Goal: Task Accomplishment & Management: Manage account settings

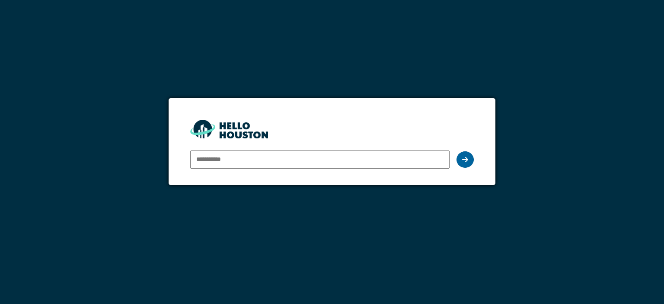
type input "**********"
click at [465, 160] on icon at bounding box center [465, 159] width 6 height 7
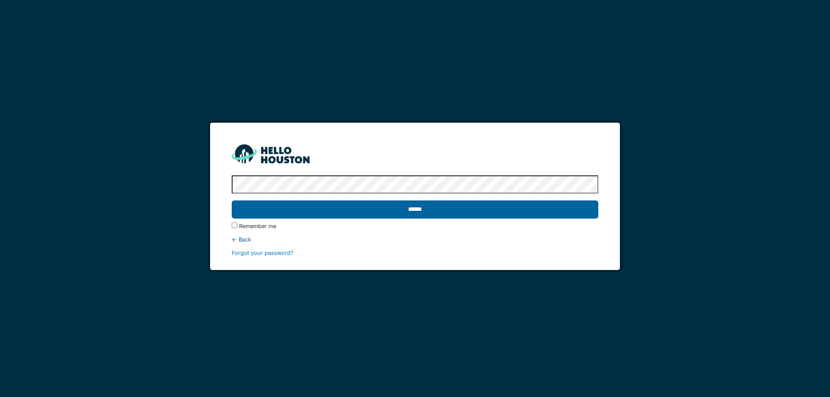
click at [454, 208] on input "******" at bounding box center [415, 210] width 366 height 18
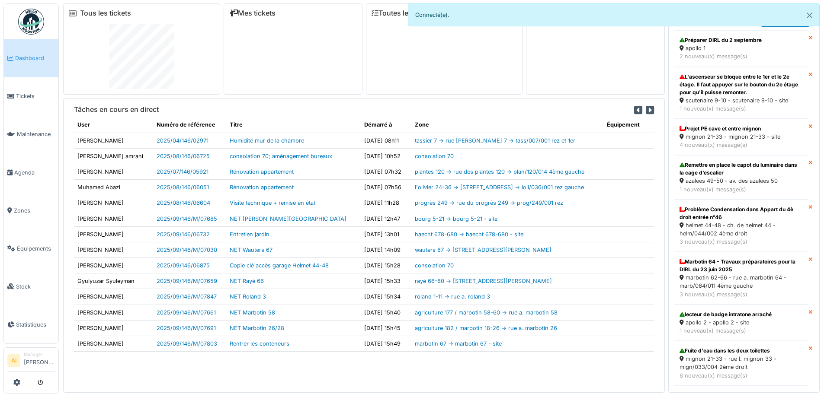
click at [25, 61] on span "Dashboard" at bounding box center [35, 58] width 40 height 8
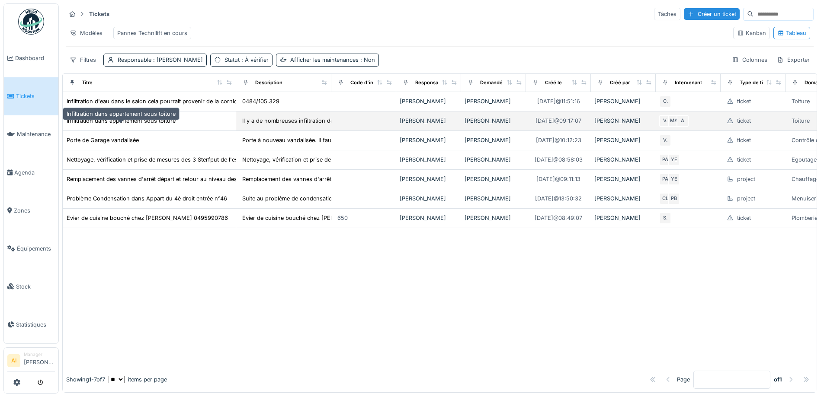
click at [121, 125] on div "Infiltration dans appartement sous toiture" at bounding box center [121, 121] width 109 height 8
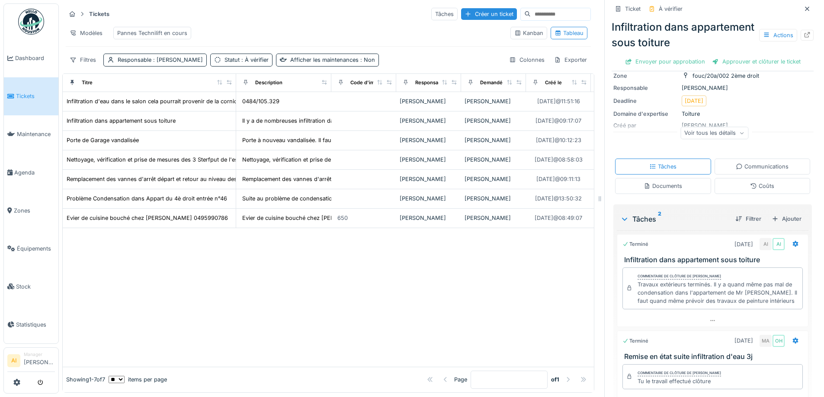
scroll to position [128, 0]
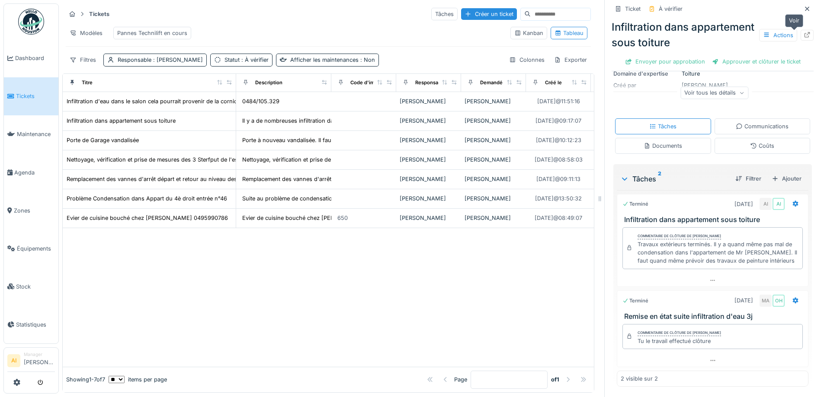
click at [804, 34] on icon at bounding box center [807, 35] width 6 height 6
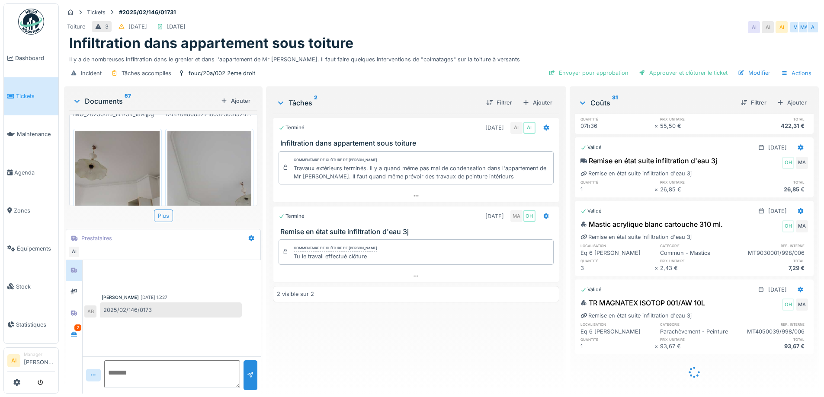
scroll to position [1416, 0]
click at [673, 69] on div "Approuver et clôturer le ticket" at bounding box center [683, 73] width 96 height 12
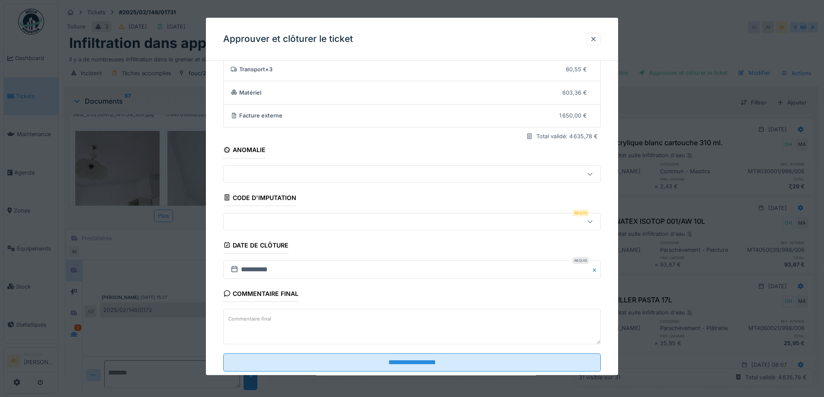
scroll to position [74, 0]
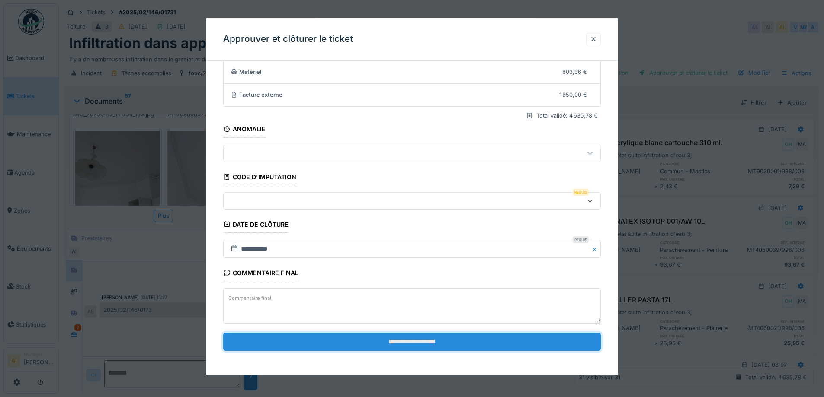
click at [391, 339] on input "**********" at bounding box center [411, 342] width 377 height 18
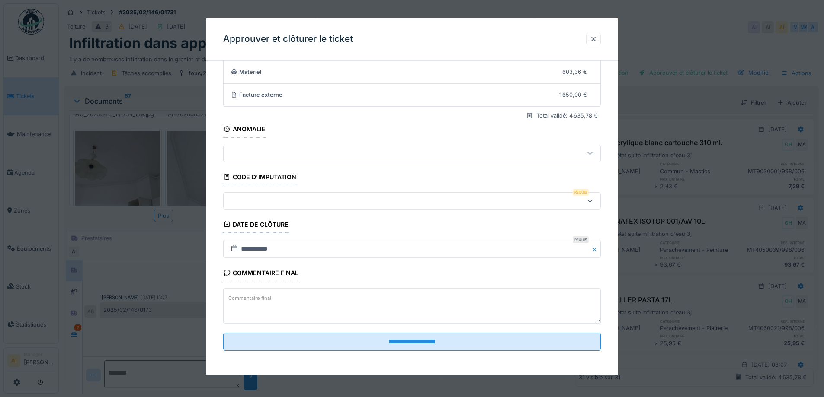
click at [364, 201] on div at bounding box center [390, 201] width 326 height 10
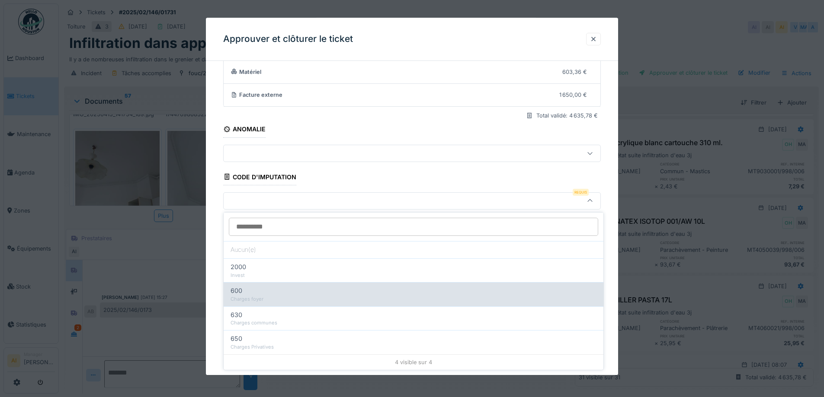
click at [307, 296] on div "Charges foyer" at bounding box center [413, 299] width 366 height 7
type input "***"
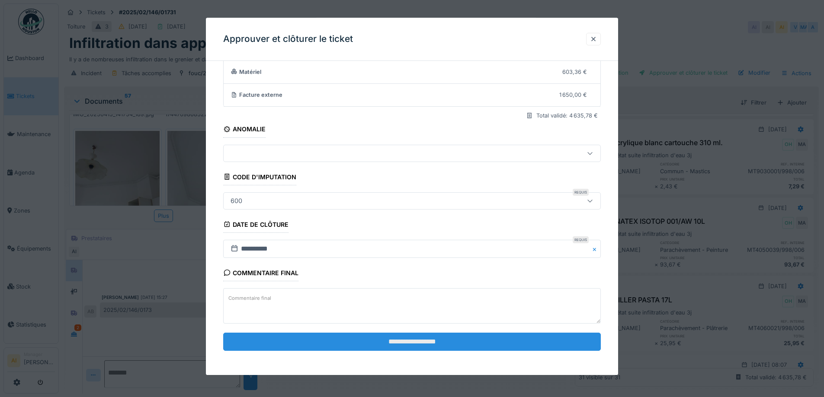
click at [380, 339] on input "**********" at bounding box center [411, 342] width 377 height 18
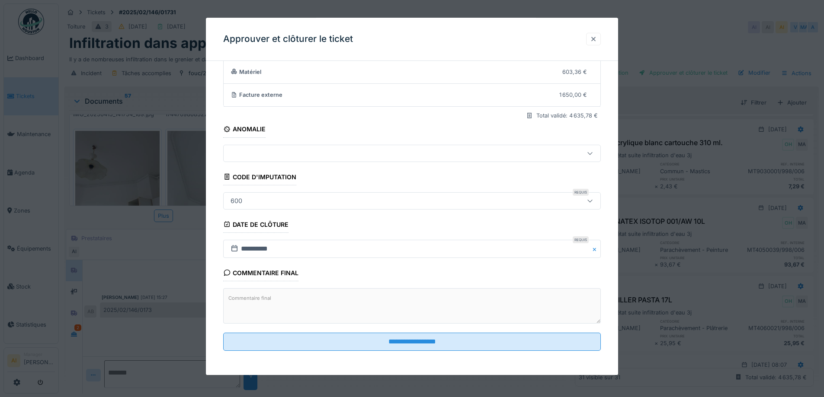
click at [593, 38] on div at bounding box center [593, 39] width 7 height 8
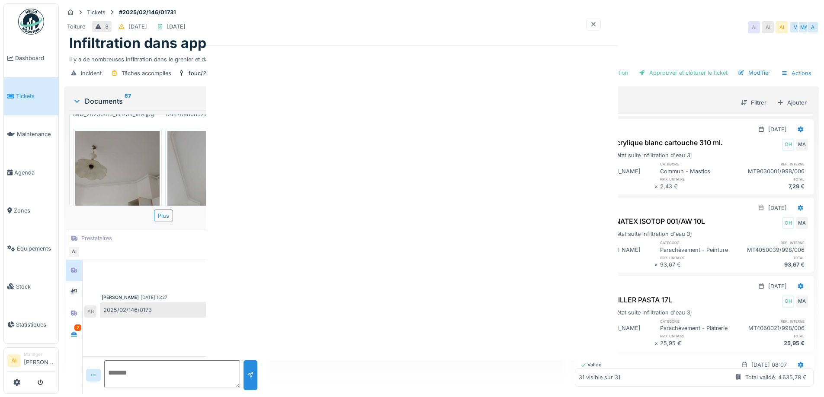
scroll to position [0, 0]
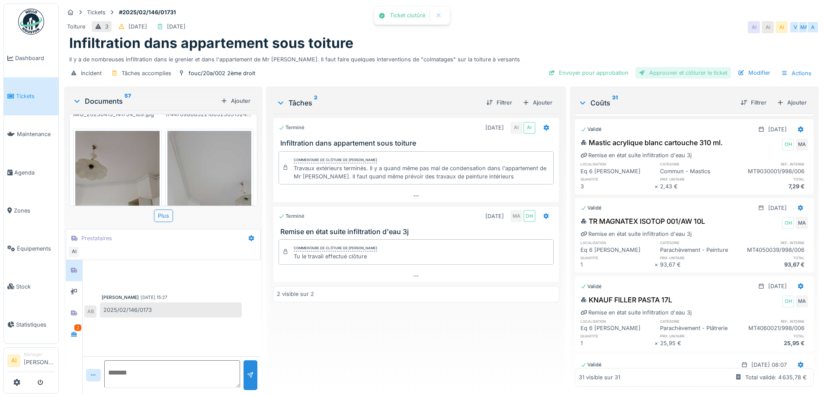
click at [658, 72] on div "Approuver et clôturer le ticket" at bounding box center [683, 73] width 96 height 12
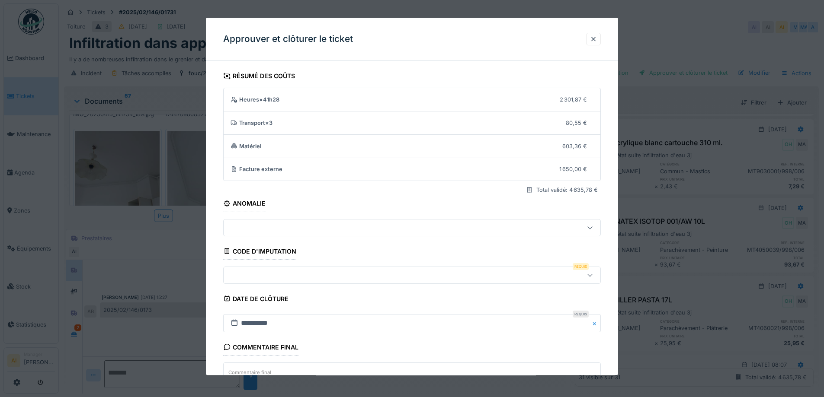
scroll to position [1389, 0]
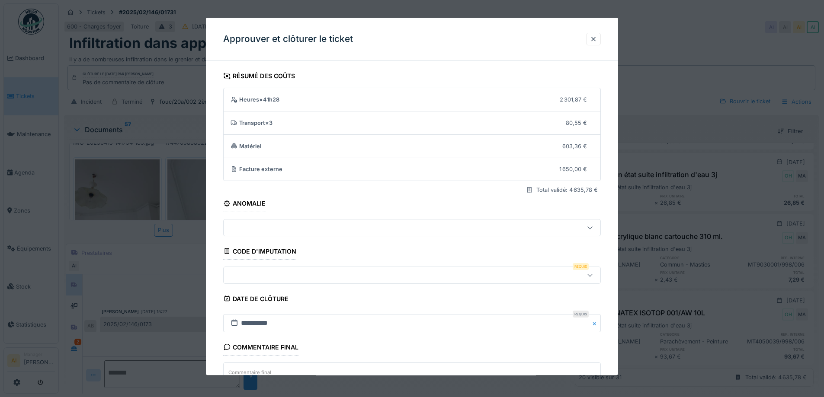
click at [589, 278] on div at bounding box center [589, 275] width 21 height 16
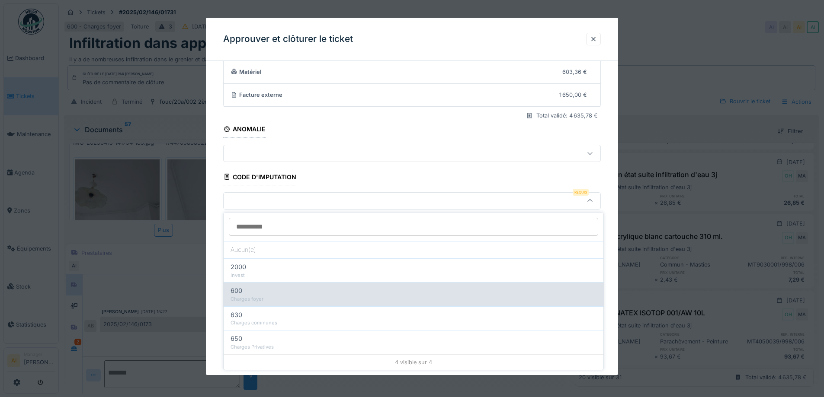
click at [286, 292] on div "600" at bounding box center [413, 291] width 366 height 10
type input "***"
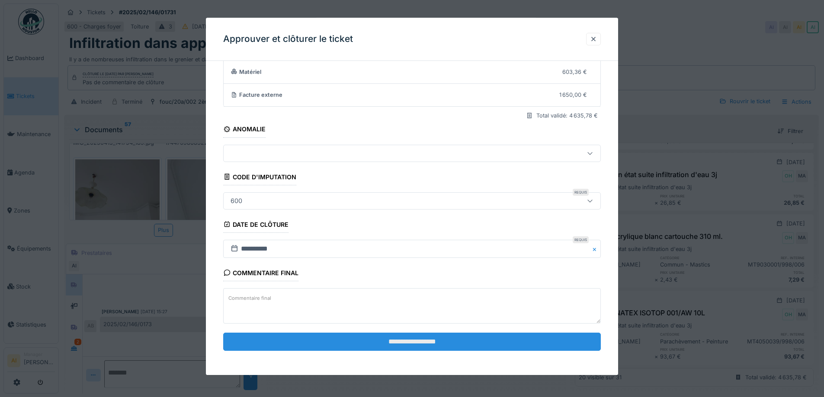
click at [419, 346] on input "**********" at bounding box center [411, 342] width 377 height 18
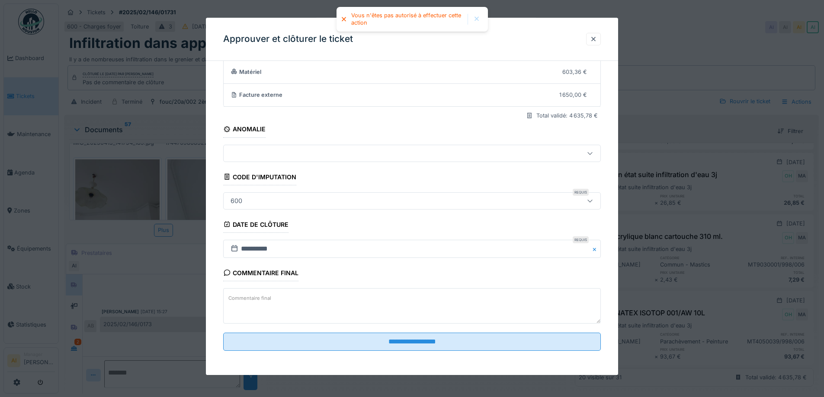
click at [476, 17] on div at bounding box center [476, 19] width 7 height 7
click at [597, 39] on div at bounding box center [593, 39] width 7 height 8
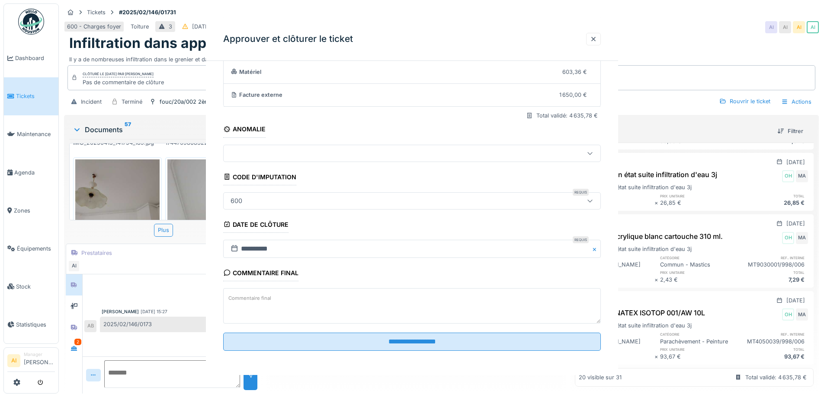
scroll to position [0, 0]
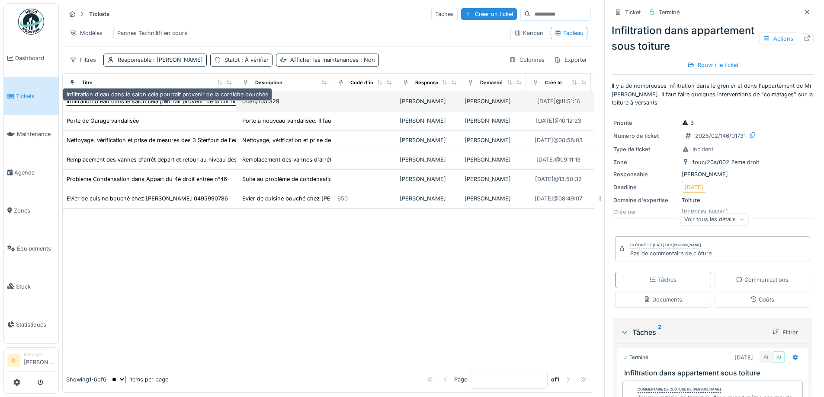
click at [137, 105] on div "Infiltration d'eau dans le salon cela pourrait provenir de la corniche bouchée" at bounding box center [167, 101] width 201 height 8
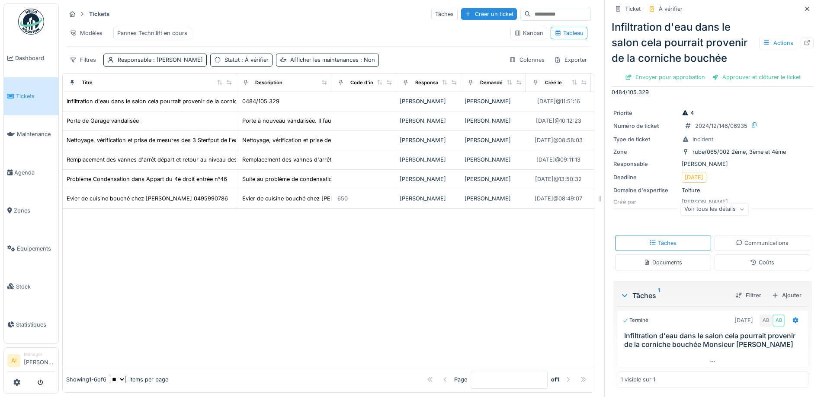
scroll to position [11, 0]
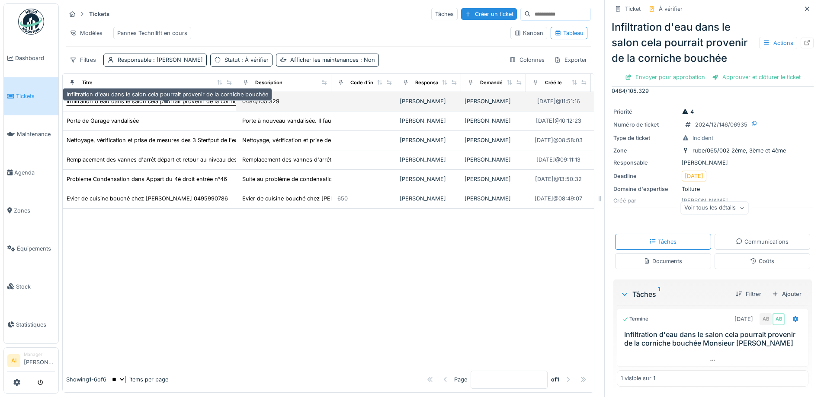
click at [123, 105] on div "Infiltration d'eau dans le salon cela pourrait provenir de la corniche bouchée" at bounding box center [167, 101] width 201 height 8
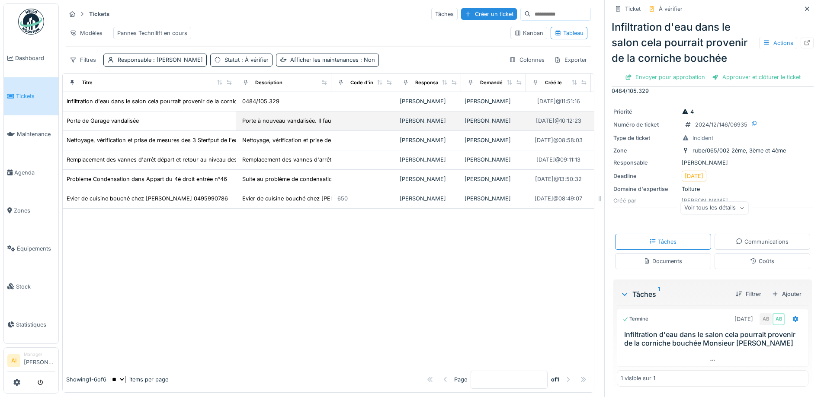
click at [123, 121] on td "Porte de Garage vandalisée" at bounding box center [149, 121] width 173 height 19
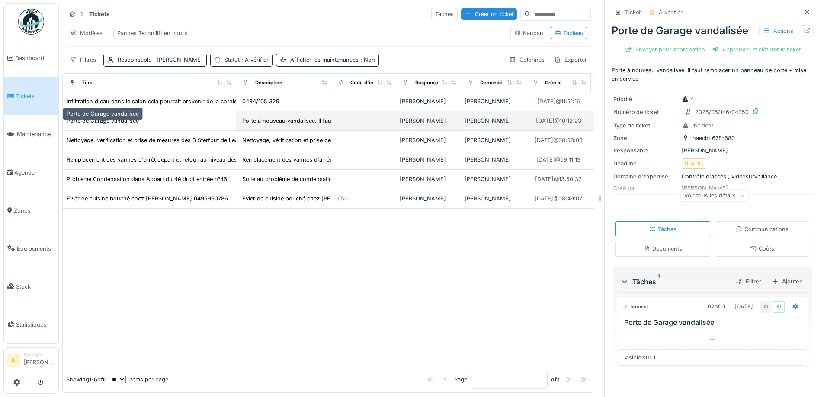
click at [122, 125] on div "Porte de Garage vandalisée" at bounding box center [103, 121] width 72 height 8
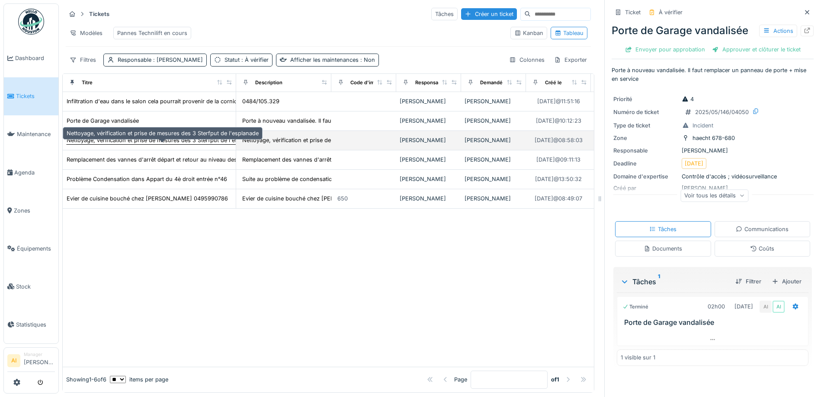
click at [96, 144] on div "Nettoyage, vérification et prise de mesures des 3 Sterfput de l'esplanade" at bounding box center [163, 140] width 192 height 8
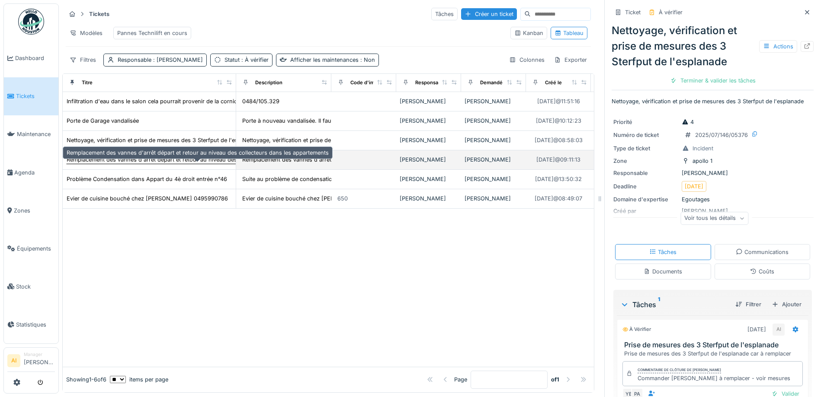
click at [125, 164] on div "Remplacement des vannes d'arrêt départ et retour au niveau des collecteurs dans…" at bounding box center [198, 160] width 262 height 8
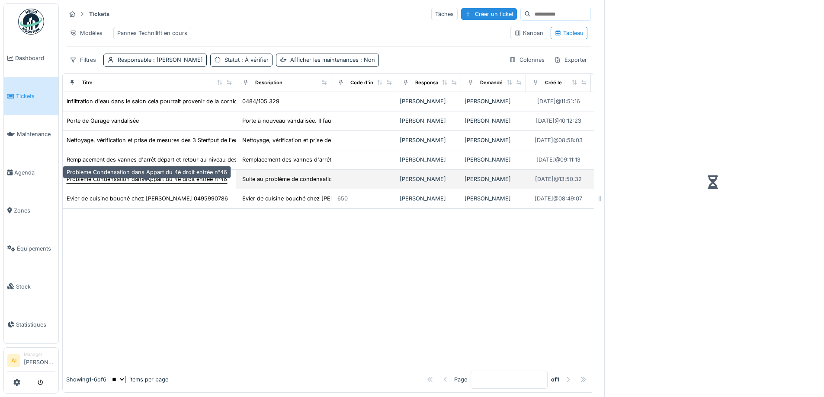
click at [112, 183] on div "Problème Condensation dans Appart du 4è droit entrée n°46" at bounding box center [147, 179] width 160 height 8
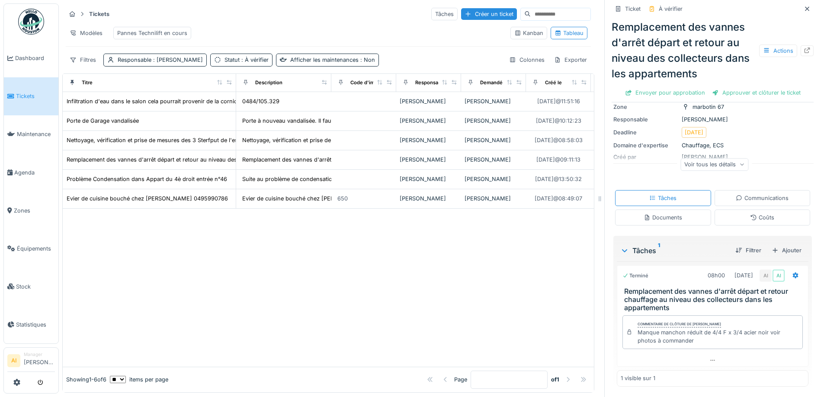
scroll to position [6, 0]
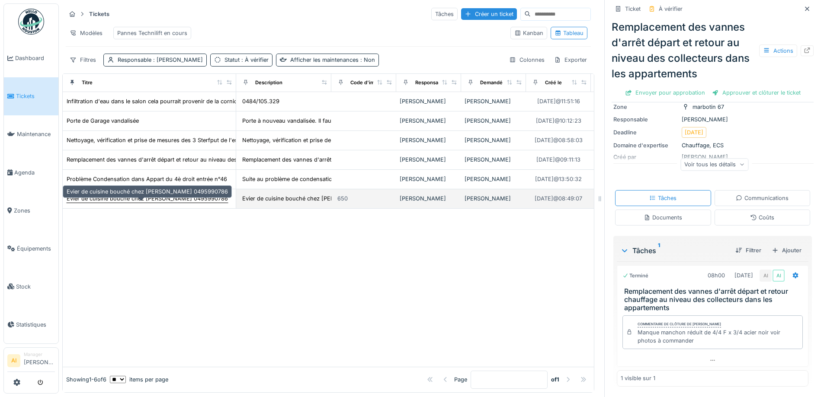
click at [88, 196] on div "Evier de cuisine bouché chez Mr DONAYRE 0495990786" at bounding box center [147, 199] width 161 height 8
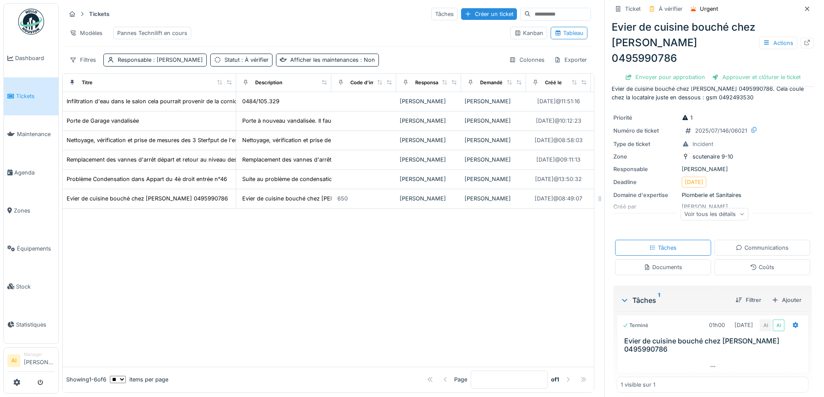
scroll to position [19, 0]
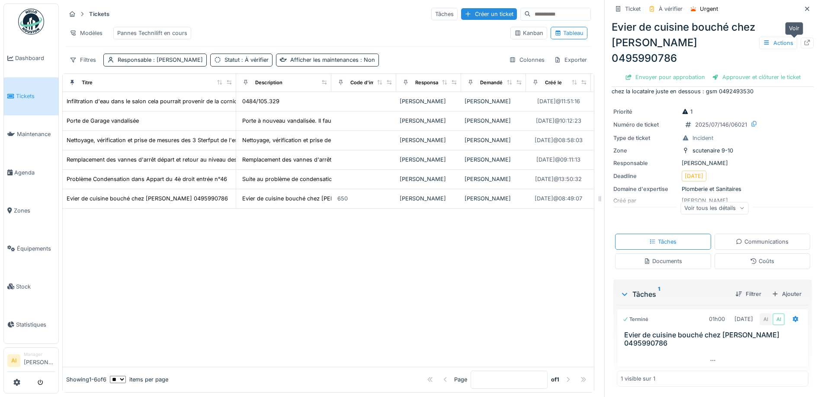
click at [800, 38] on div at bounding box center [806, 43] width 13 height 11
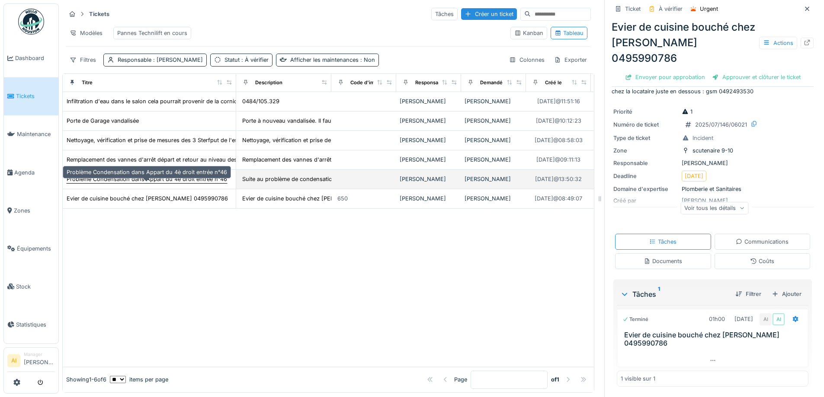
click at [106, 181] on div "Problème Condensation dans Appart du 4è droit entrée n°46" at bounding box center [147, 179] width 160 height 8
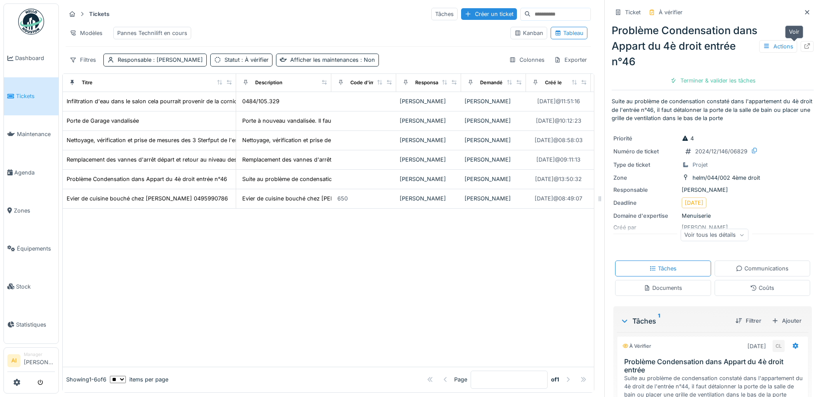
click at [800, 41] on div at bounding box center [806, 46] width 13 height 11
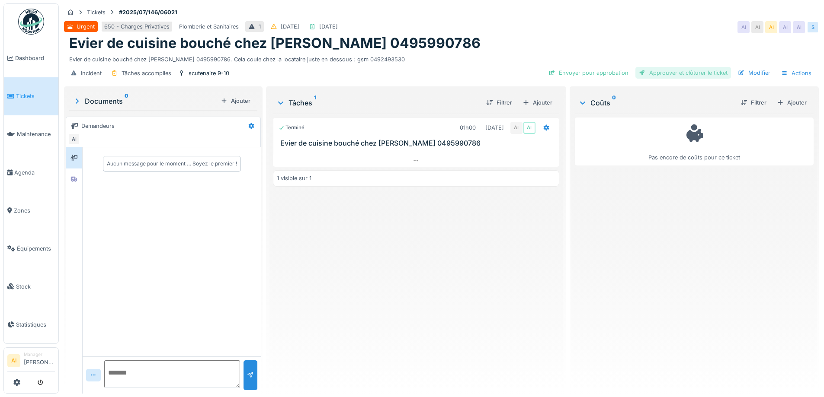
click at [655, 70] on div "Approuver et clôturer le ticket" at bounding box center [683, 73] width 96 height 12
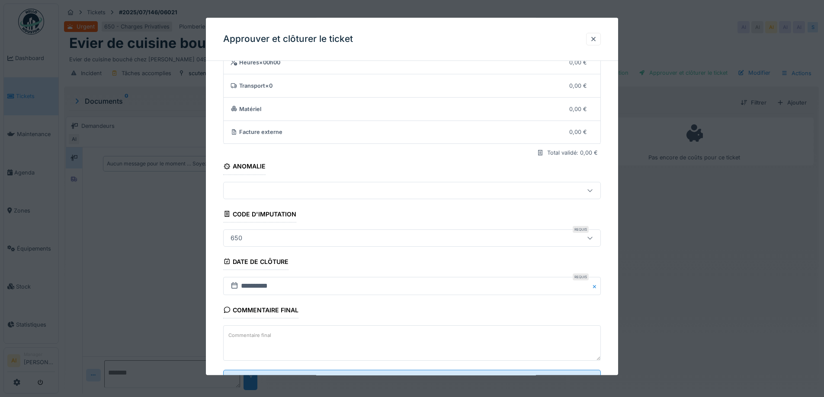
scroll to position [74, 0]
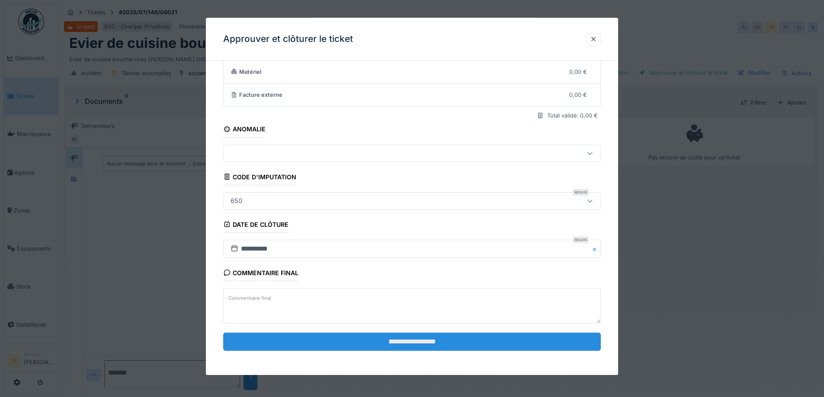
click at [413, 344] on input "**********" at bounding box center [411, 342] width 377 height 18
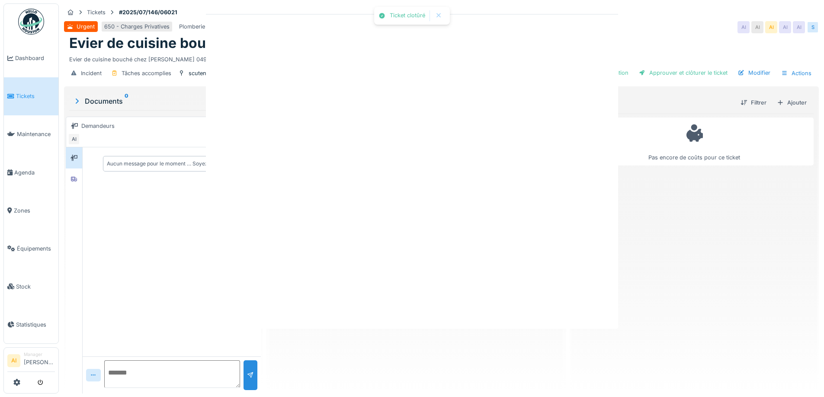
scroll to position [0, 0]
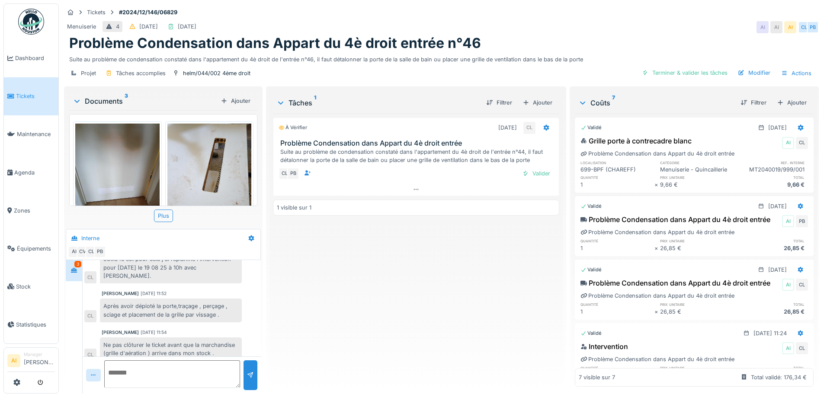
scroll to position [6, 0]
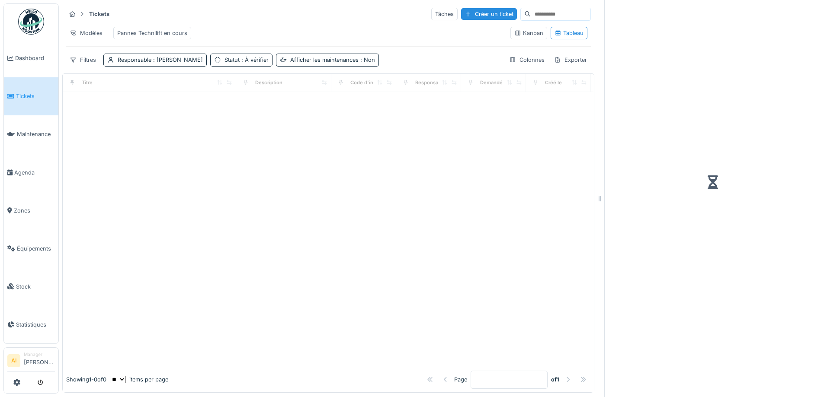
scroll to position [6, 0]
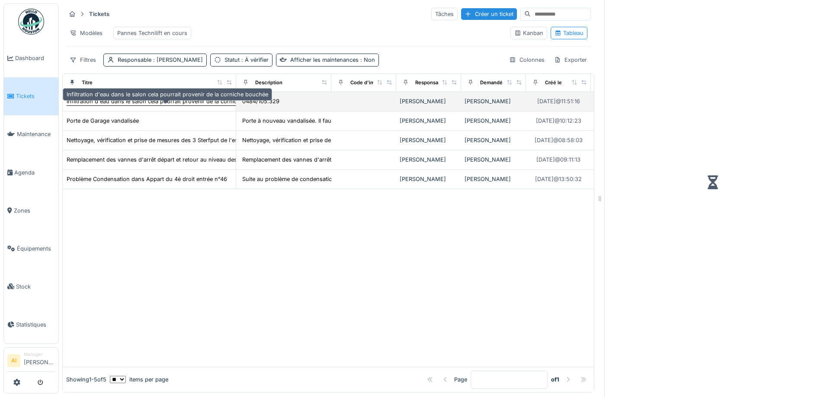
click at [129, 105] on div "Infiltration d'eau dans le salon cela pourrait provenir de la corniche bouchée" at bounding box center [167, 101] width 201 height 8
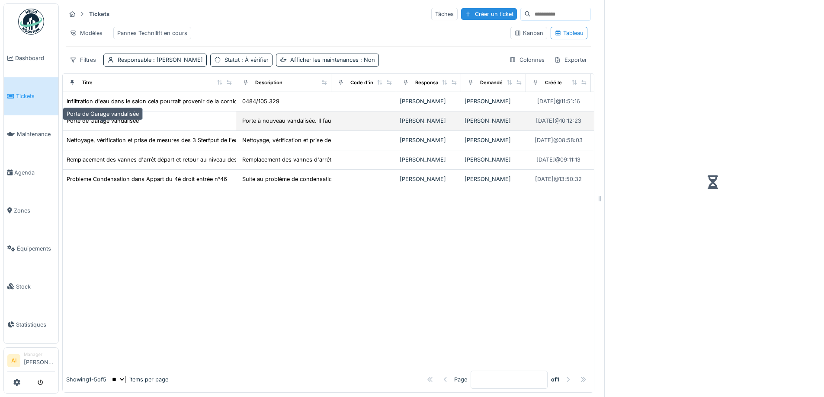
click at [125, 118] on div "Porte de Garage vandalisée" at bounding box center [103, 121] width 72 height 8
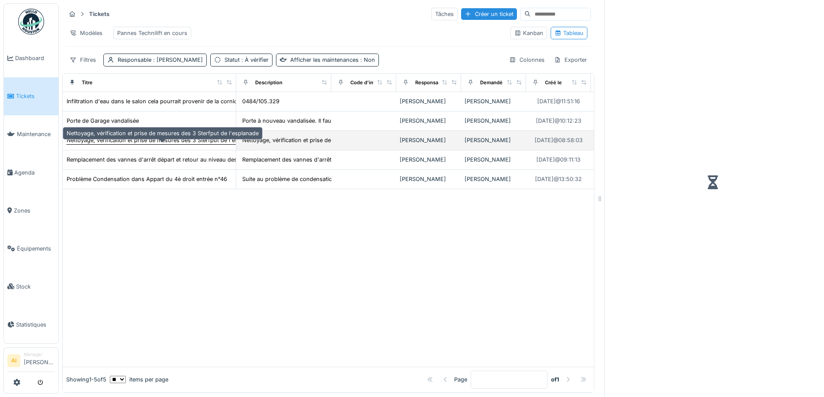
click at [118, 138] on div "Nettoyage, vérification et prise de mesures des 3 Sterfput de l'esplanade" at bounding box center [163, 140] width 192 height 8
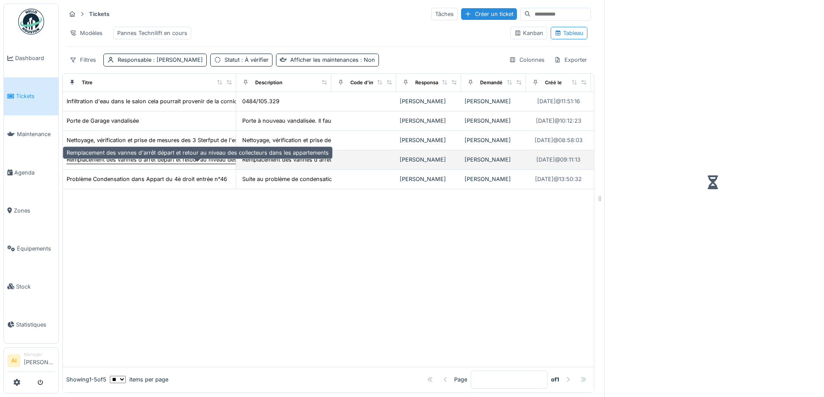
click at [115, 157] on div "Remplacement des vannes d'arrêt départ et retour au niveau des collecteurs dans…" at bounding box center [198, 160] width 262 height 8
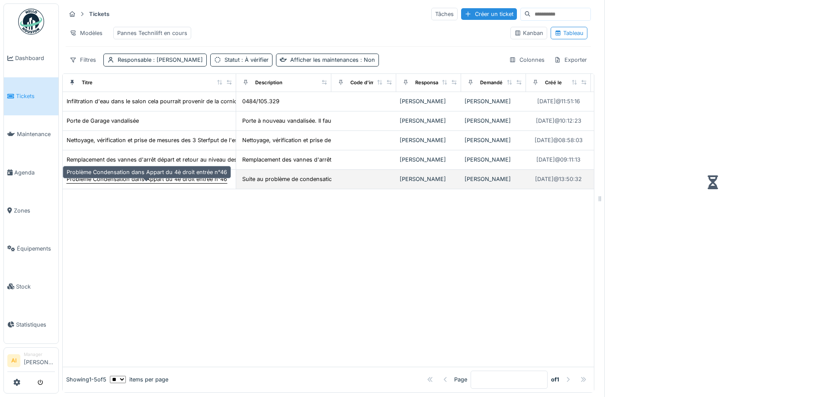
click at [115, 178] on div "Problème Condensation dans Appart du 4è droit entrée n°46" at bounding box center [147, 179] width 160 height 8
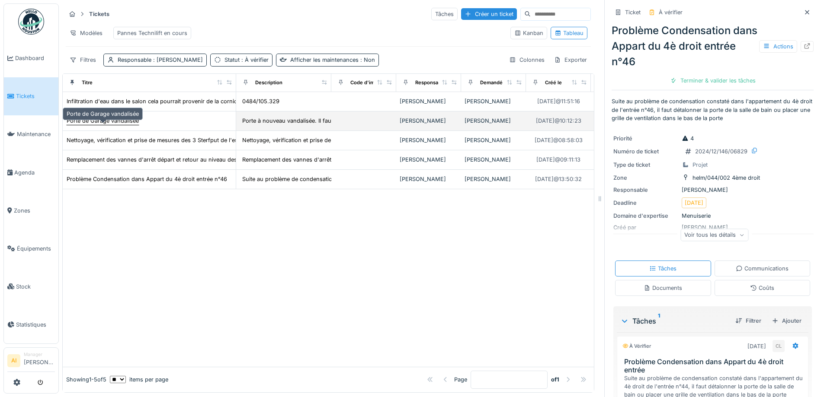
click at [97, 123] on div "Porte de Garage vandalisée" at bounding box center [103, 121] width 72 height 8
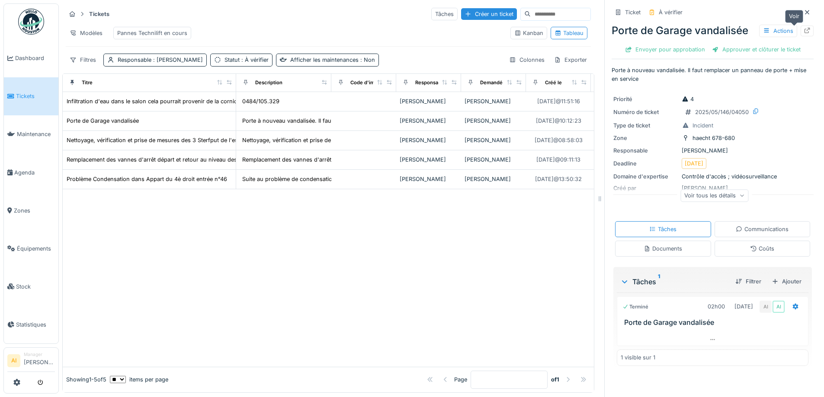
click at [803, 28] on icon at bounding box center [806, 31] width 7 height 6
click at [220, 247] on div at bounding box center [328, 278] width 531 height 178
click at [27, 61] on span "Dashboard" at bounding box center [35, 58] width 40 height 8
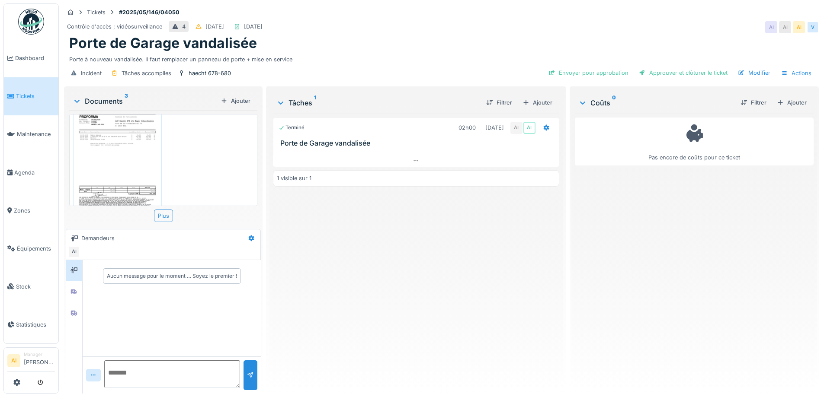
scroll to position [122, 0]
click at [142, 137] on img at bounding box center [117, 137] width 84 height 119
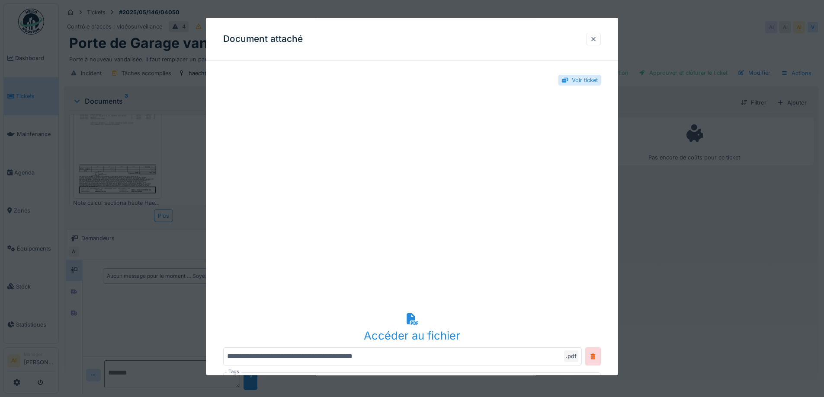
click at [594, 45] on div at bounding box center [593, 39] width 15 height 13
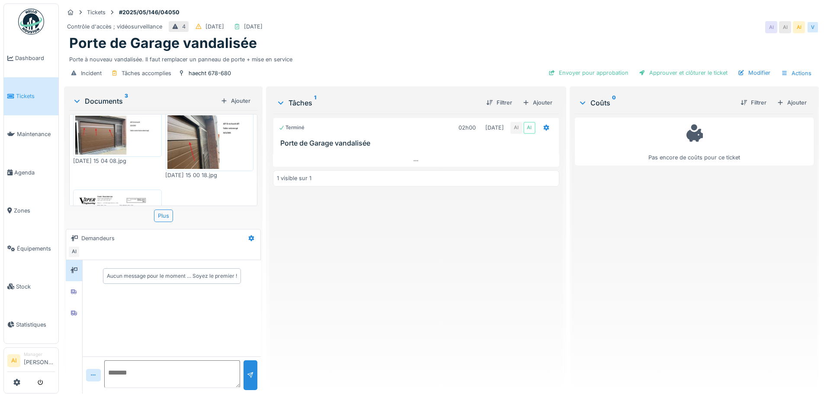
scroll to position [0, 0]
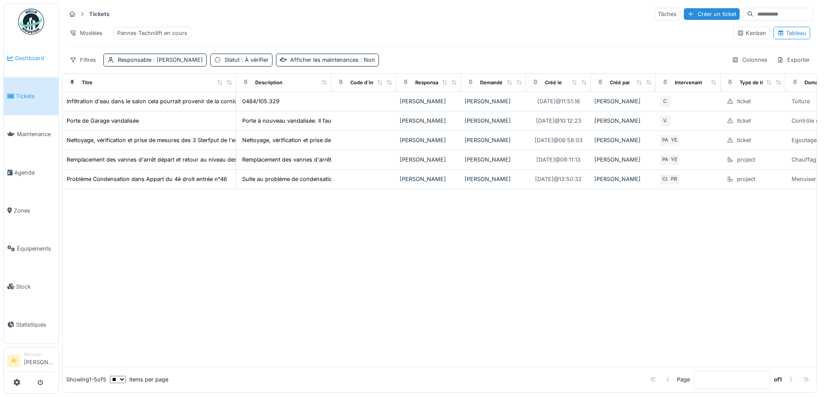
click at [16, 59] on span "Dashboard" at bounding box center [35, 58] width 40 height 8
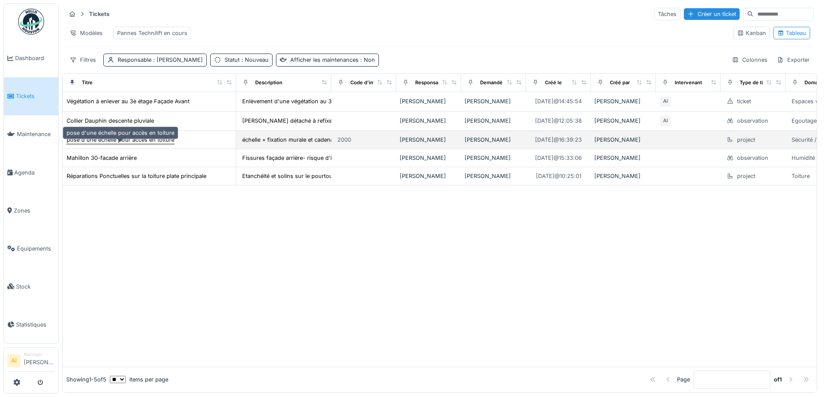
click at [128, 144] on div "pose d'une échelle pour accès en toiture" at bounding box center [121, 140] width 108 height 8
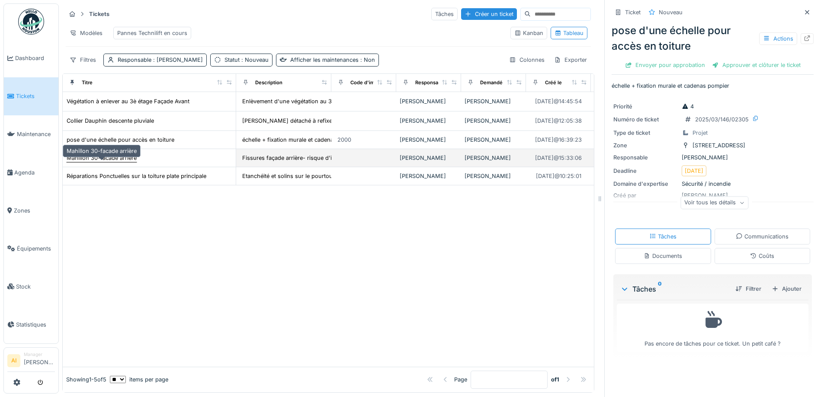
click at [92, 162] on div "Mahillon 30-facade arrière" at bounding box center [102, 158] width 70 height 8
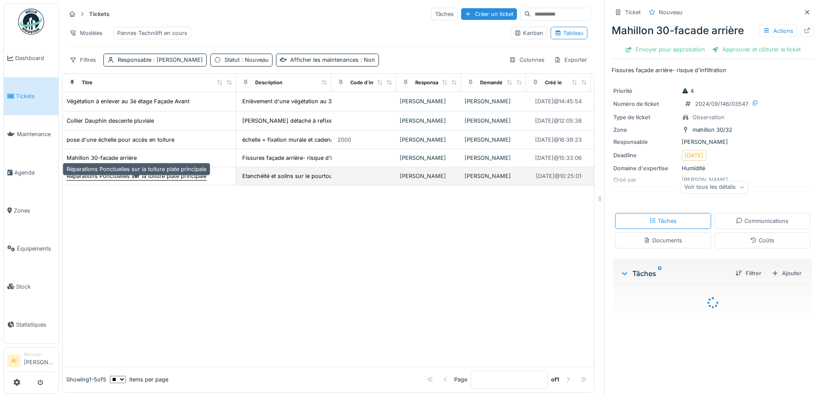
click at [102, 180] on div "Réparations Ponctuelles sur la toiture plate principale" at bounding box center [137, 176] width 140 height 8
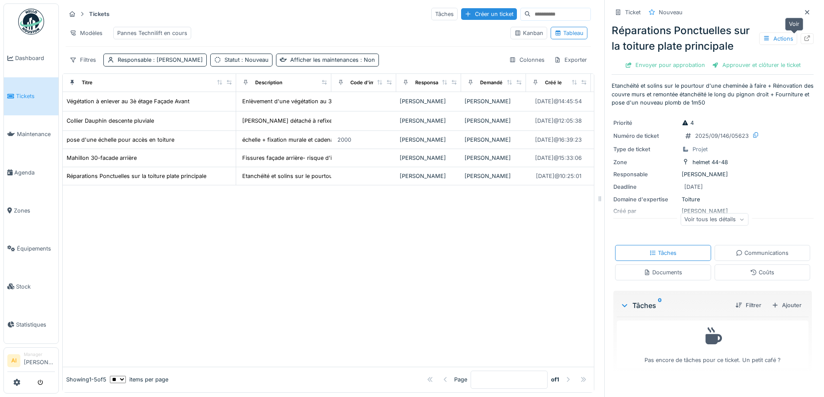
click at [803, 38] on icon at bounding box center [806, 38] width 7 height 6
click at [33, 56] on span "Dashboard" at bounding box center [35, 58] width 40 height 8
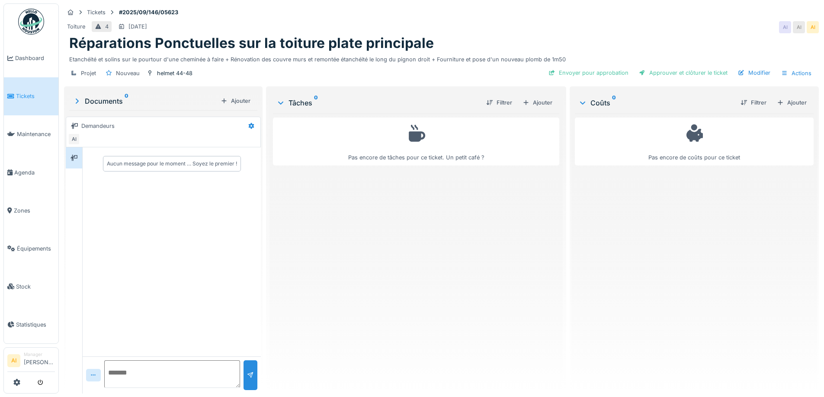
click at [454, 207] on div "Pas encore de tâches pour ce ticket. Un petit café ?" at bounding box center [416, 250] width 286 height 273
click at [541, 102] on div "Ajouter" at bounding box center [537, 103] width 37 height 12
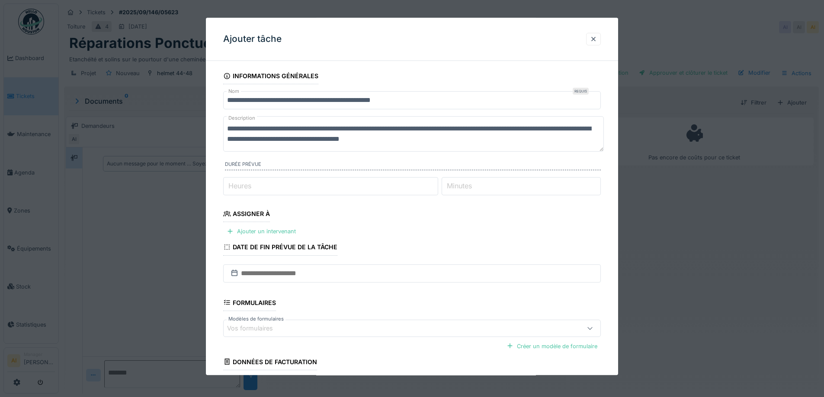
click at [334, 191] on input "Heures" at bounding box center [330, 186] width 215 height 18
type input "**"
click at [403, 224] on fieldset "**********" at bounding box center [411, 248] width 377 height 361
click at [280, 231] on div "Ajouter un intervenant" at bounding box center [261, 232] width 76 height 12
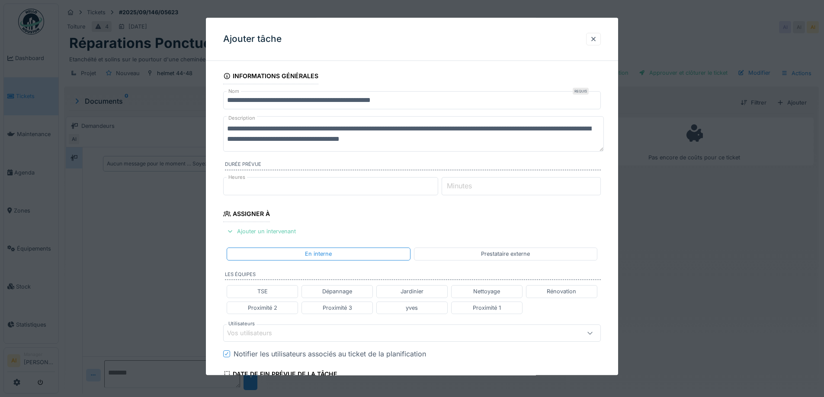
click at [280, 231] on div "Ajouter un intervenant" at bounding box center [261, 232] width 76 height 12
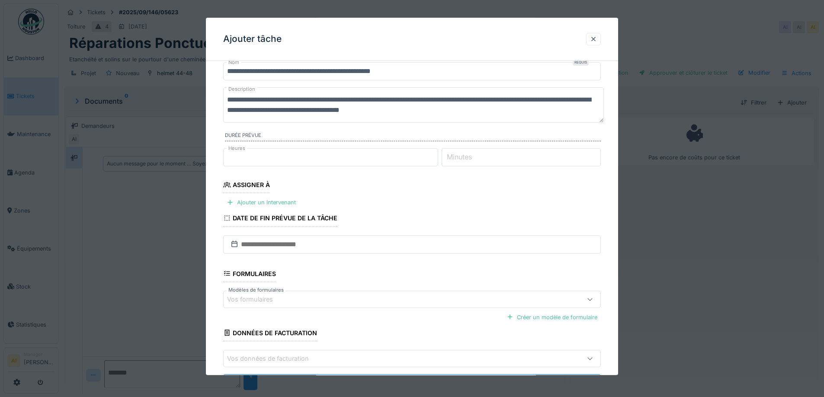
scroll to position [43, 0]
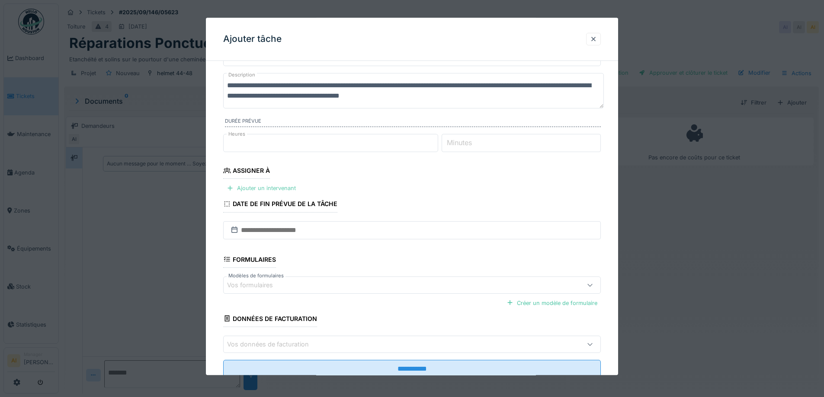
click at [258, 184] on div "Ajouter un intervenant" at bounding box center [261, 189] width 76 height 12
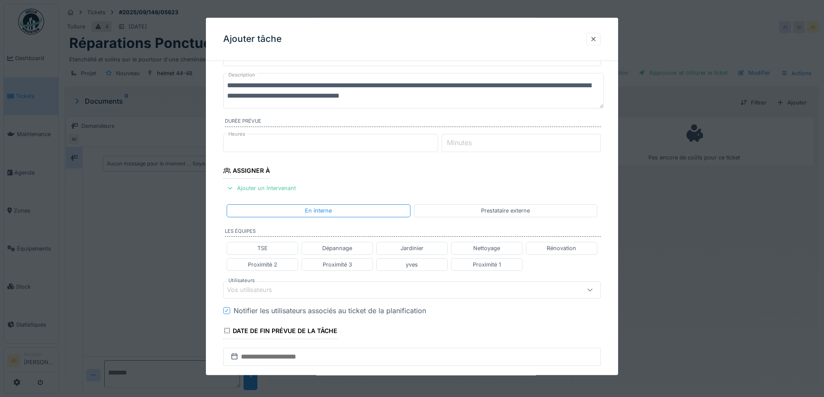
click at [471, 210] on div "Prestataire externe" at bounding box center [505, 211] width 183 height 13
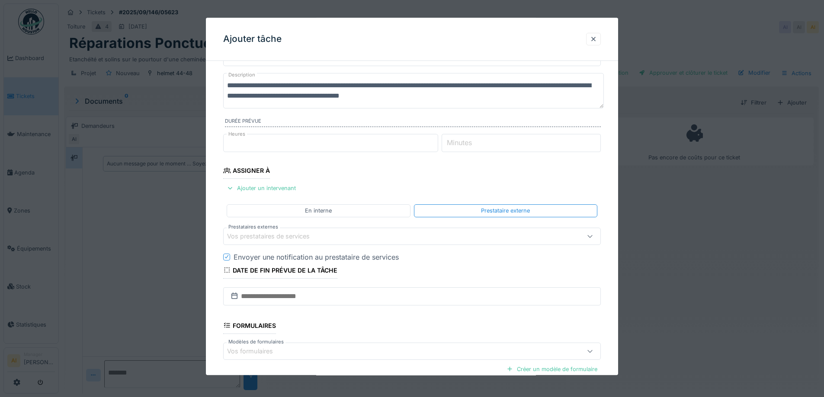
click at [336, 230] on div "Vos prestataires de services" at bounding box center [411, 236] width 377 height 17
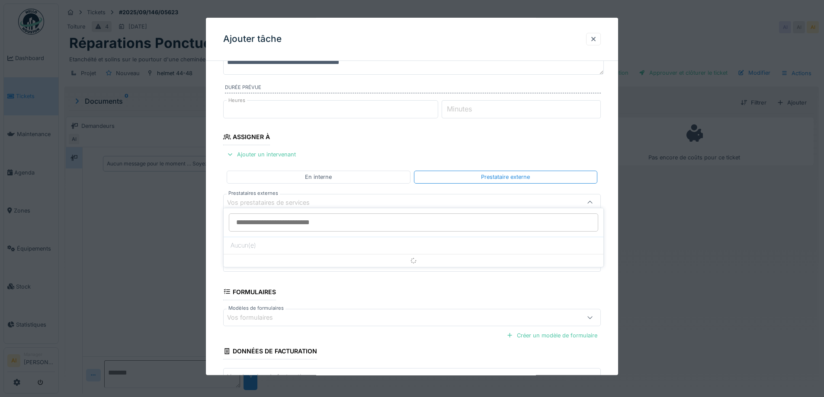
scroll to position [83, 0]
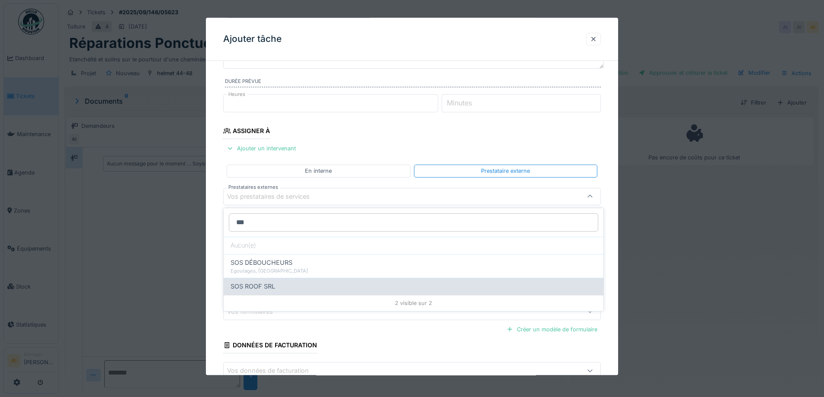
type input "***"
click at [265, 287] on span "SOS ROOF SRL" at bounding box center [252, 287] width 45 height 10
type input "*****"
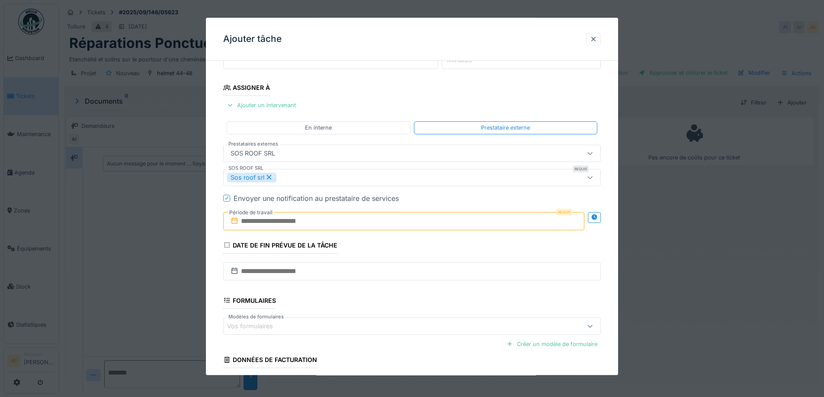
scroll to position [169, 0]
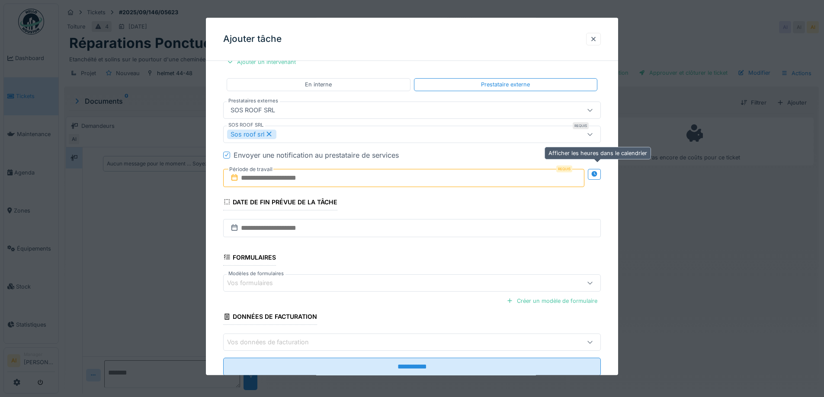
click at [598, 176] on icon at bounding box center [594, 175] width 7 height 6
click at [327, 181] on input "text" at bounding box center [310, 178] width 174 height 18
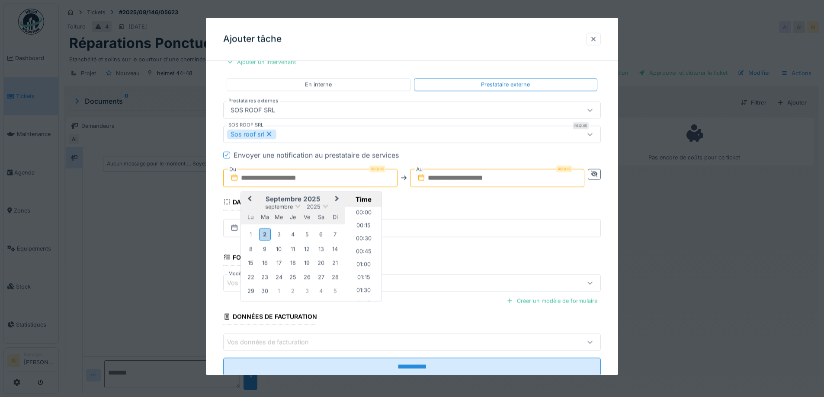
scroll to position [828, 0]
click at [294, 180] on input "text" at bounding box center [310, 178] width 174 height 18
click at [243, 226] on div "septembre 2025 septembre 2025 lu ma me je ve sa di 1 2 3 4 5 6 7 8 9 10 11 12 1…" at bounding box center [293, 246] width 104 height 109
click at [283, 249] on div "10" at bounding box center [279, 249] width 12 height 12
click at [288, 181] on input "**********" at bounding box center [310, 178] width 174 height 18
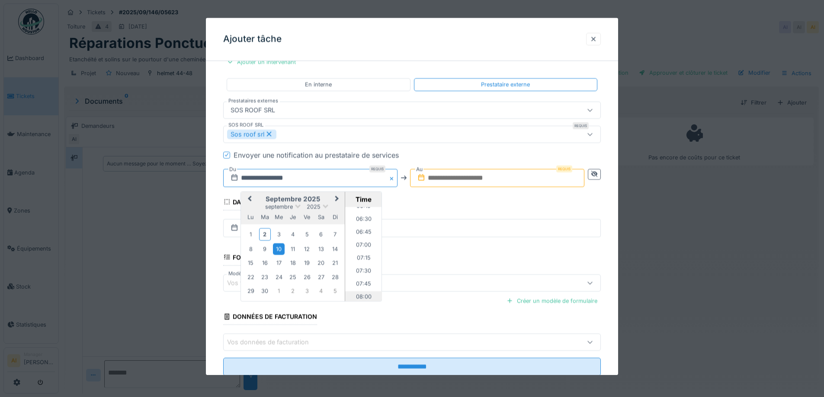
scroll to position [346, 0]
click at [364, 278] on li "08:00" at bounding box center [363, 282] width 37 height 13
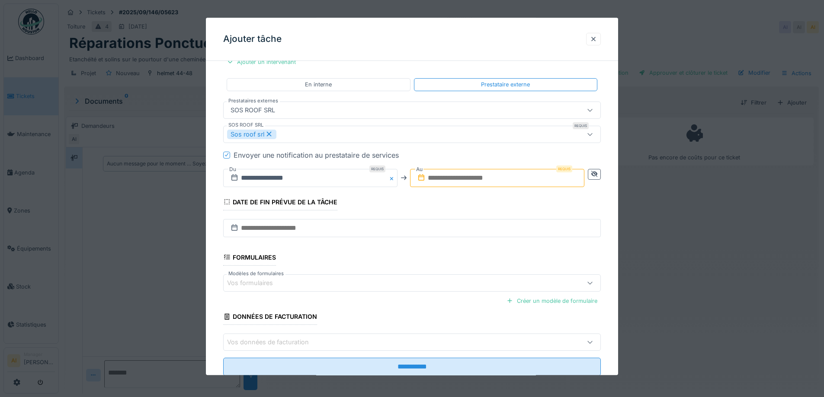
click at [430, 180] on input "text" at bounding box center [497, 178] width 174 height 18
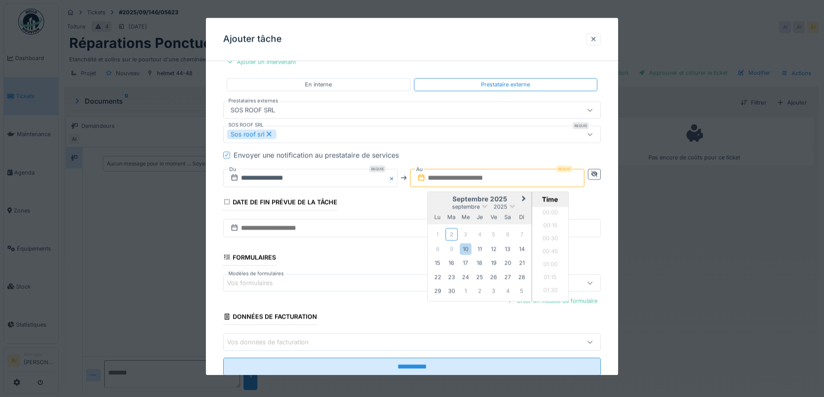
scroll to position [828, 0]
click at [439, 237] on div "1" at bounding box center [437, 235] width 12 height 12
click at [478, 247] on div "11" at bounding box center [479, 249] width 12 height 12
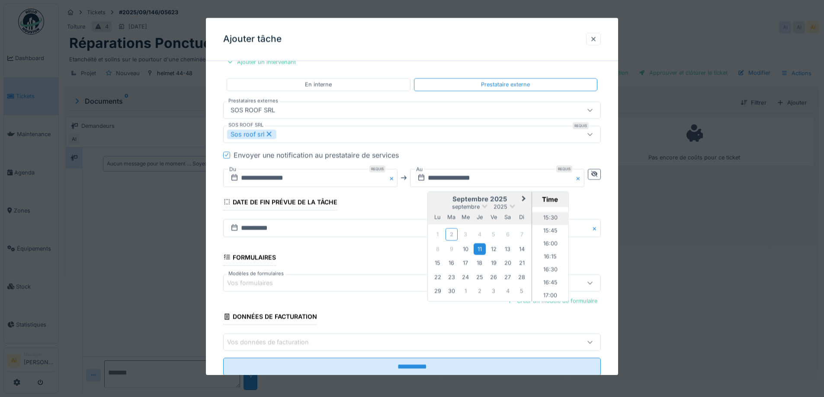
scroll to position [785, 0]
click at [554, 256] on li "16:00" at bounding box center [550, 258] width 37 height 13
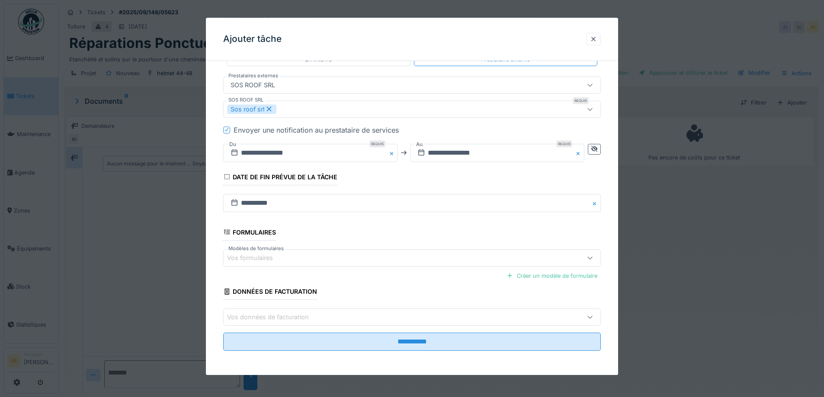
scroll to position [6, 0]
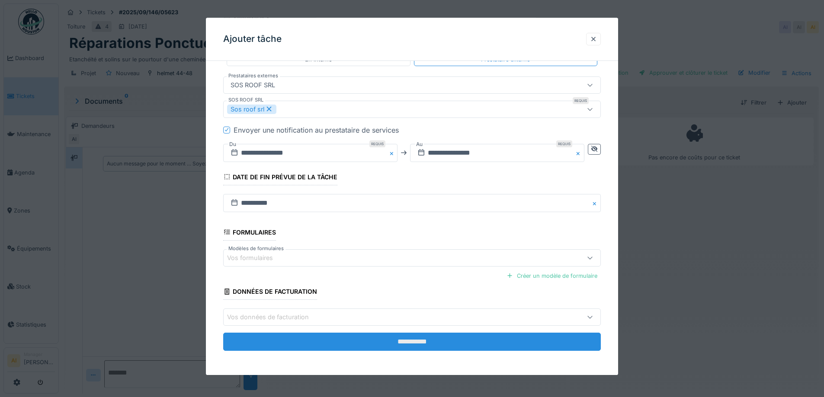
click at [410, 344] on input "**********" at bounding box center [411, 342] width 377 height 18
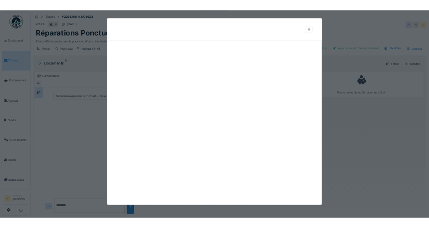
scroll to position [0, 0]
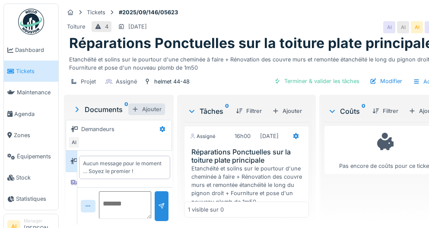
click at [150, 103] on div "Ajouter" at bounding box center [146, 109] width 37 height 12
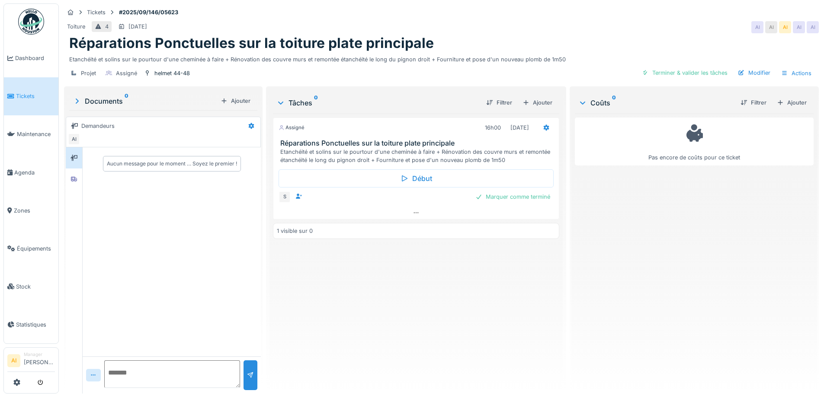
click at [110, 102] on div "Documents 0" at bounding box center [145, 101] width 144 height 10
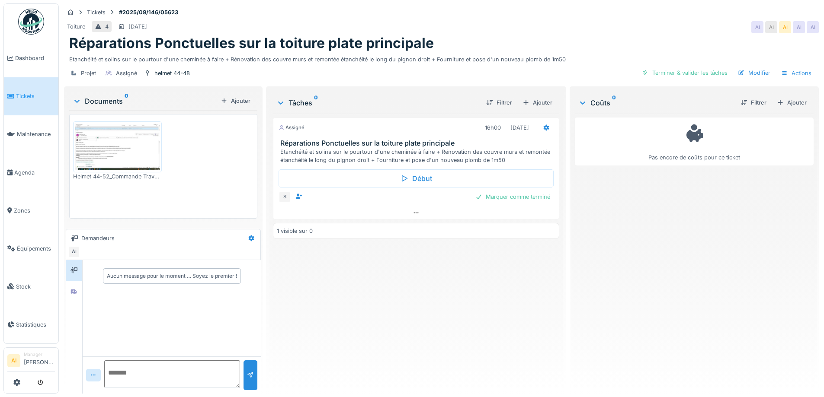
click at [109, 131] on img at bounding box center [117, 147] width 84 height 47
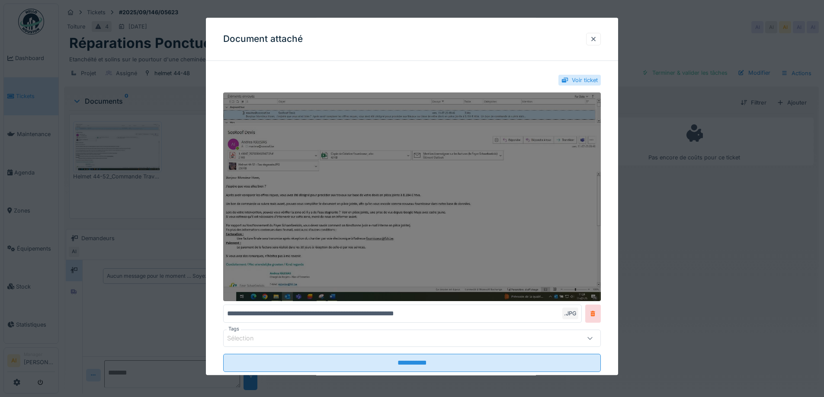
click at [363, 237] on img at bounding box center [411, 197] width 377 height 209
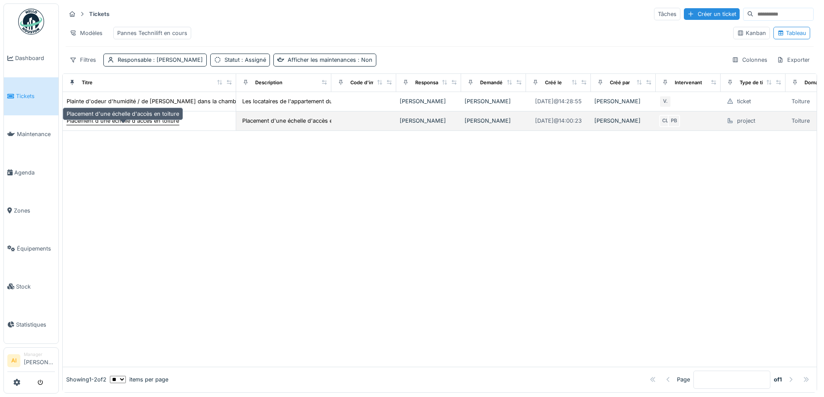
click at [103, 125] on div "Placement d'une échelle d'accès en toiture" at bounding box center [123, 121] width 112 height 8
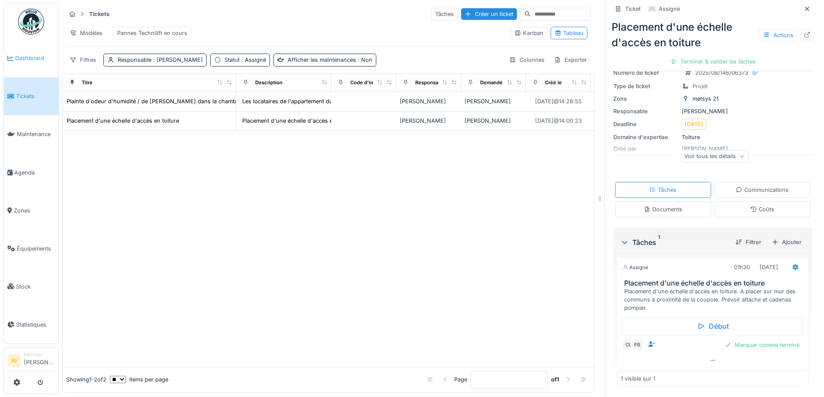
click at [30, 54] on span "Dashboard" at bounding box center [35, 58] width 40 height 8
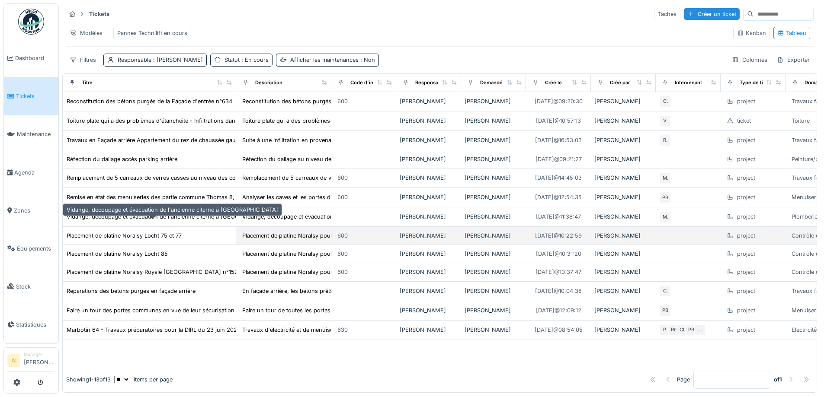
scroll to position [6, 0]
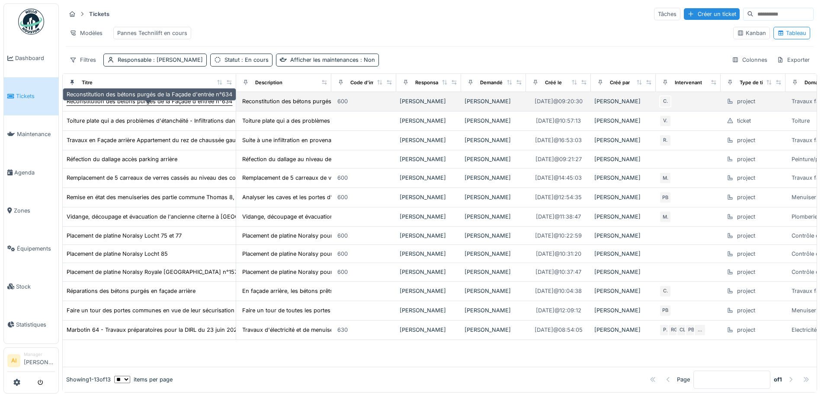
click at [126, 105] on div "Reconstitution des bétons purgés de la Façade d'entrée n°634" at bounding box center [150, 101] width 166 height 8
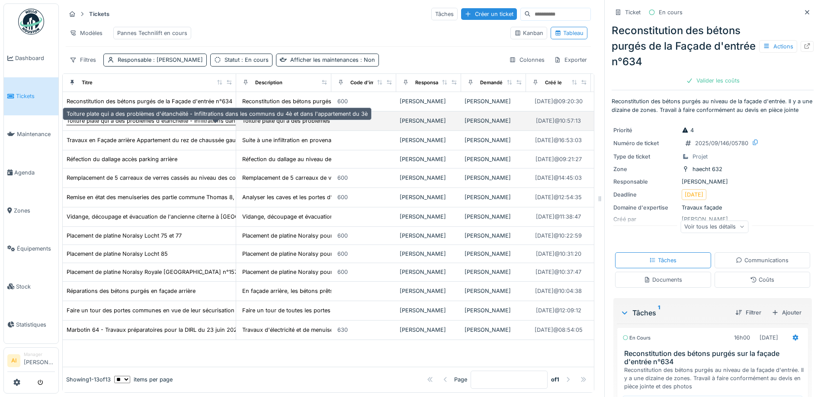
click at [157, 123] on div "Toiture plate qui a des problèmes d'étanchéité - Infiltrations dans les communs…" at bounding box center [217, 121] width 301 height 8
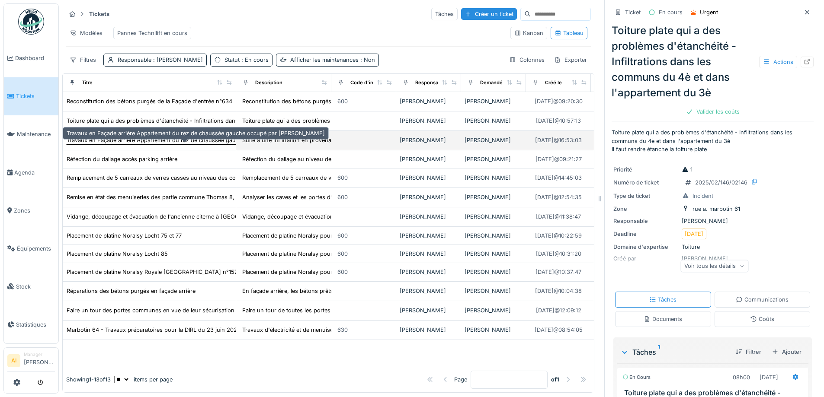
click at [114, 143] on div "Travaux en Façade arrière Appartement du rez de chaussée gauche occupé par [PER…" at bounding box center [196, 140] width 258 height 8
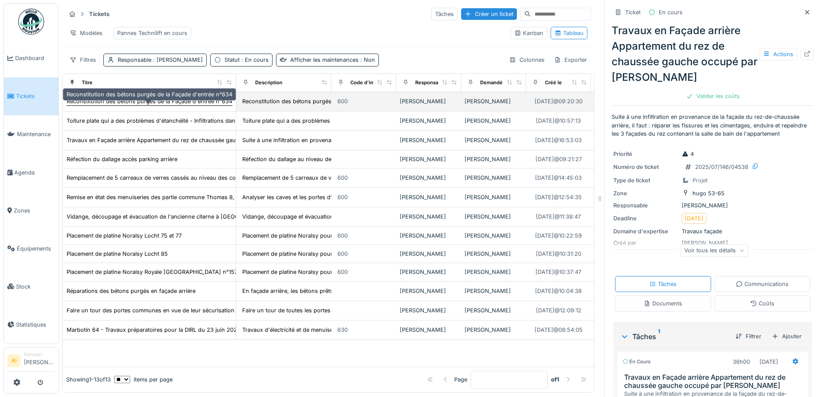
click at [102, 105] on div "Reconstitution des bétons purgés de la Façade d'entrée n°634" at bounding box center [150, 101] width 166 height 8
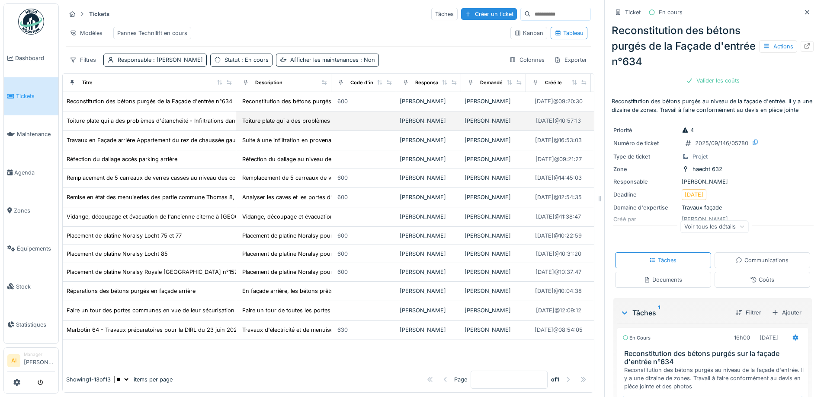
click at [100, 117] on div "Toiture plate qui a des problèmes d'étanchéité - Infiltrations dans les communs…" at bounding box center [217, 120] width 302 height 9
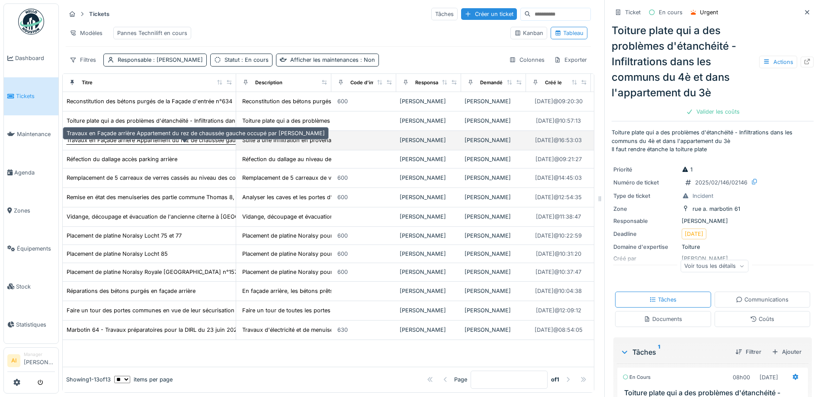
click at [102, 141] on div "Travaux en Façade arrière Appartement du rez de chaussée gauche occupé par [PER…" at bounding box center [196, 140] width 258 height 8
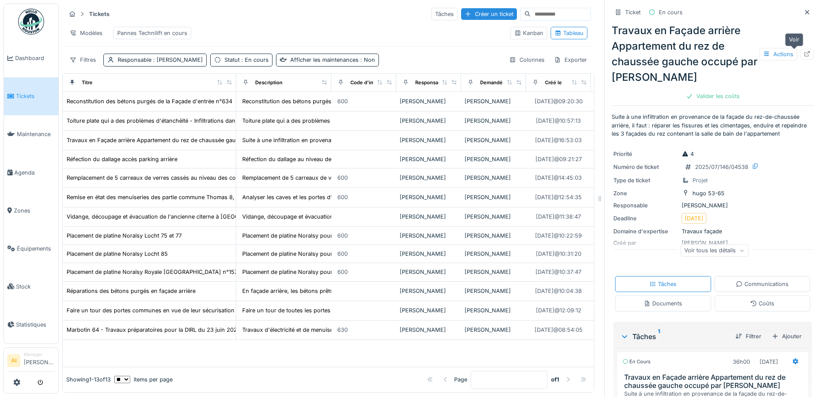
click at [804, 51] on icon at bounding box center [807, 54] width 6 height 6
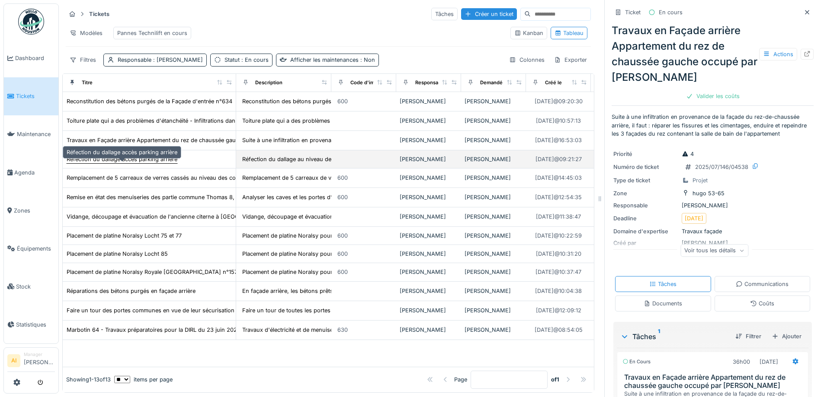
click at [128, 156] on div "Réfection du dallage accès parking arrière" at bounding box center [122, 159] width 111 height 8
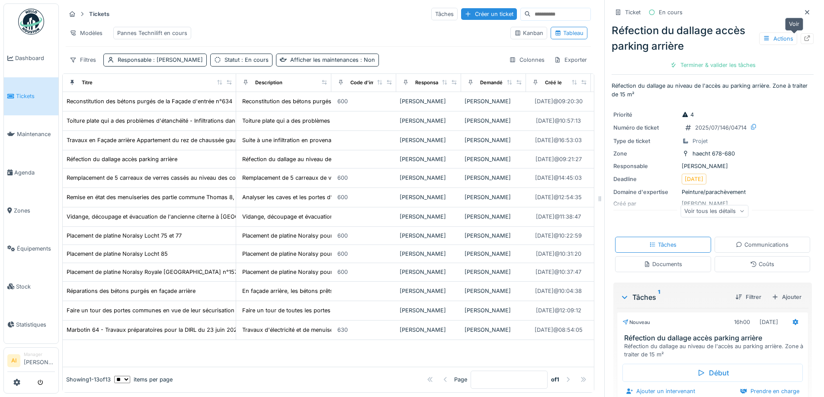
click at [803, 35] on icon at bounding box center [806, 38] width 7 height 6
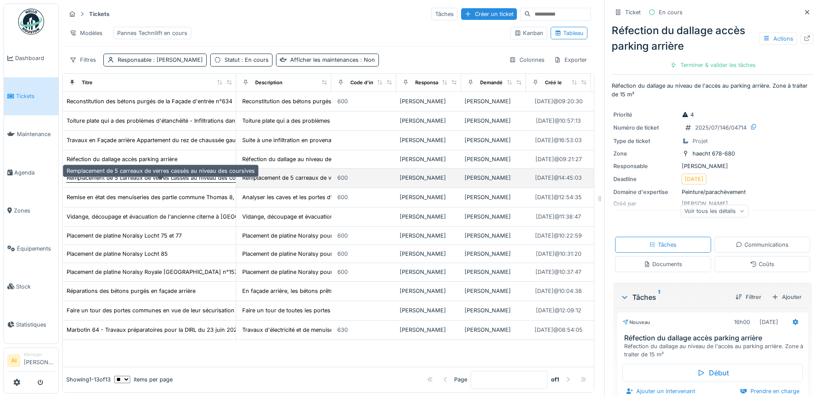
click at [102, 179] on div "Remplacement de 5 carreaux de verres cassés au niveau des coursives" at bounding box center [161, 178] width 188 height 8
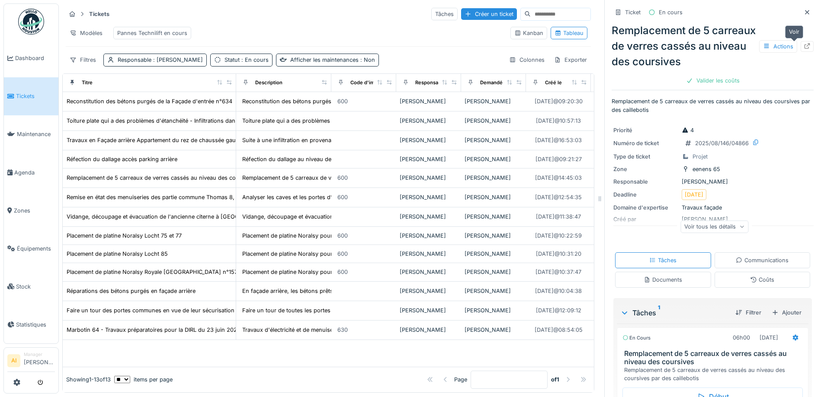
click at [803, 43] on icon at bounding box center [806, 46] width 7 height 6
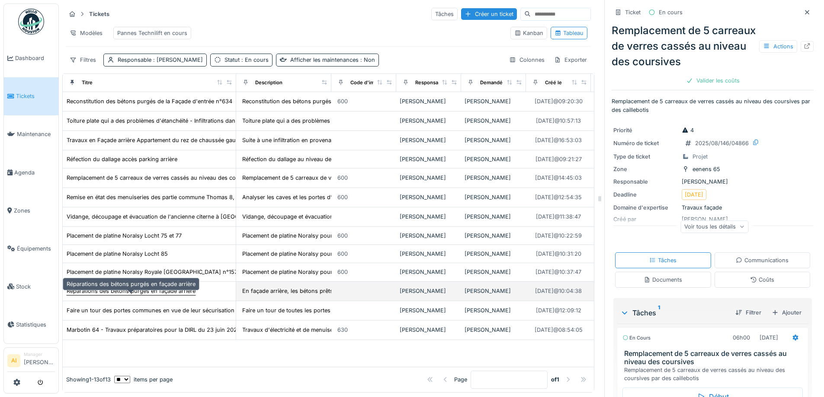
click at [96, 292] on div "Réparations des bétons purgés en façade arrière" at bounding box center [131, 291] width 129 height 8
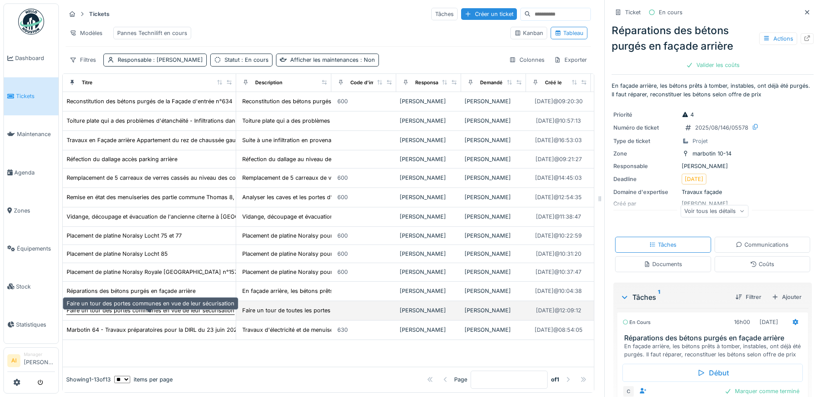
click at [99, 312] on div "Faire un tour des portes communes en vue de leur sécurisation" at bounding box center [151, 311] width 168 height 8
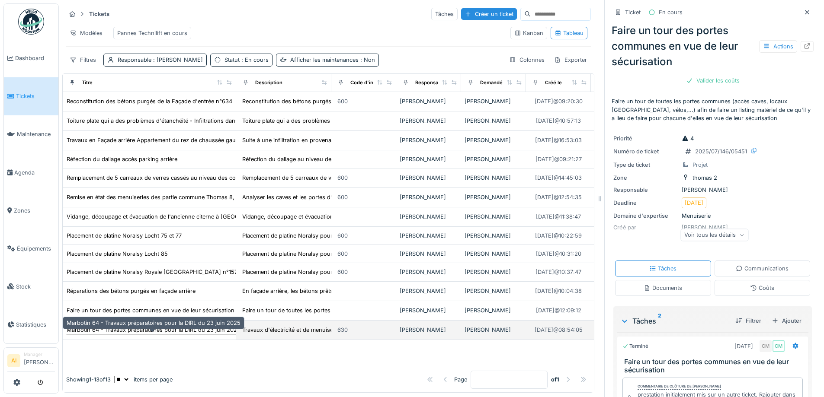
click at [109, 334] on div "Marbotin 64 - Travaux préparatoires pour la DIRL du 23 juin 2025" at bounding box center [154, 330] width 174 height 8
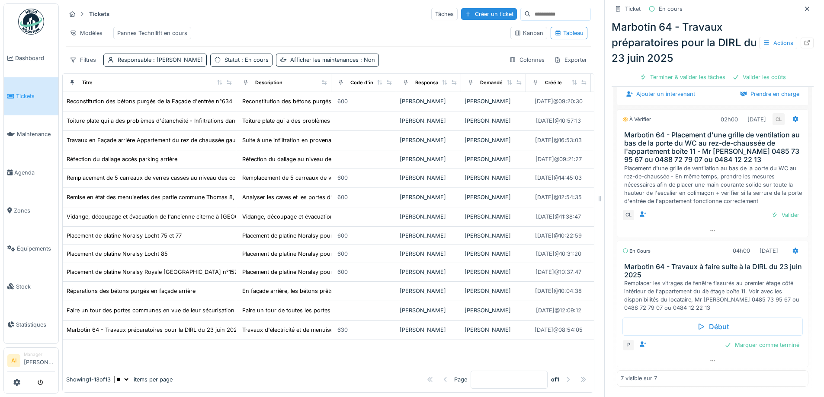
scroll to position [157, 0]
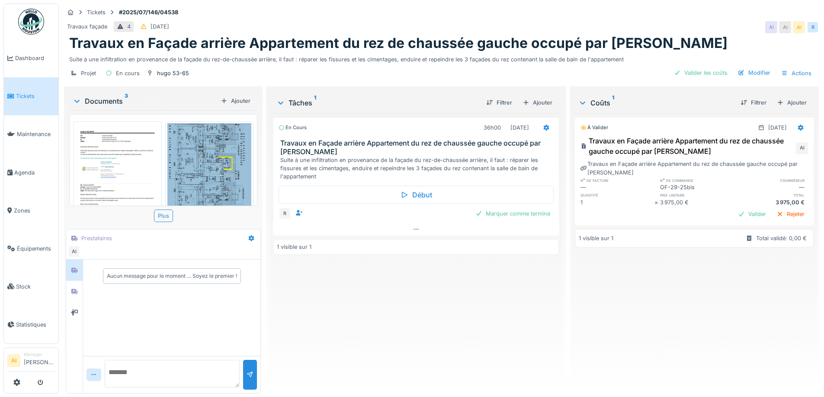
click at [272, 13] on div "Tickets #2025/07/146/04538" at bounding box center [441, 12] width 754 height 11
click at [738, 214] on div "Valider" at bounding box center [751, 214] width 35 height 12
click at [495, 215] on div "Marquer comme terminé" at bounding box center [513, 214] width 82 height 12
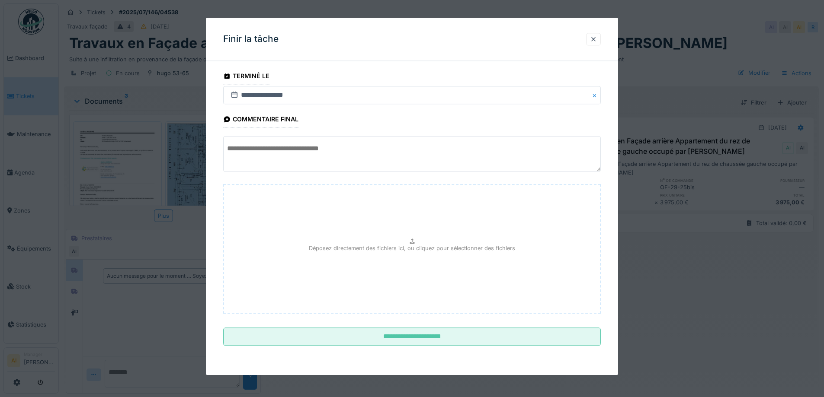
click at [267, 152] on textarea at bounding box center [411, 154] width 377 height 35
paste textarea "**********"
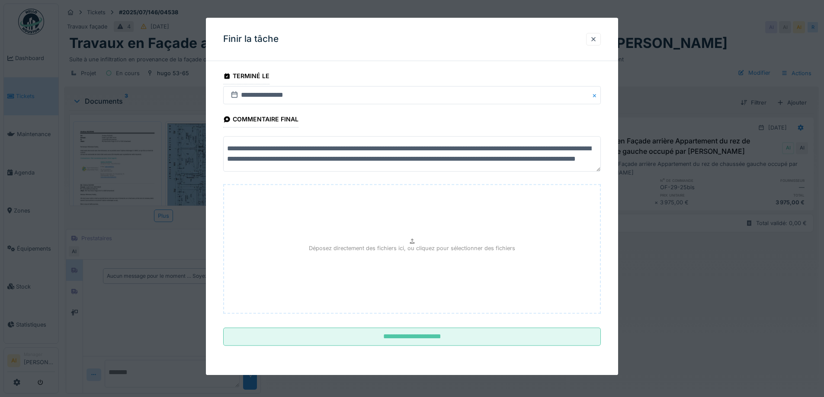
scroll to position [3, 0]
click at [469, 146] on textarea "**********" at bounding box center [413, 154] width 380 height 35
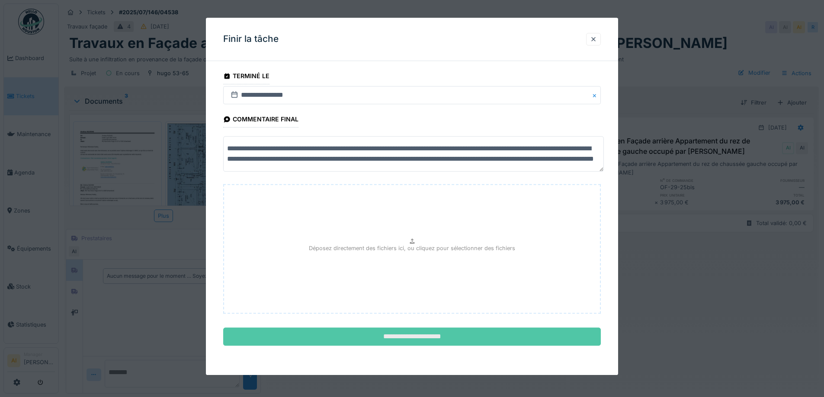
type textarea "**********"
click at [428, 338] on input "**********" at bounding box center [411, 337] width 377 height 18
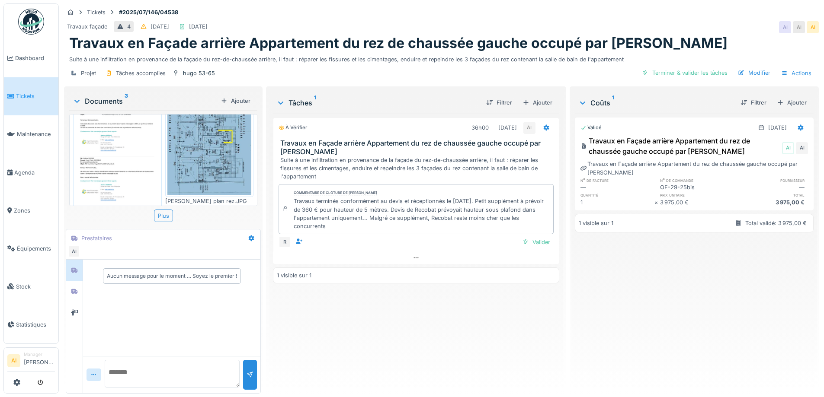
scroll to position [0, 0]
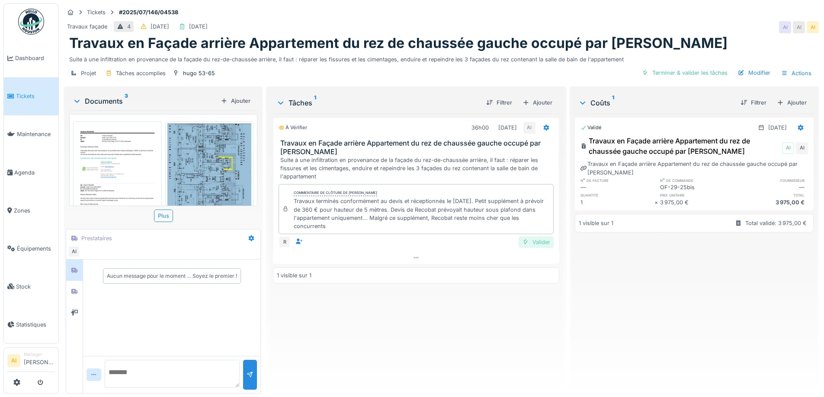
click at [538, 242] on div "Valider" at bounding box center [535, 242] width 35 height 12
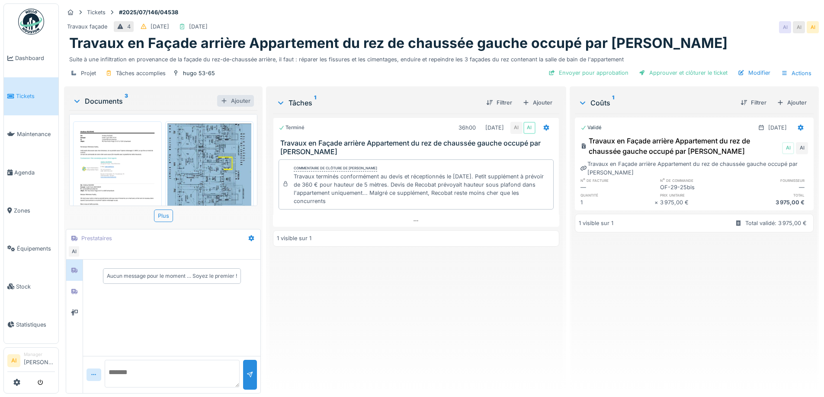
click at [246, 102] on div "Ajouter" at bounding box center [235, 101] width 37 height 12
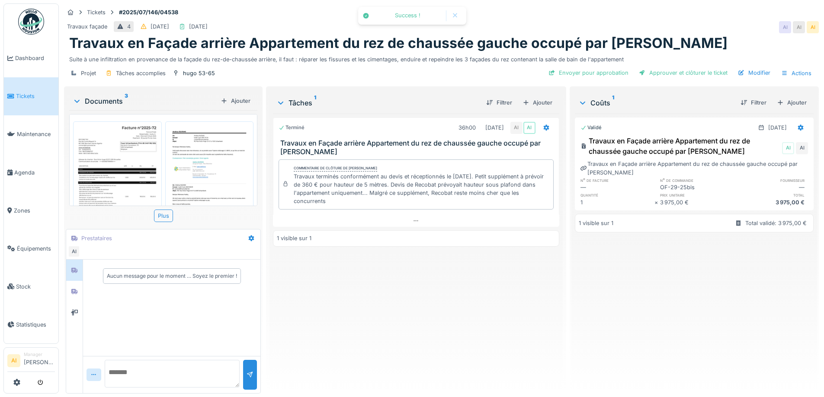
click at [110, 147] on img at bounding box center [117, 183] width 84 height 119
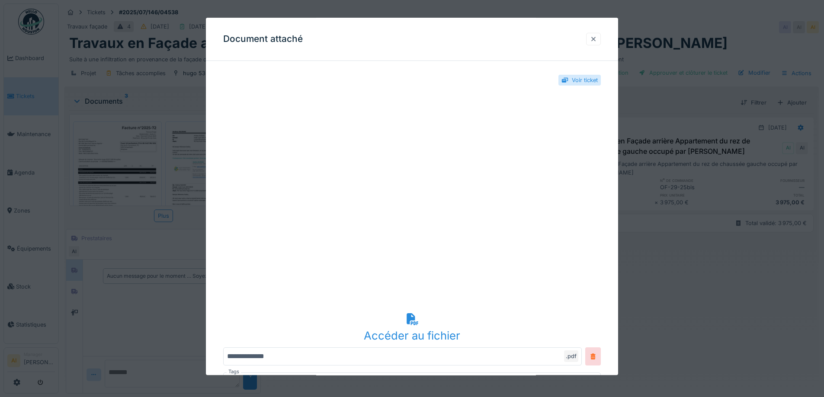
click at [596, 39] on div at bounding box center [593, 39] width 7 height 8
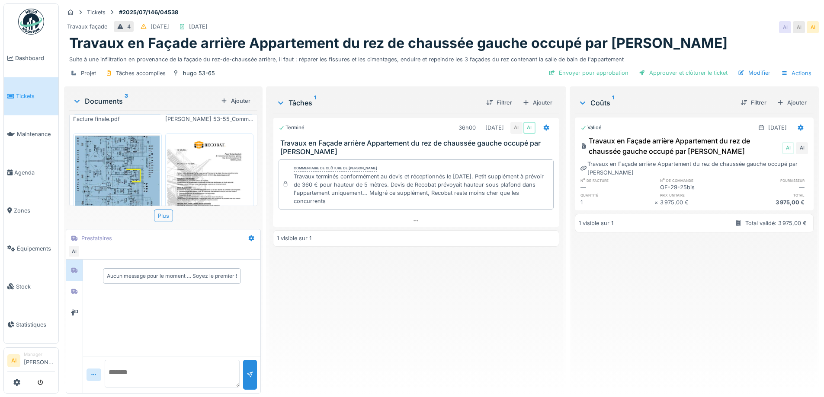
scroll to position [173, 0]
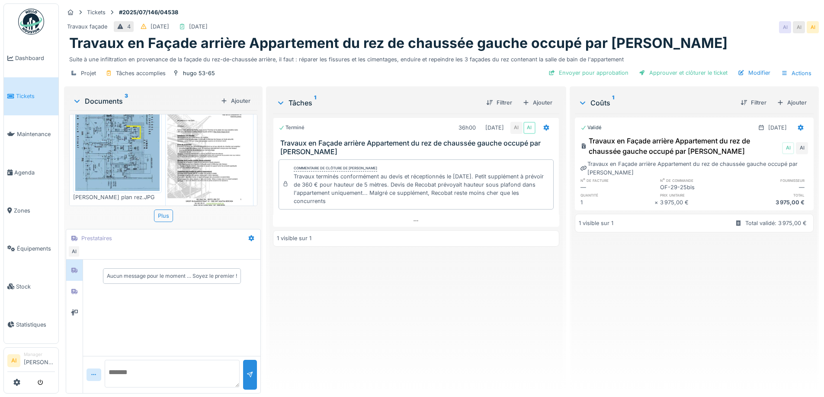
click at [196, 139] on img at bounding box center [209, 152] width 84 height 119
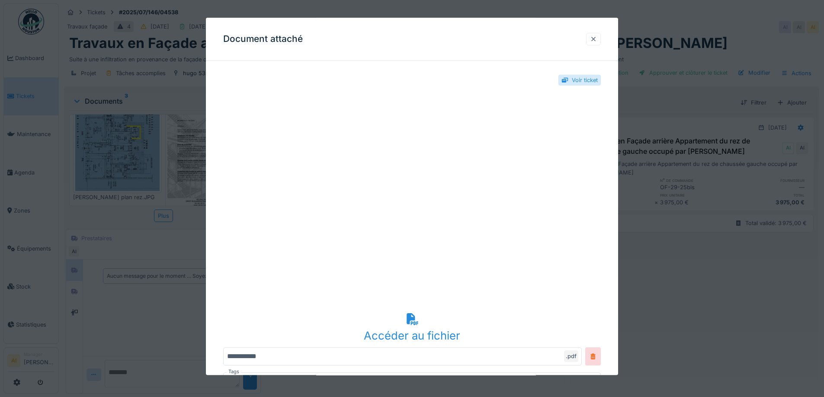
click at [597, 38] on div at bounding box center [593, 39] width 7 height 8
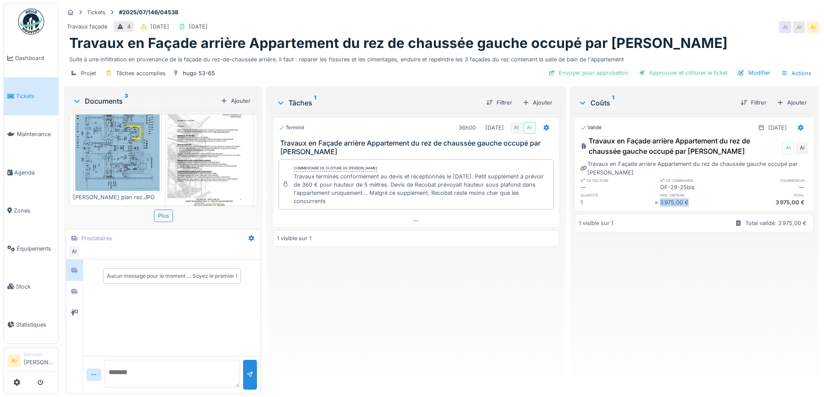
drag, startPoint x: 677, startPoint y: 202, endPoint x: 650, endPoint y: 203, distance: 27.3
click at [660, 203] on div "3 975,00 €" at bounding box center [697, 202] width 74 height 8
copy div "3 975,00 €"
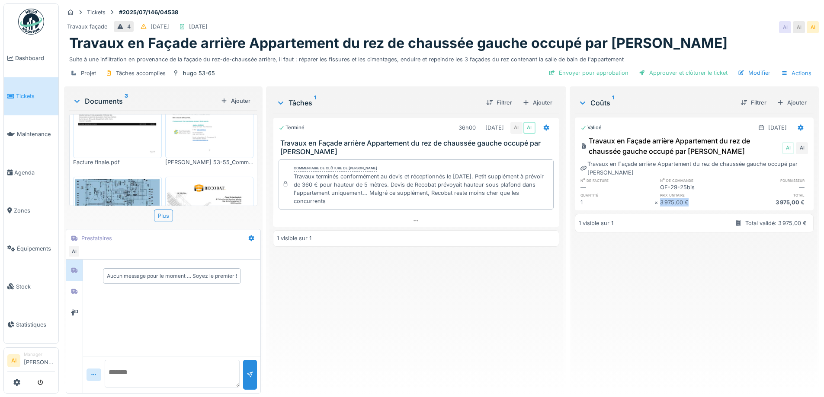
scroll to position [0, 0]
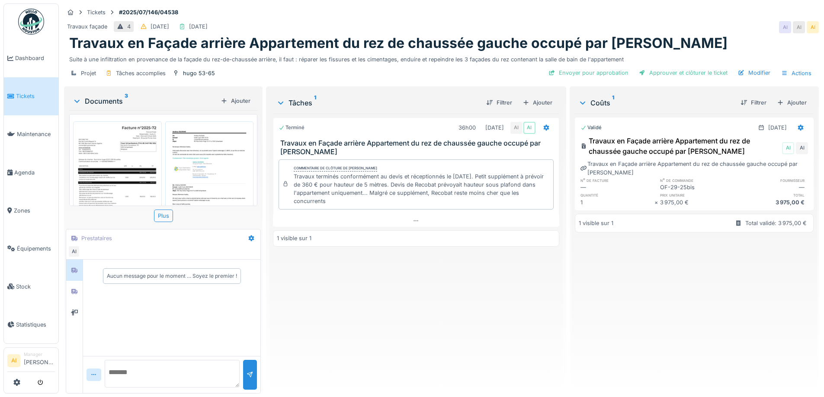
click at [499, 329] on div "Terminé 36h00 11/07/2025 AI AI Travaux en Façade arrière Appartement du rez de …" at bounding box center [416, 250] width 286 height 273
click at [227, 102] on div "Ajouter" at bounding box center [235, 101] width 37 height 12
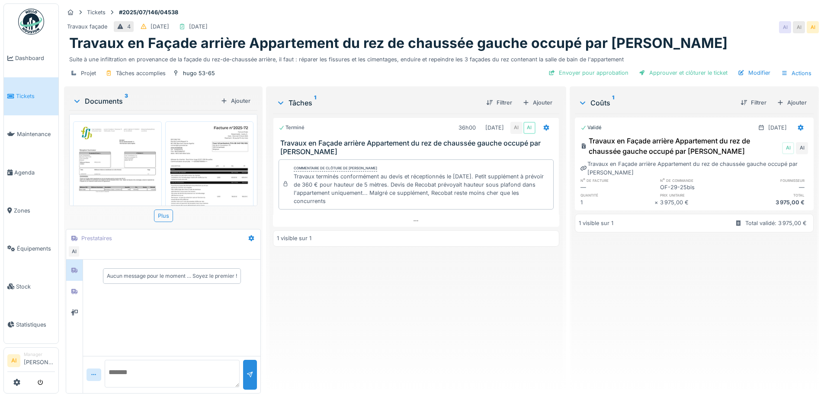
click at [195, 167] on img at bounding box center [209, 183] width 84 height 119
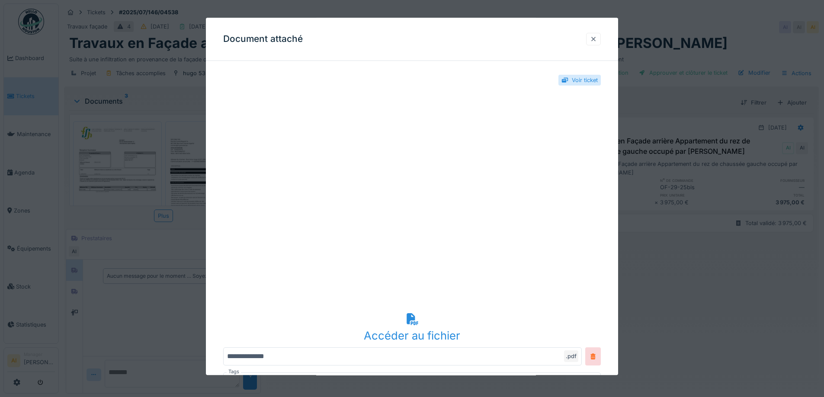
click at [594, 37] on div at bounding box center [593, 39] width 7 height 8
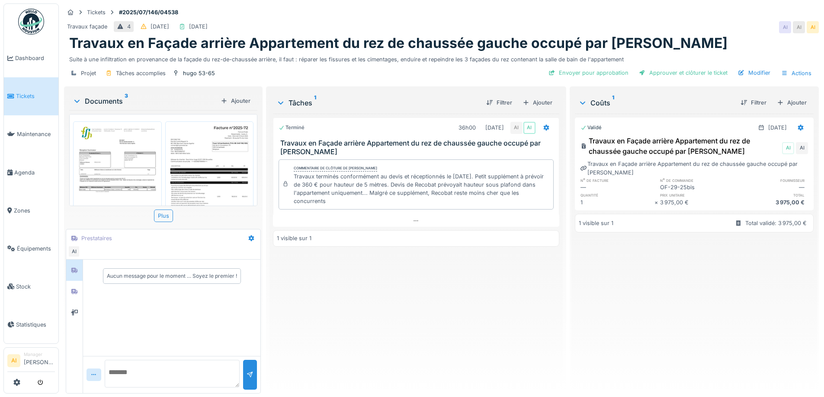
click at [209, 169] on img at bounding box center [209, 183] width 84 height 119
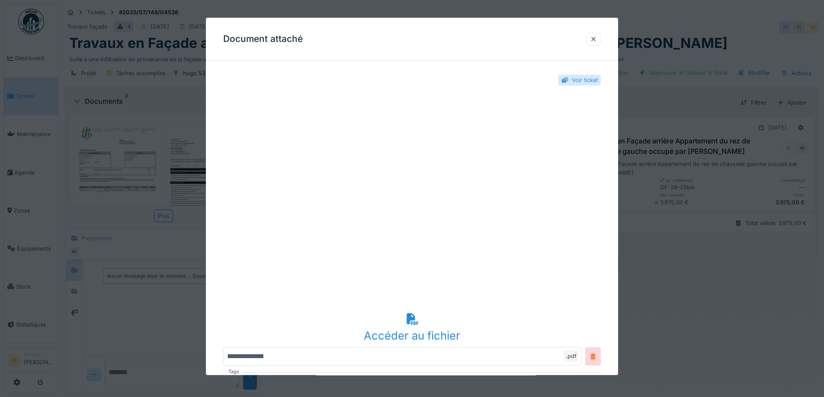
click at [477, 70] on div "Voir ticket" at bounding box center [411, 80] width 377 height 25
click at [589, 348] on div at bounding box center [593, 357] width 16 height 18
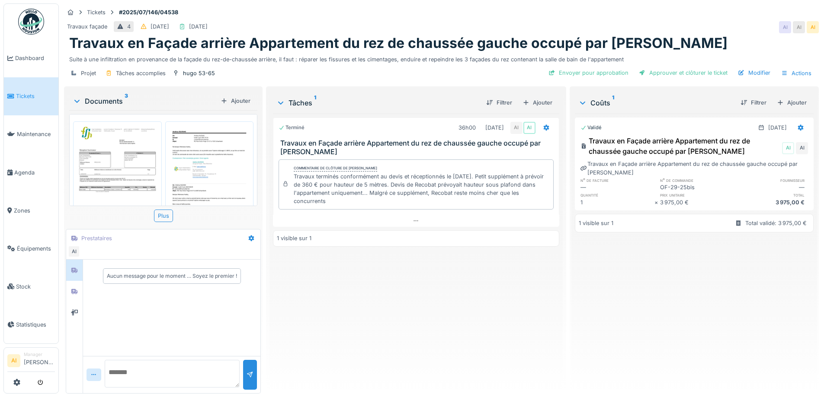
click at [126, 162] on img at bounding box center [117, 183] width 84 height 119
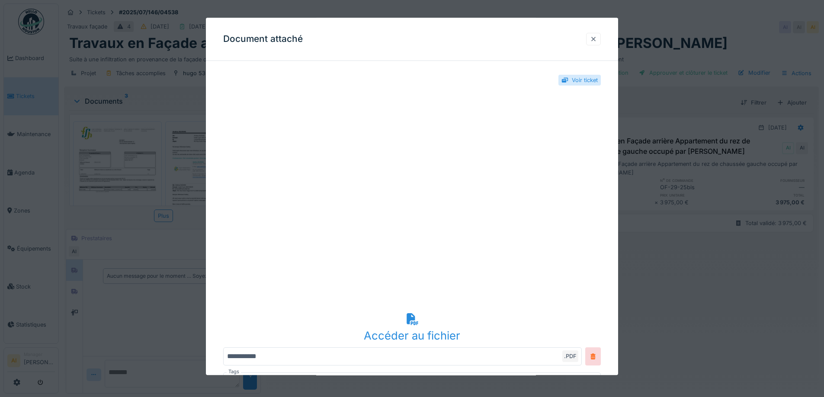
click at [595, 37] on div at bounding box center [593, 39] width 7 height 8
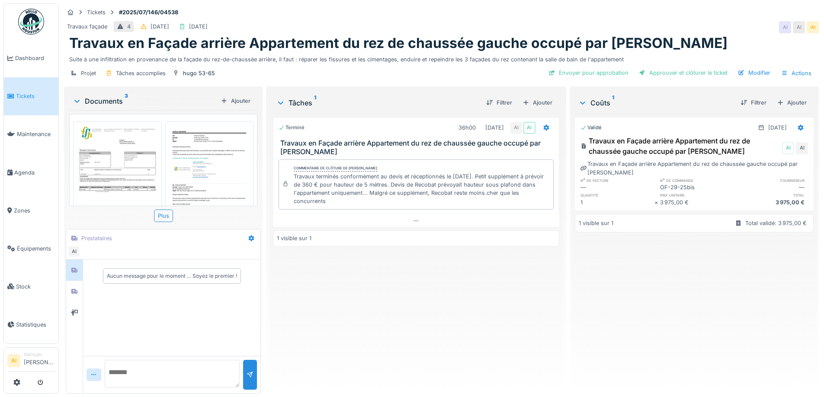
click at [108, 162] on img at bounding box center [117, 183] width 84 height 119
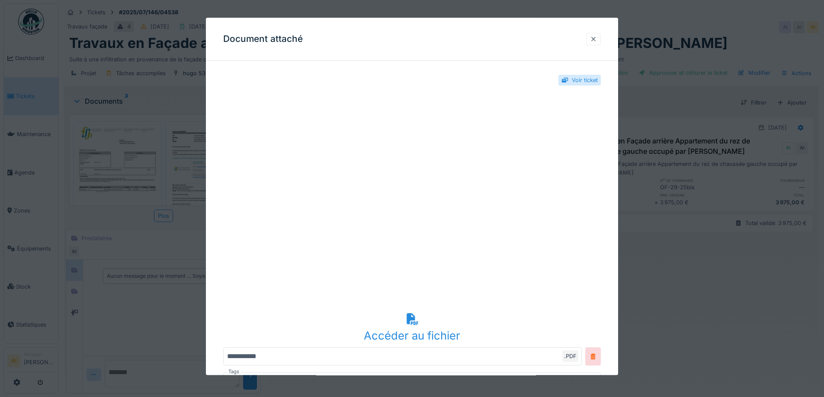
click at [593, 38] on div at bounding box center [593, 39] width 7 height 8
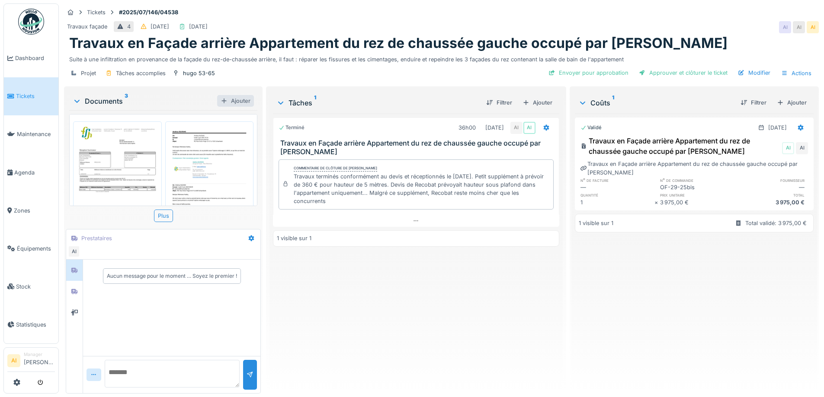
click at [243, 97] on div "Ajouter" at bounding box center [235, 101] width 37 height 12
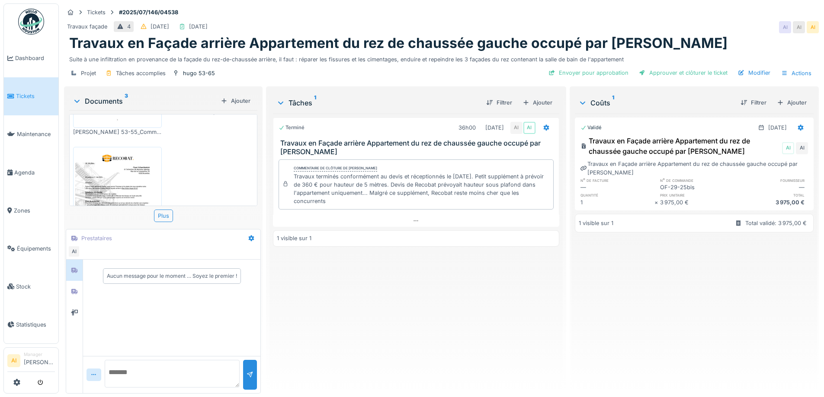
scroll to position [259, 0]
click at [141, 152] on img at bounding box center [117, 207] width 84 height 119
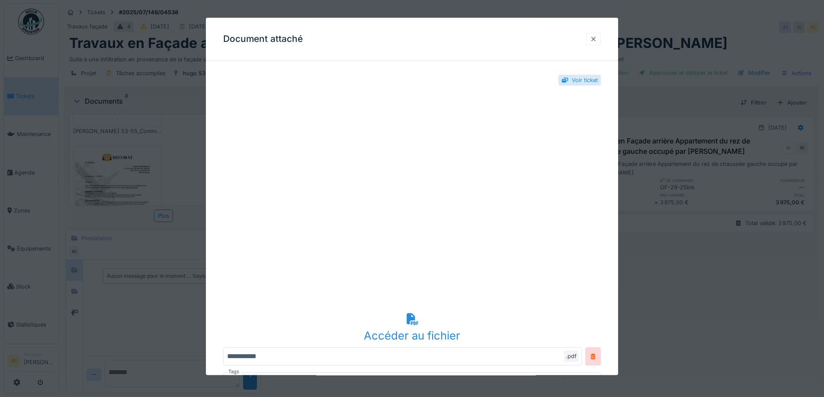
click at [599, 34] on div at bounding box center [593, 39] width 15 height 13
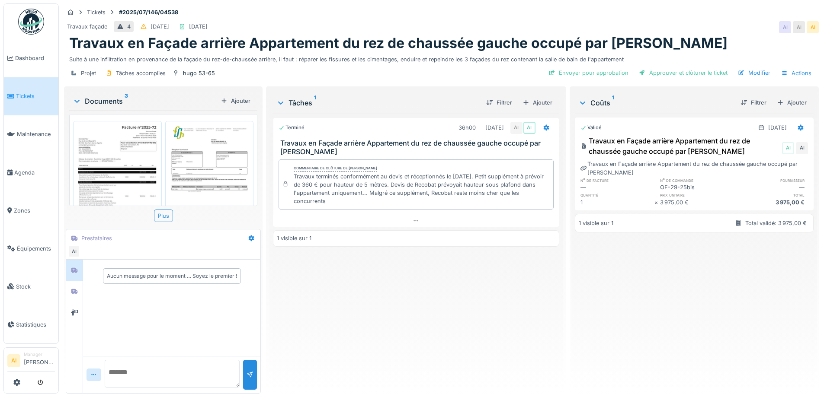
scroll to position [0, 0]
click at [316, 275] on div "Terminé 36h00 11/07/2025 AI AI Travaux en Façade arrière Appartement du rez de …" at bounding box center [416, 250] width 286 height 273
click at [335, 77] on div "Projet Tâches accomplies hugo 53-65 Envoyer pour approbation Approuver et clôtu…" at bounding box center [441, 73] width 754 height 19
click at [488, 314] on div "Terminé 36h00 11/07/2025 AI AI Travaux en Façade arrière Appartement du rez de …" at bounding box center [416, 250] width 286 height 273
click at [233, 98] on div "Ajouter" at bounding box center [235, 101] width 37 height 12
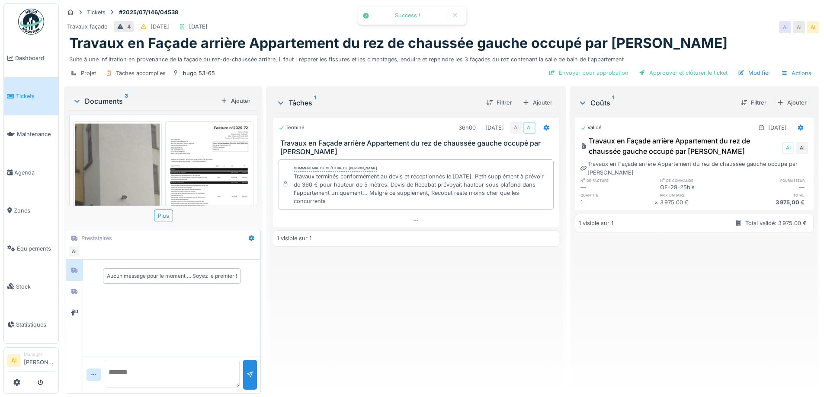
click at [119, 145] on img at bounding box center [117, 217] width 84 height 187
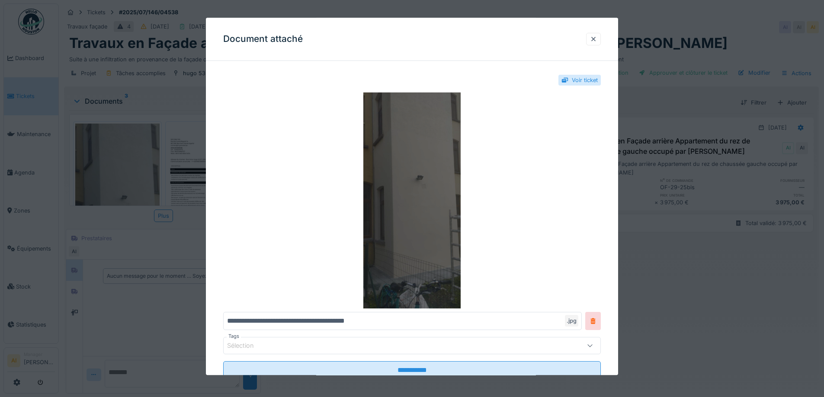
click at [433, 166] on img at bounding box center [411, 201] width 377 height 216
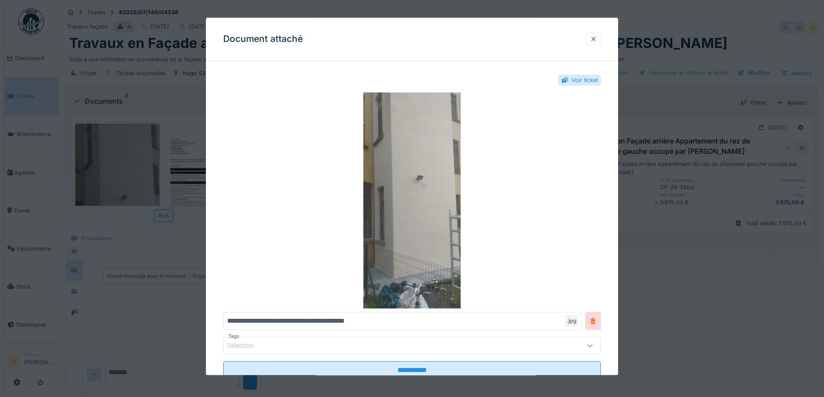
click at [594, 42] on div at bounding box center [593, 39] width 7 height 8
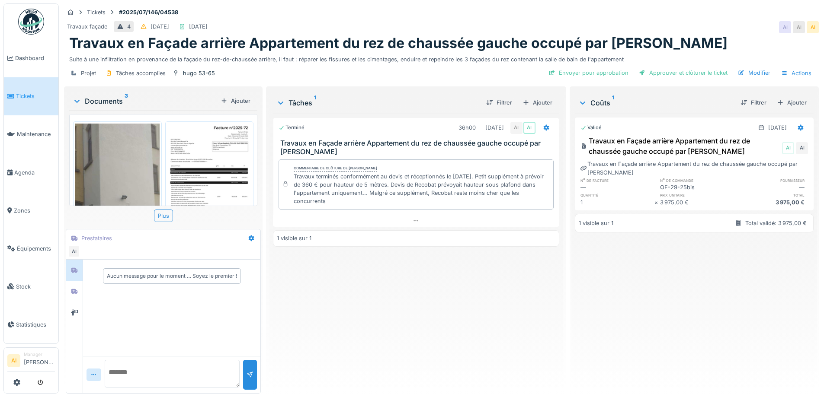
click at [183, 144] on img at bounding box center [209, 183] width 84 height 119
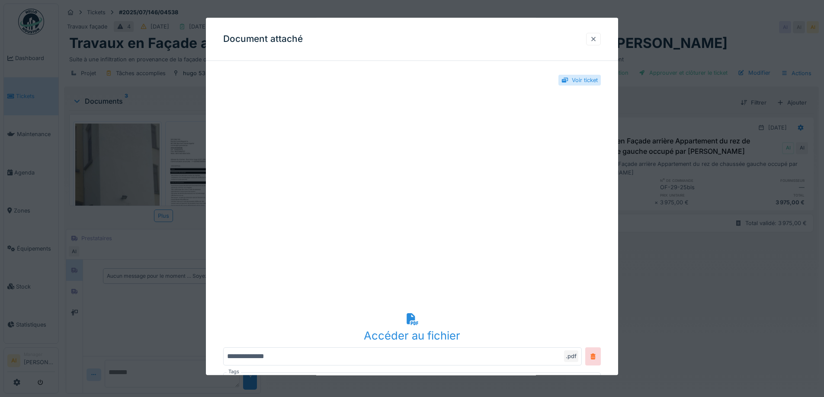
click at [597, 38] on div at bounding box center [593, 39] width 7 height 8
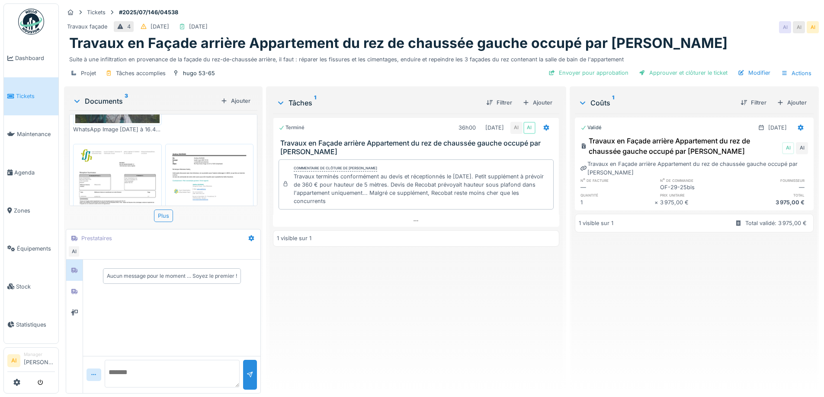
scroll to position [173, 0]
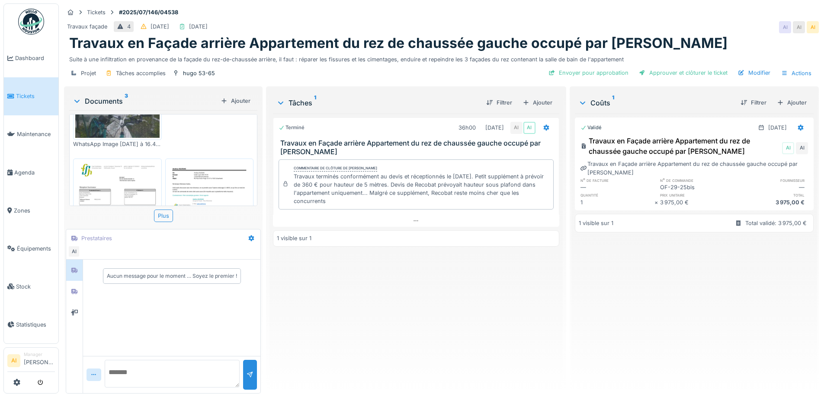
click at [110, 161] on img at bounding box center [117, 220] width 84 height 119
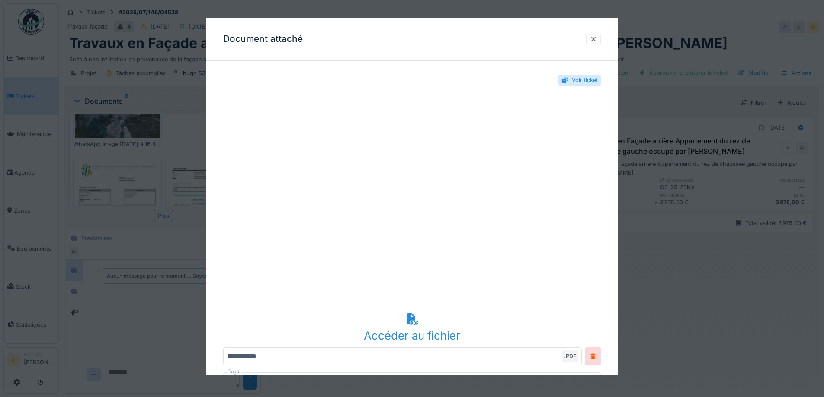
click at [582, 82] on div "Voir ticket" at bounding box center [585, 80] width 26 height 8
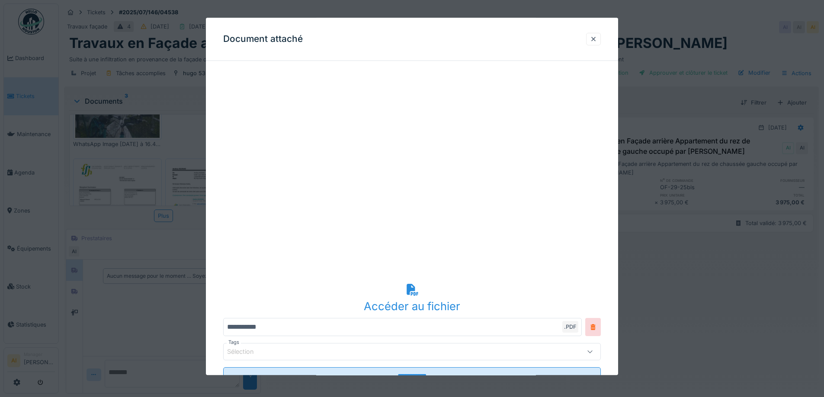
scroll to position [43, 0]
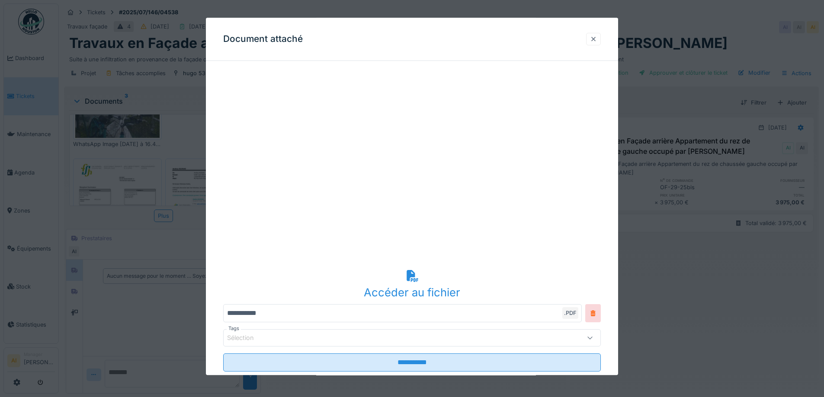
click at [601, 40] on div at bounding box center [593, 39] width 15 height 13
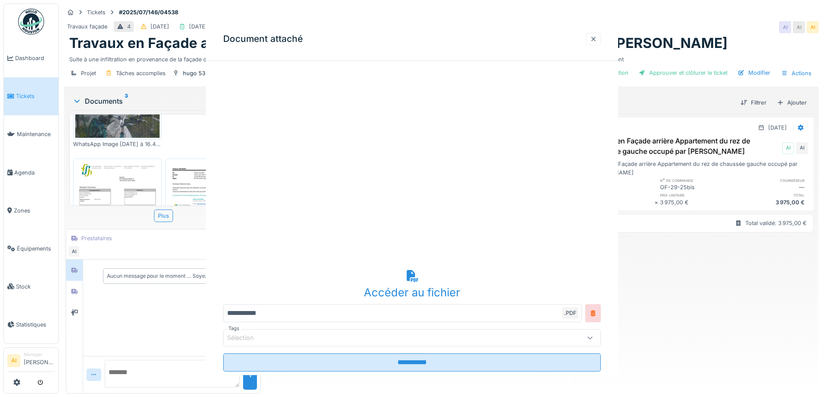
scroll to position [0, 0]
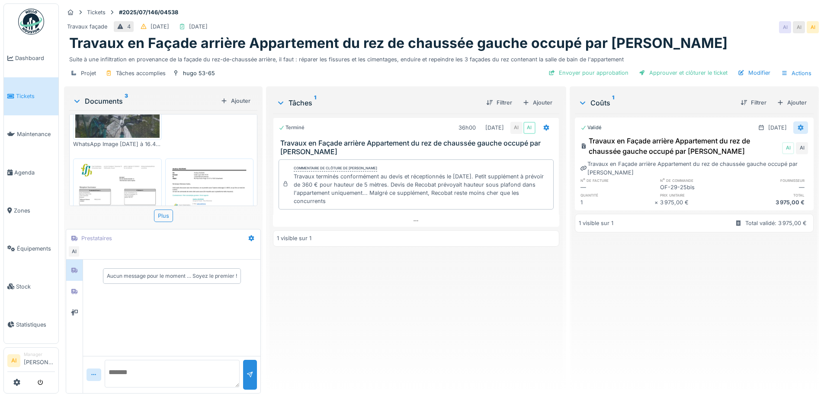
click at [793, 128] on div at bounding box center [800, 127] width 15 height 13
click at [750, 159] on div "Modifier" at bounding box center [758, 159] width 42 height 13
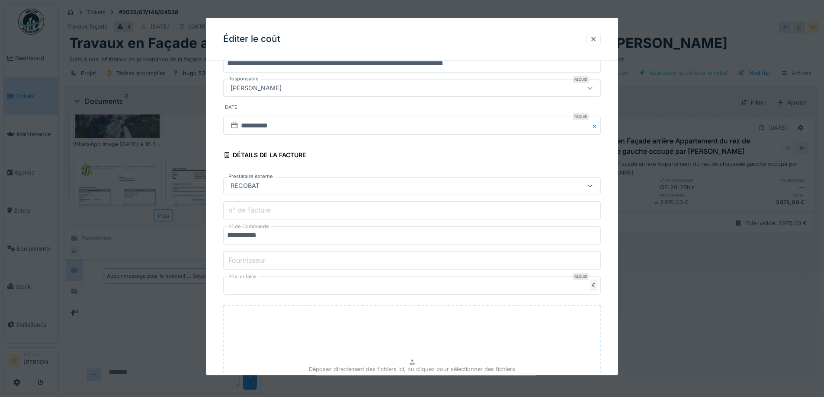
scroll to position [86, 0]
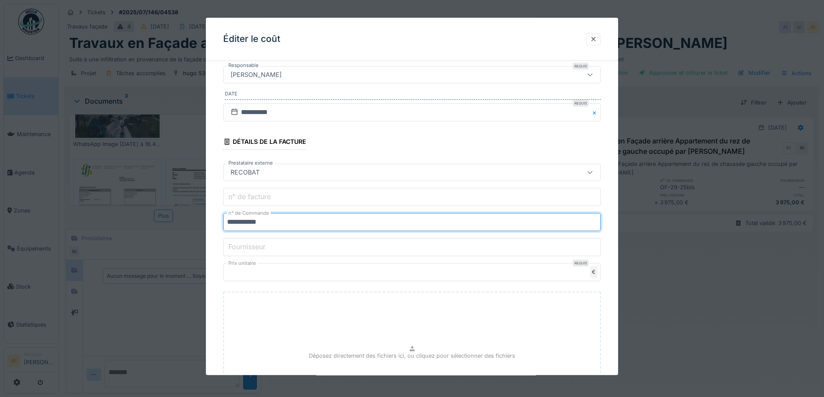
drag, startPoint x: 278, startPoint y: 223, endPoint x: 215, endPoint y: 220, distance: 63.2
click at [215, 220] on div "**********" at bounding box center [412, 229] width 412 height 496
type input "**********"
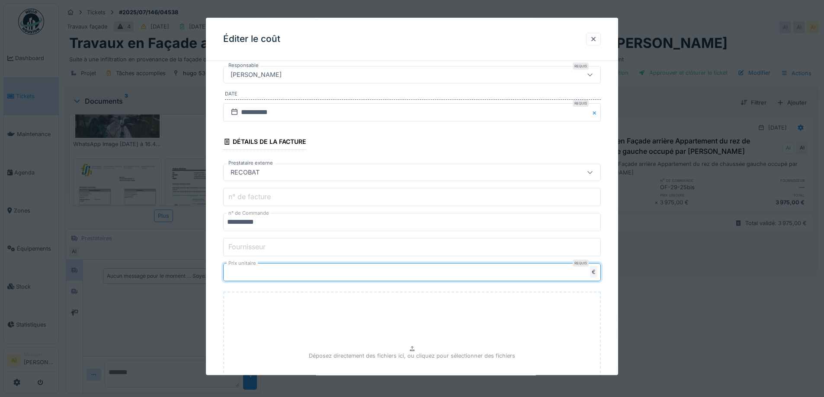
drag, startPoint x: 252, startPoint y: 268, endPoint x: 207, endPoint y: 271, distance: 45.0
click at [207, 271] on div "**********" at bounding box center [412, 229] width 412 height 496
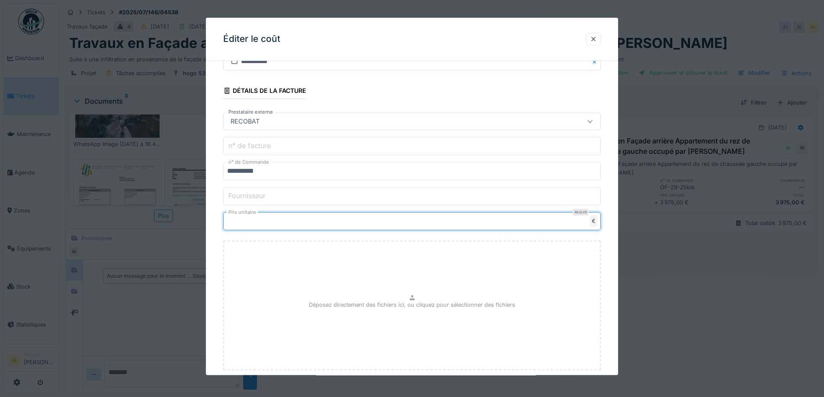
scroll to position [189, 0]
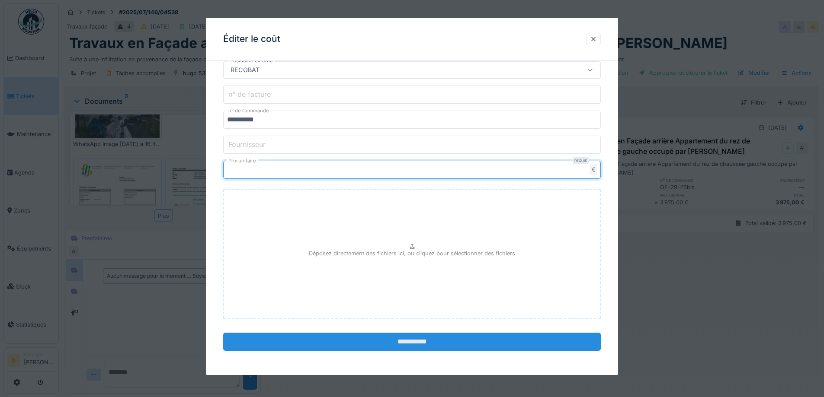
type input "****"
click at [389, 339] on input "**********" at bounding box center [411, 342] width 377 height 18
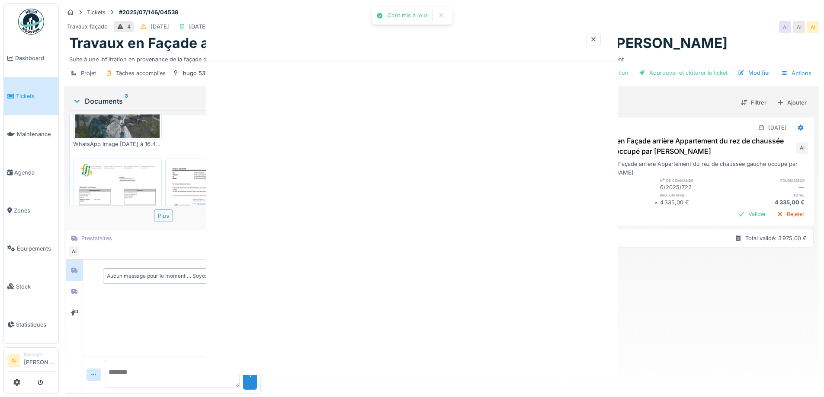
scroll to position [0, 0]
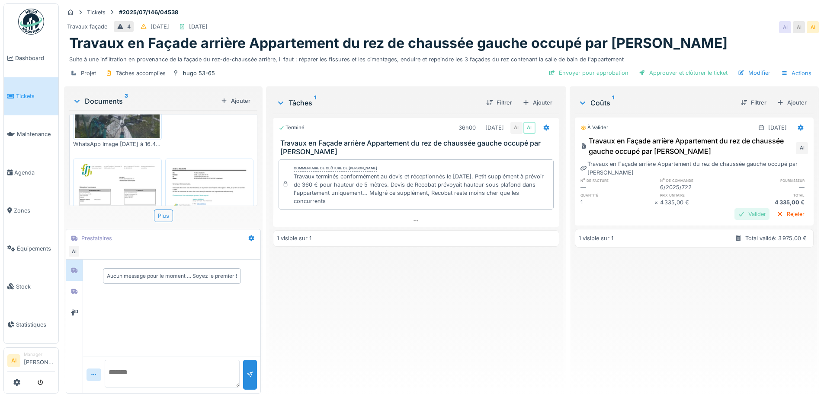
click at [734, 216] on div "Valider" at bounding box center [751, 214] width 35 height 12
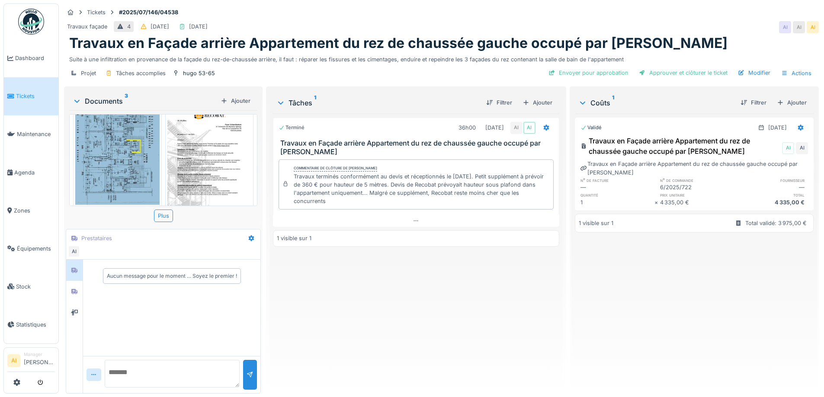
scroll to position [385, 0]
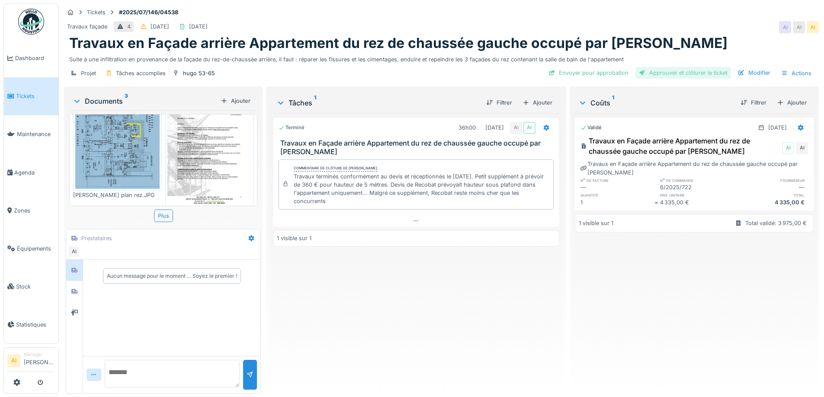
click at [658, 68] on div "Approuver et clôturer le ticket" at bounding box center [683, 73] width 96 height 12
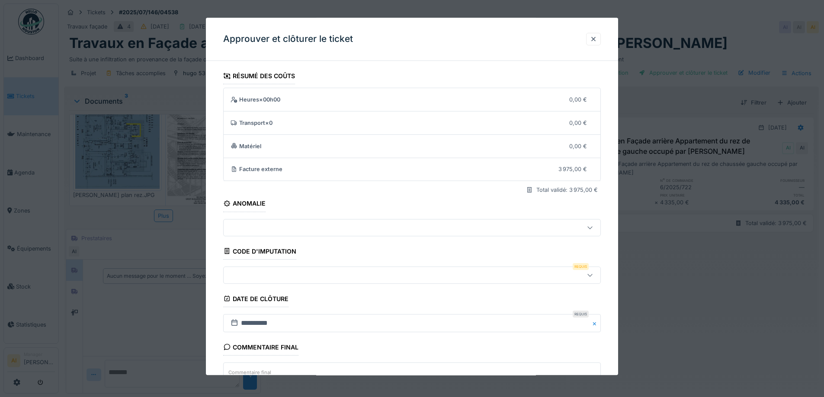
scroll to position [74, 0]
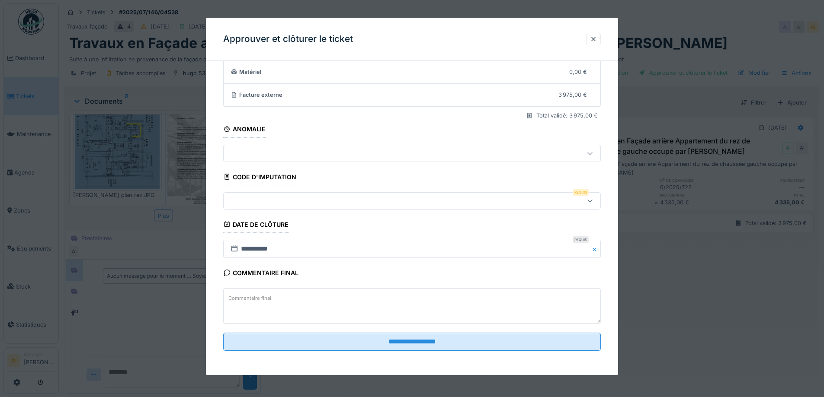
click at [304, 201] on div at bounding box center [390, 201] width 326 height 10
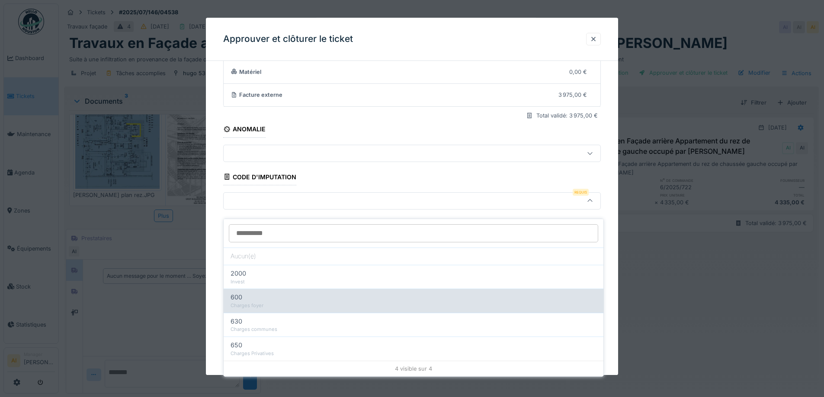
click at [257, 293] on div "600" at bounding box center [413, 298] width 366 height 10
type input "***"
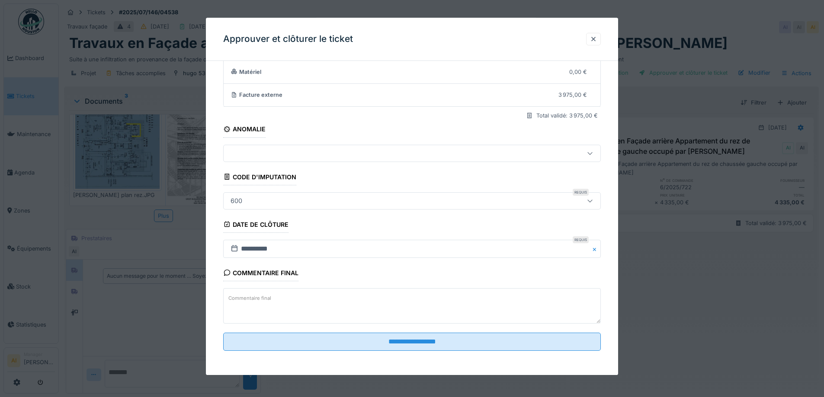
click at [290, 202] on div "600" at bounding box center [390, 201] width 326 height 10
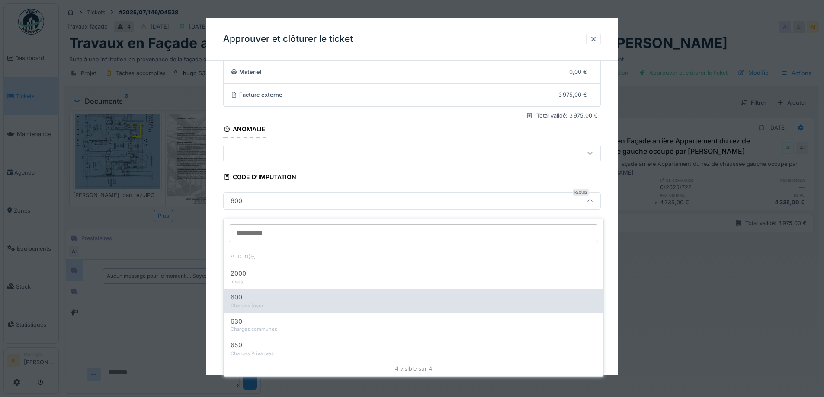
click at [254, 293] on div "600" at bounding box center [413, 298] width 366 height 10
click at [264, 302] on div "Charges foyer" at bounding box center [413, 305] width 366 height 7
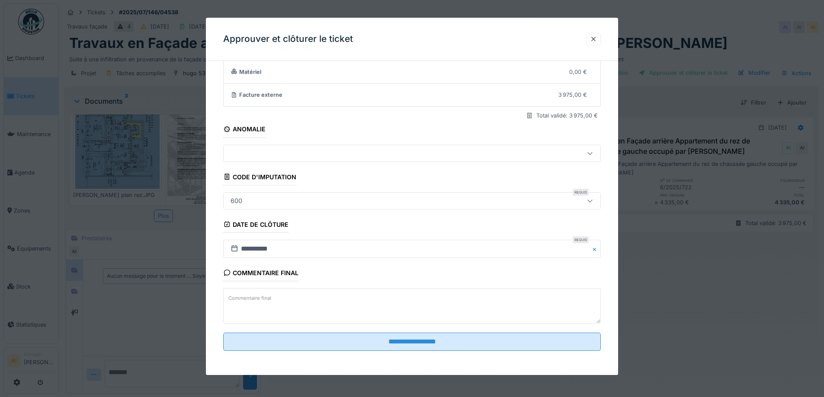
click at [216, 231] on div "**********" at bounding box center [412, 185] width 412 height 382
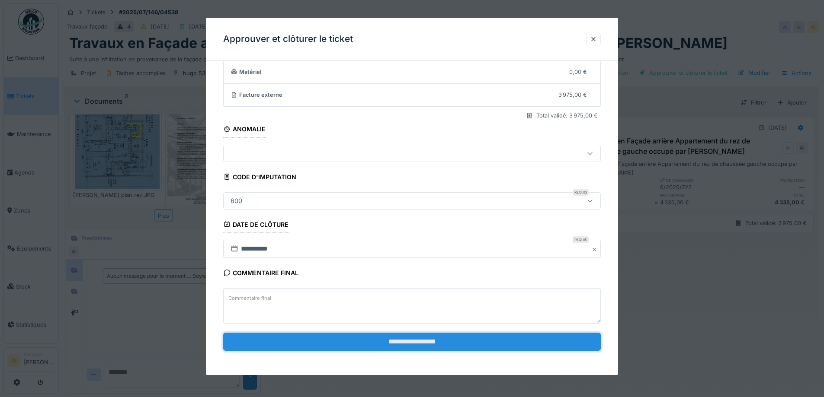
click at [389, 344] on input "**********" at bounding box center [411, 342] width 377 height 18
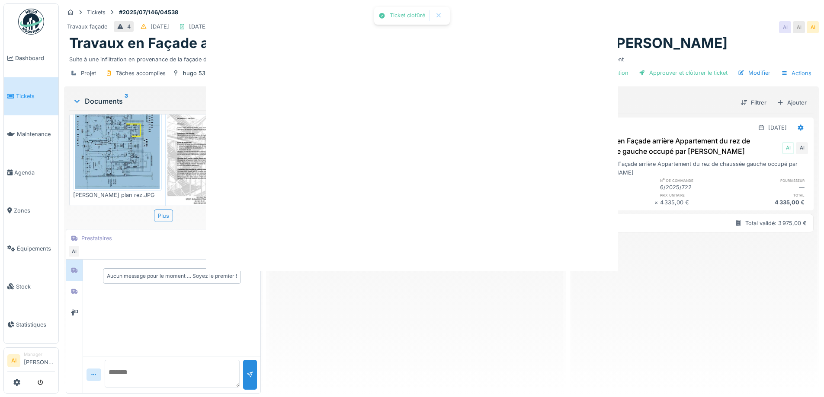
scroll to position [0, 0]
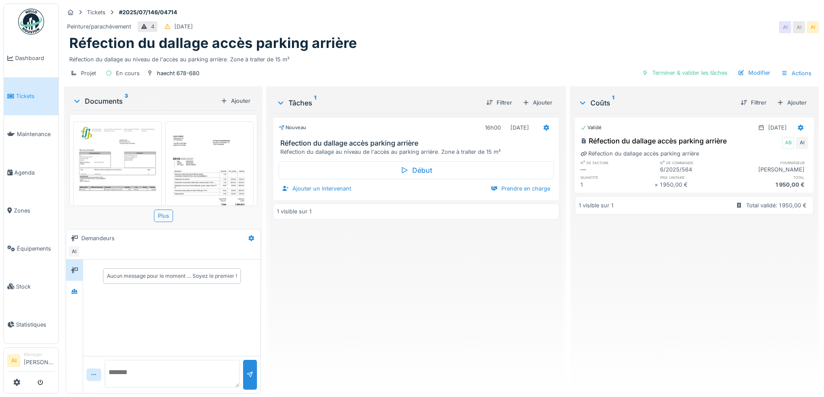
click at [380, 29] on div "Peinture/parachèvement 4 [DATE] AI AI AI" at bounding box center [441, 27] width 754 height 16
click at [402, 50] on div "Réfection du dallage accès parking arrière" at bounding box center [441, 43] width 744 height 16
click at [393, 12] on div "Tickets #2025/07/146/04714" at bounding box center [441, 12] width 754 height 11
click at [124, 144] on img at bounding box center [117, 183] width 84 height 119
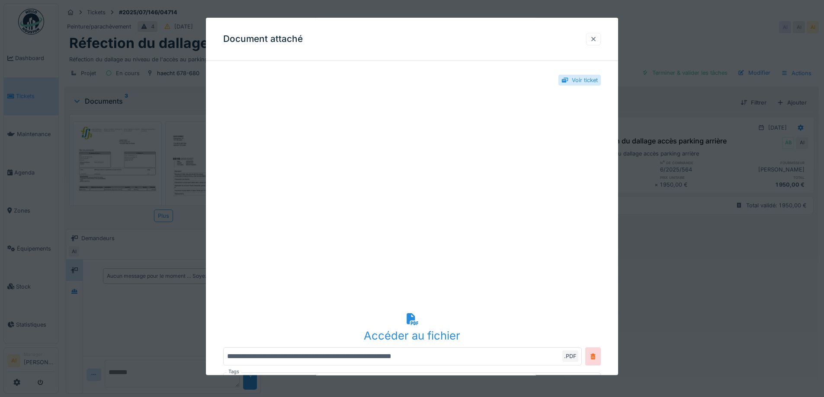
click at [597, 38] on div at bounding box center [593, 39] width 7 height 8
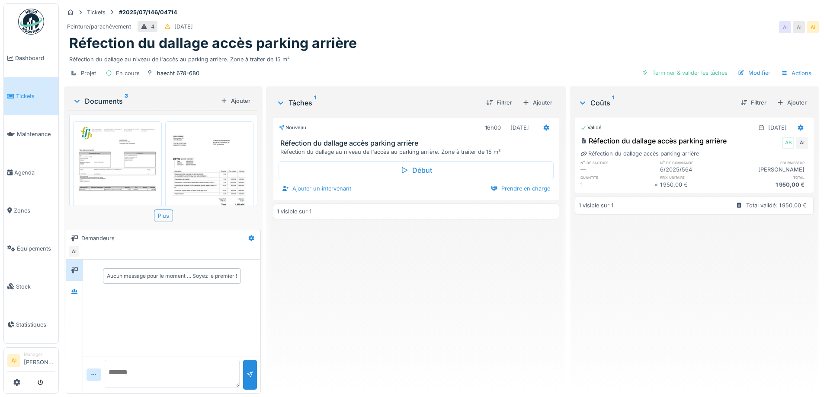
click at [203, 159] on img at bounding box center [209, 183] width 84 height 119
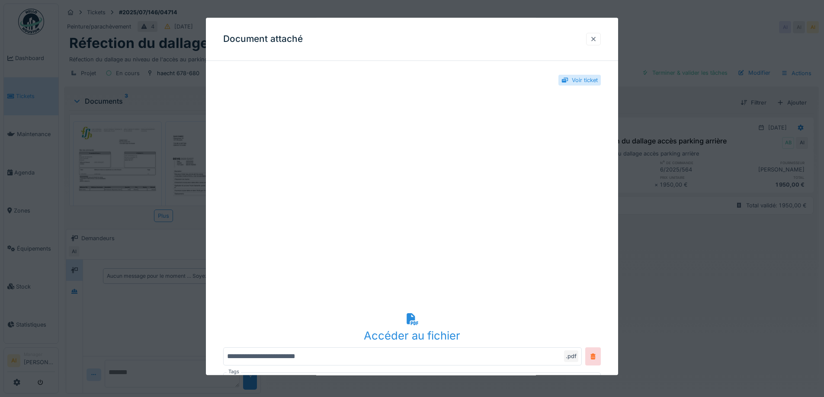
click at [595, 38] on div at bounding box center [593, 39] width 7 height 8
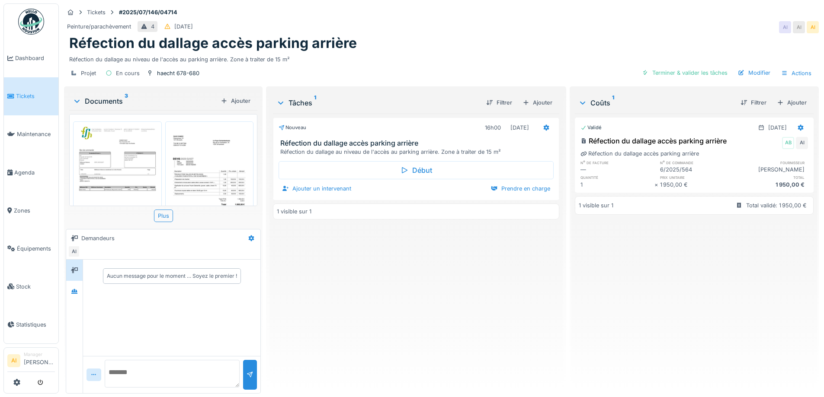
click at [133, 149] on img at bounding box center [117, 183] width 84 height 119
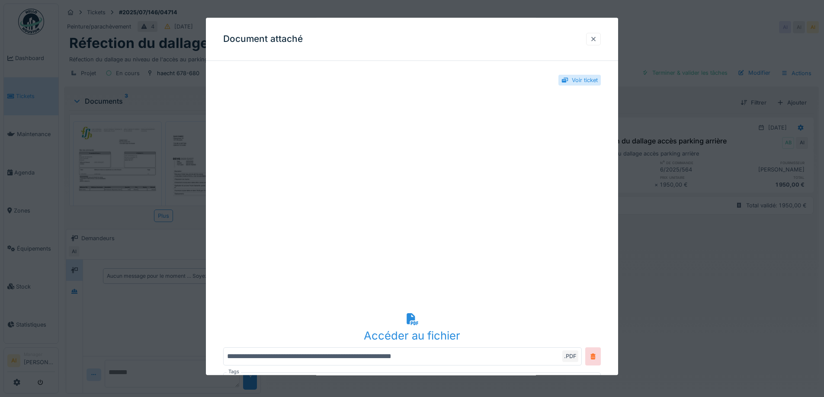
click at [591, 35] on div at bounding box center [593, 39] width 15 height 13
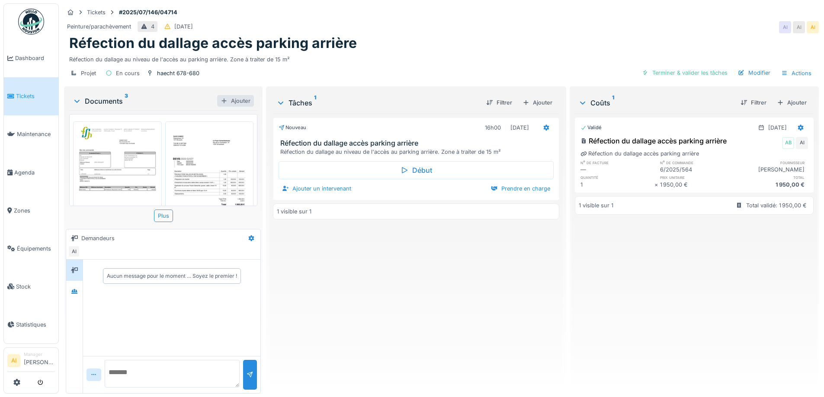
click at [233, 97] on div "Ajouter" at bounding box center [235, 101] width 37 height 12
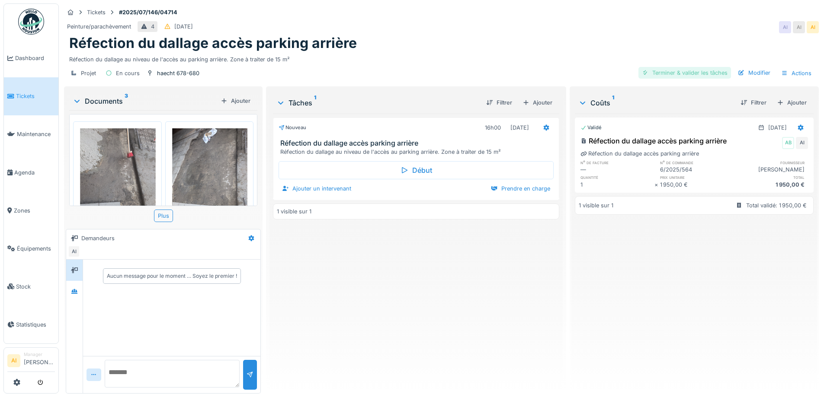
click at [705, 73] on div "Terminer & valider les tâches" at bounding box center [684, 73] width 93 height 12
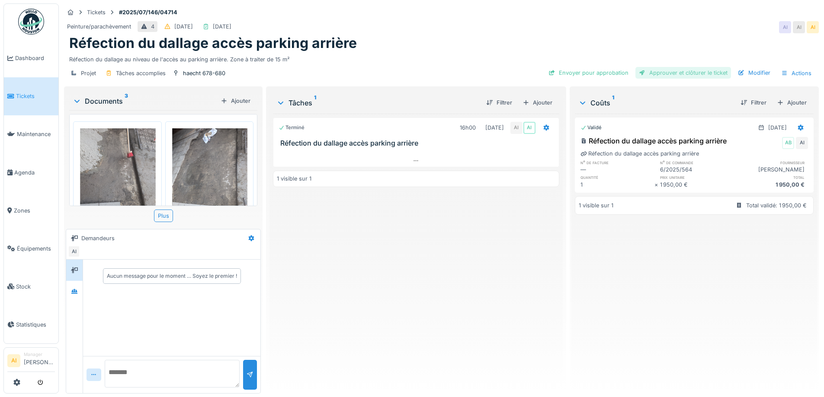
click at [671, 73] on div "Approuver et clôturer le ticket" at bounding box center [683, 73] width 96 height 12
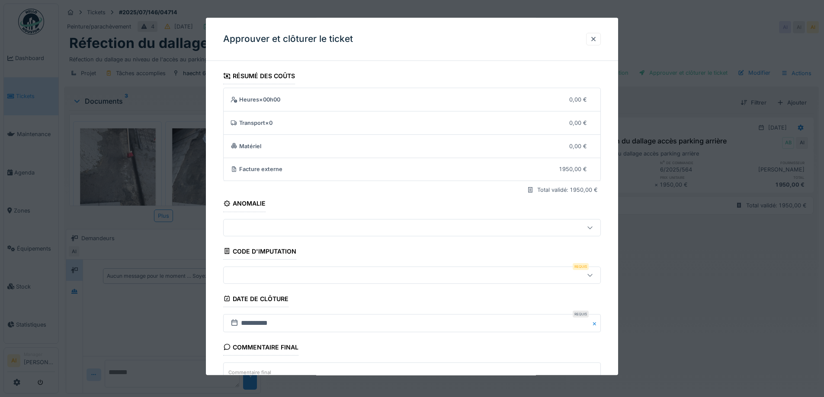
scroll to position [74, 0]
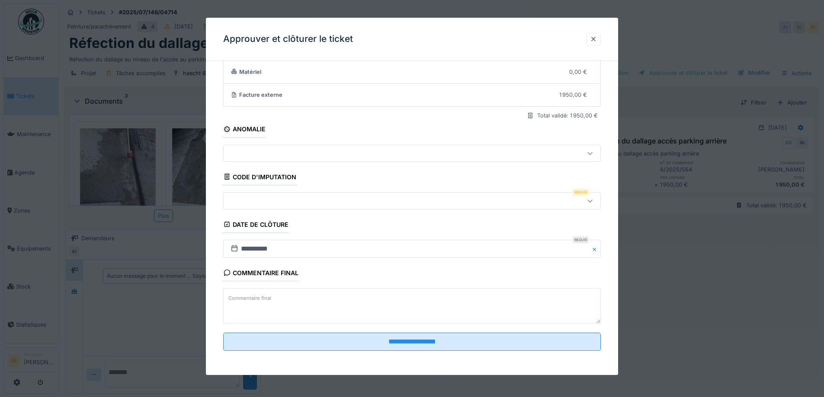
click at [265, 198] on div at bounding box center [390, 201] width 326 height 10
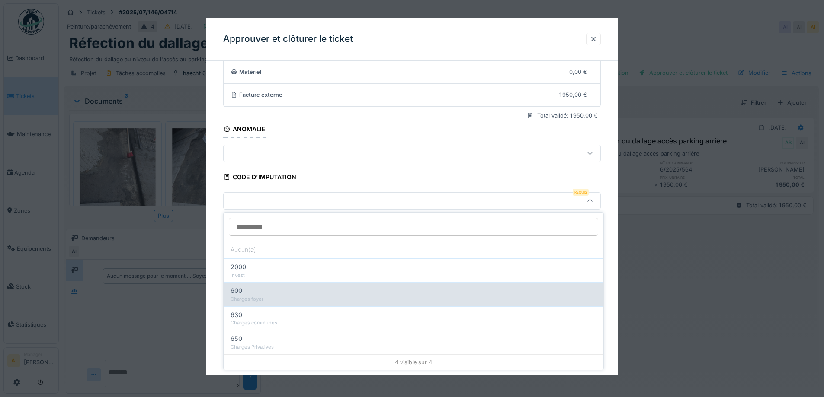
click at [249, 296] on div "Charges foyer" at bounding box center [413, 299] width 366 height 7
type input "***"
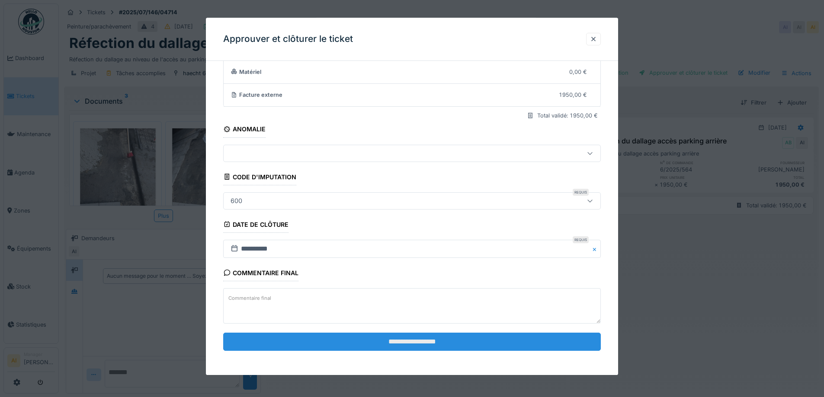
click at [412, 343] on input "**********" at bounding box center [411, 342] width 377 height 18
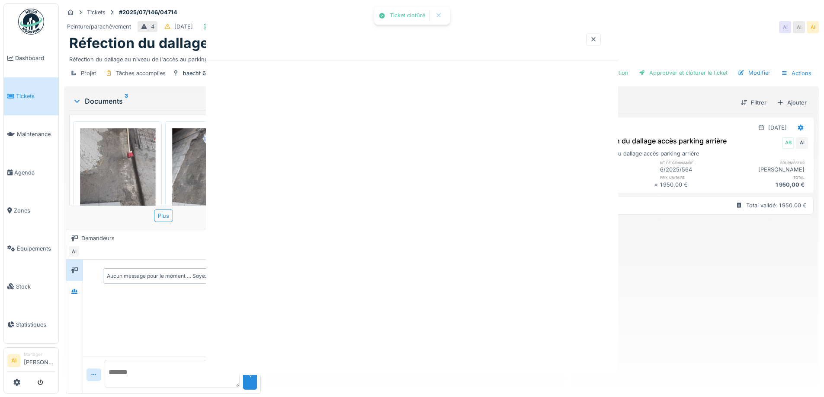
scroll to position [0, 0]
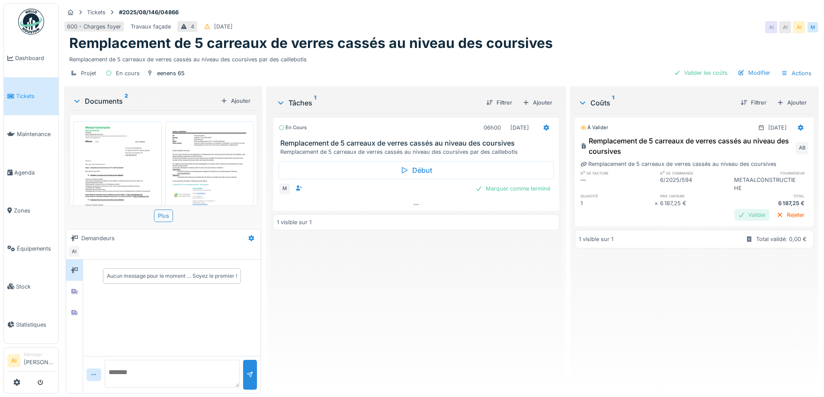
click at [734, 215] on div "Valider" at bounding box center [751, 215] width 35 height 12
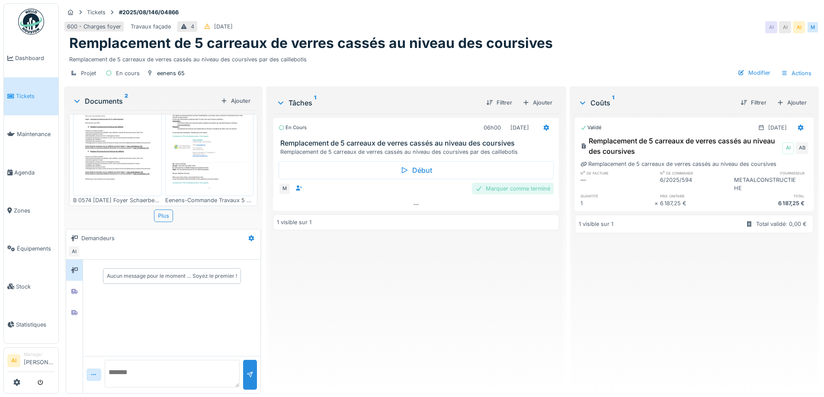
click at [508, 191] on div "Marquer comme terminé" at bounding box center [513, 189] width 82 height 12
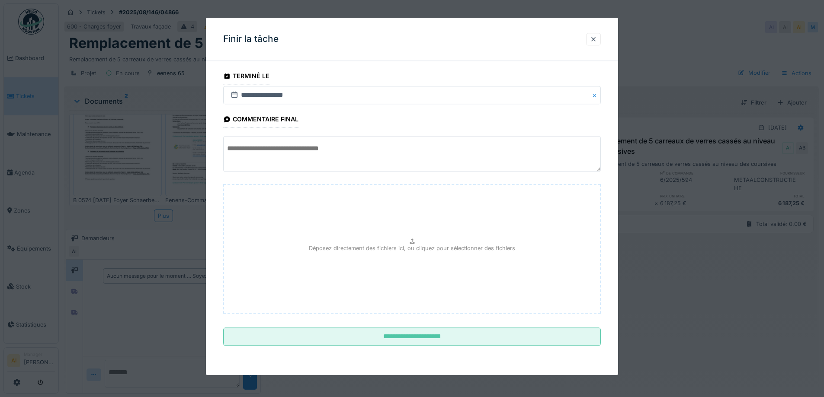
click at [257, 152] on textarea at bounding box center [411, 154] width 377 height 35
click at [387, 150] on textarea "**********" at bounding box center [411, 154] width 377 height 35
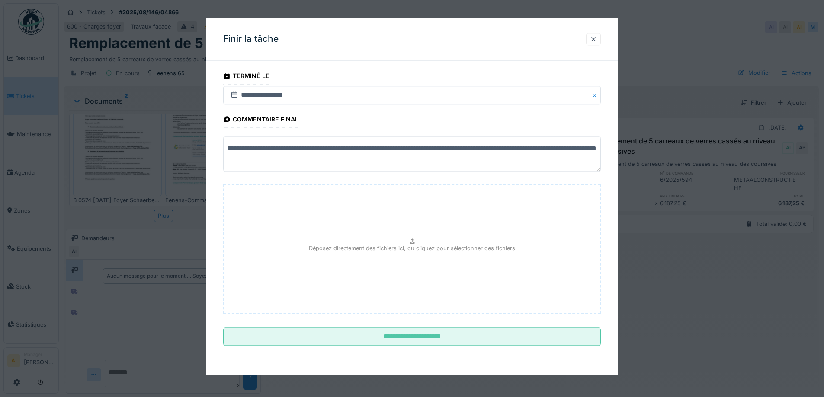
click at [475, 145] on textarea "**********" at bounding box center [411, 154] width 377 height 35
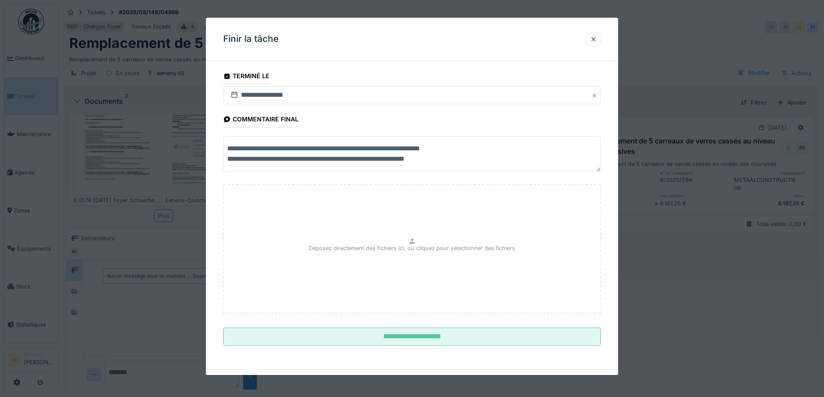
click at [336, 158] on textarea "**********" at bounding box center [411, 154] width 377 height 35
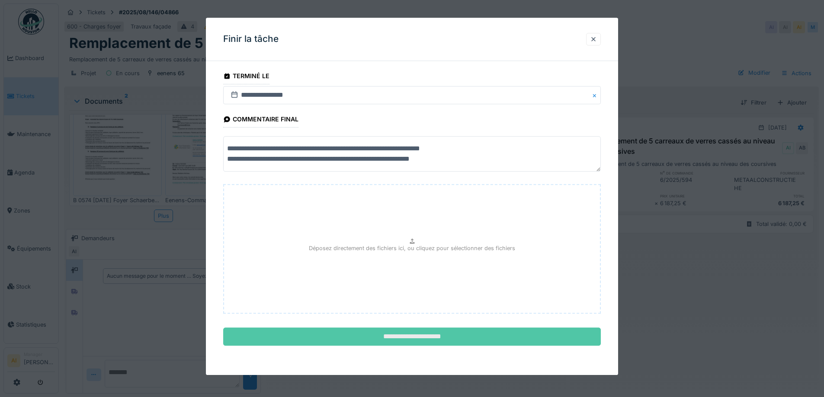
type textarea "**********"
click at [388, 339] on input "**********" at bounding box center [411, 337] width 377 height 18
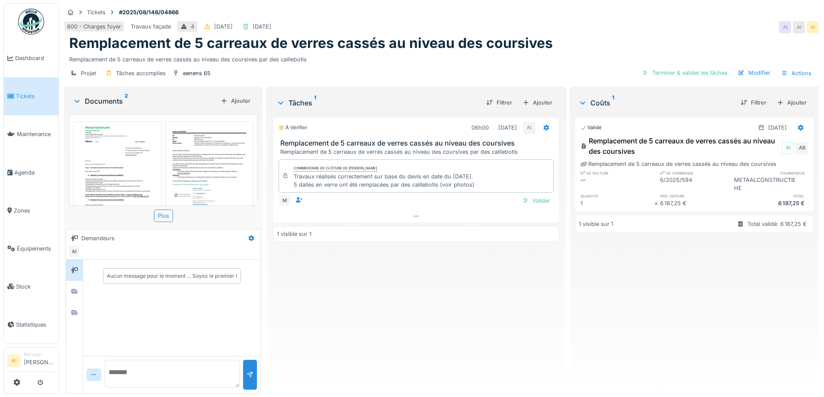
scroll to position [0, 0]
click at [239, 99] on div "Ajouter" at bounding box center [235, 101] width 37 height 12
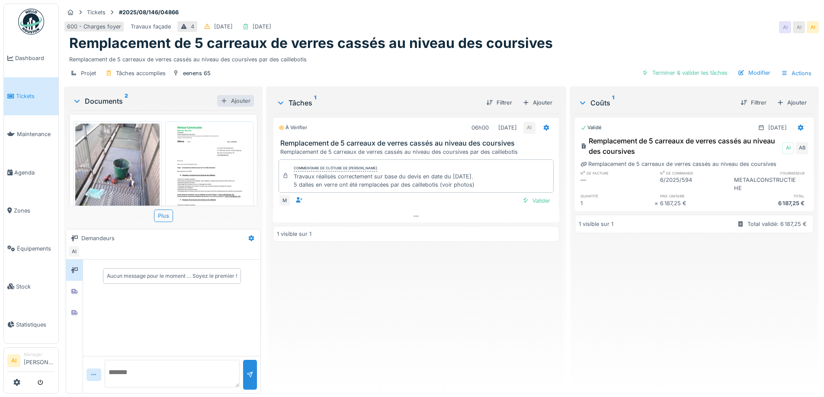
click at [238, 105] on div "Ajouter" at bounding box center [235, 101] width 37 height 12
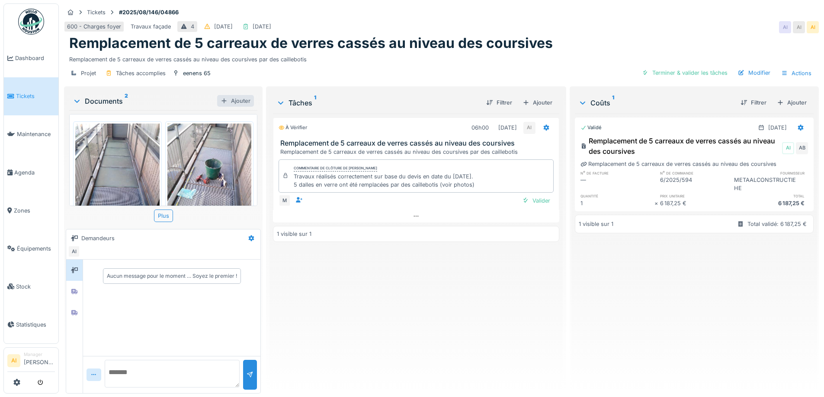
click at [236, 105] on div "Ajouter" at bounding box center [235, 101] width 37 height 12
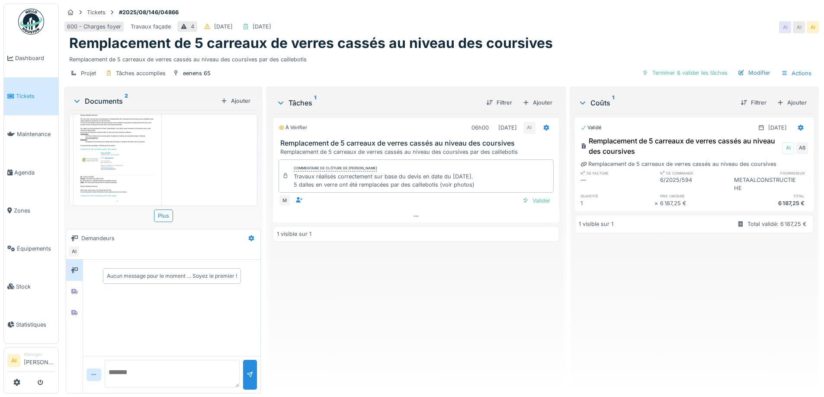
scroll to position [314, 0]
click at [533, 199] on div "Valider" at bounding box center [535, 201] width 35 height 12
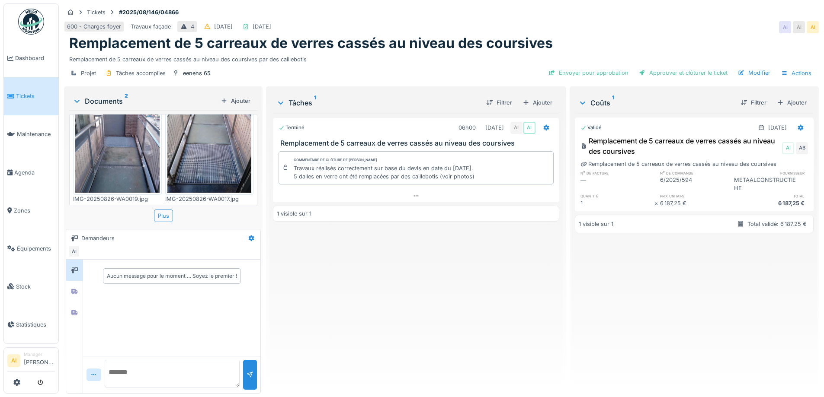
scroll to position [0, 0]
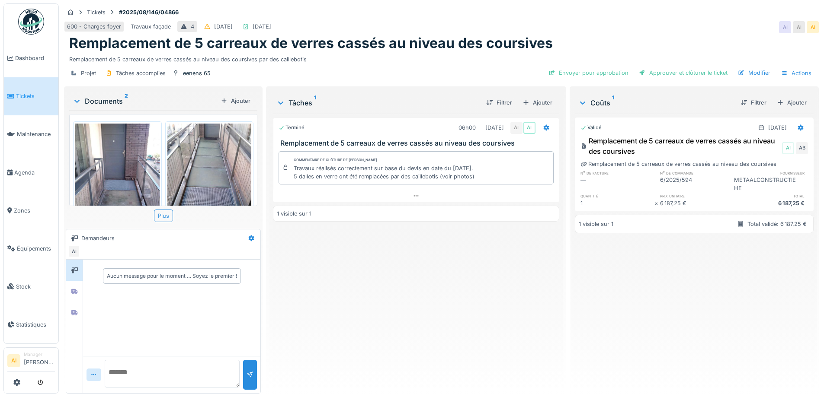
click at [380, 70] on div "Projet Tâches accomplies eenens 65 Envoyer pour approbation Approuver et clôtur…" at bounding box center [441, 73] width 754 height 19
click at [744, 76] on div "Modifier" at bounding box center [753, 73] width 39 height 12
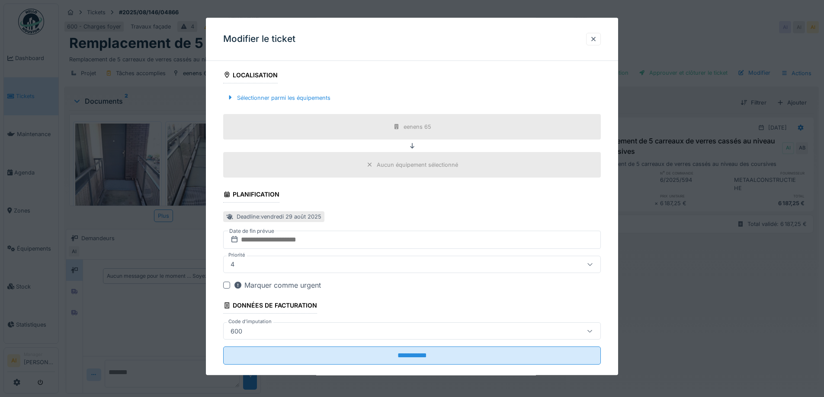
scroll to position [255, 0]
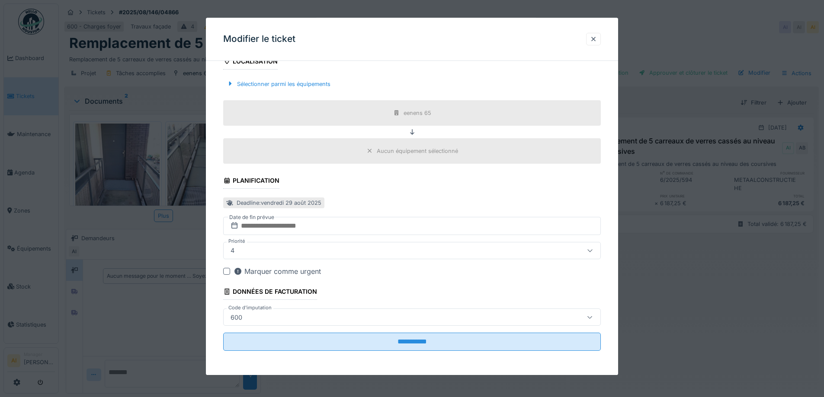
click at [323, 318] on div "600" at bounding box center [390, 318] width 326 height 10
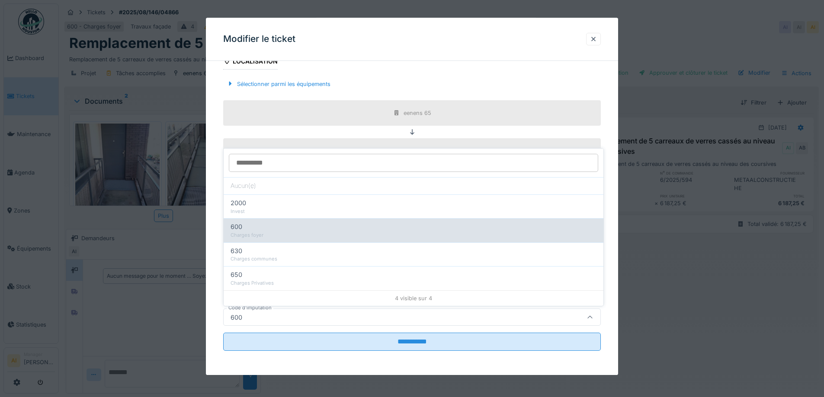
click at [256, 233] on div "Charges foyer" at bounding box center [413, 235] width 366 height 7
click at [255, 232] on div "Charges foyer" at bounding box center [413, 235] width 366 height 7
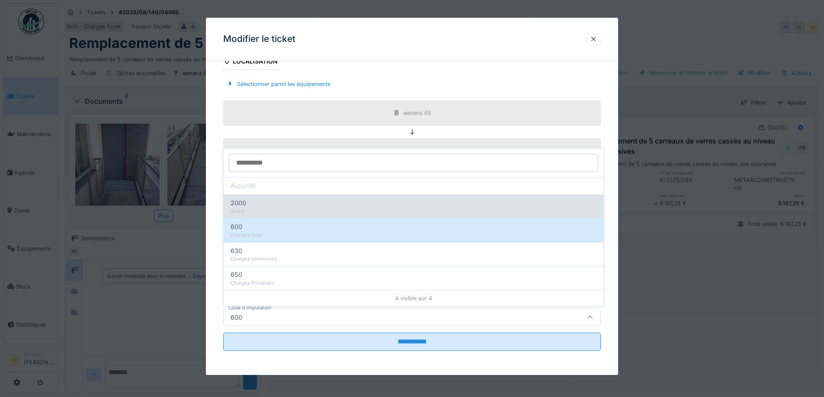
click at [249, 200] on div "2000" at bounding box center [413, 203] width 366 height 10
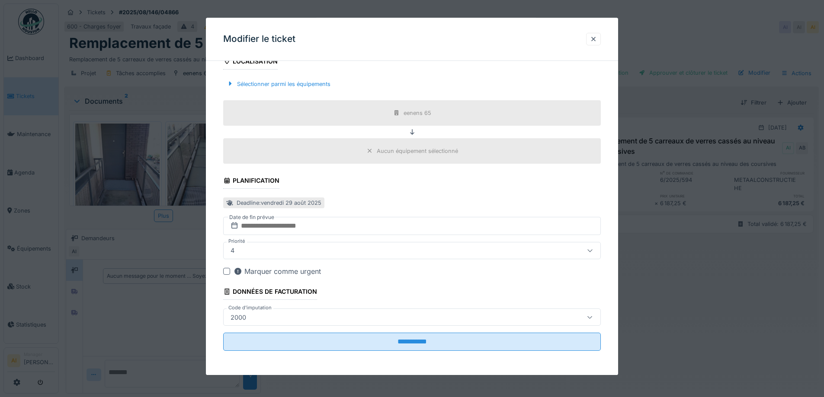
click at [252, 314] on div "2000" at bounding box center [390, 318] width 326 height 10
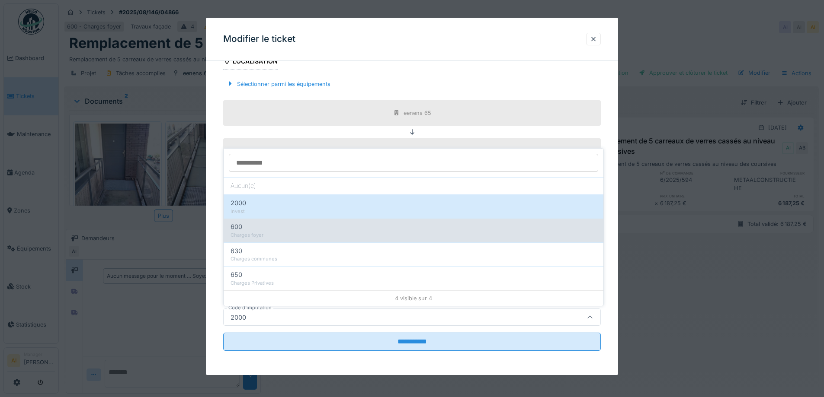
click at [249, 235] on div "Charges foyer" at bounding box center [413, 235] width 366 height 7
type input "***"
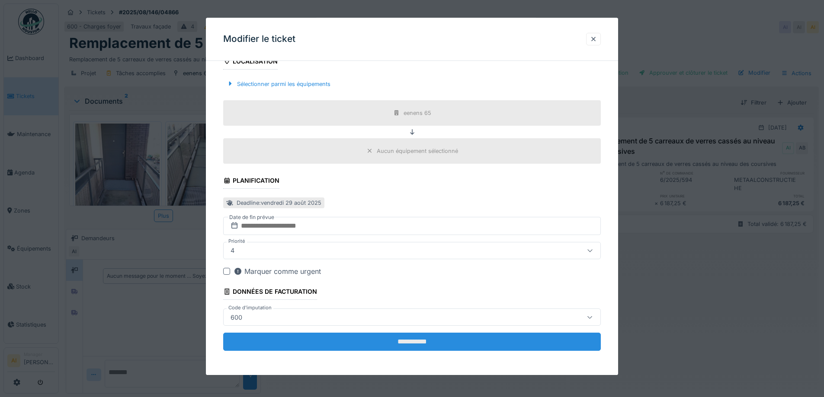
click at [380, 340] on input "**********" at bounding box center [411, 342] width 377 height 18
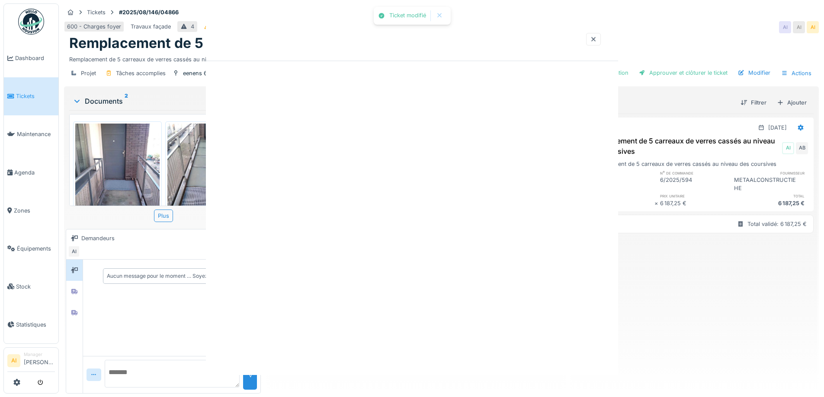
scroll to position [0, 0]
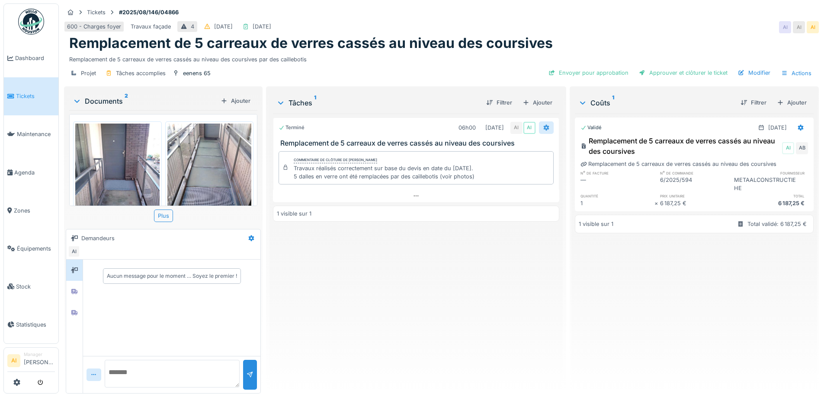
click at [539, 127] on div at bounding box center [546, 127] width 15 height 13
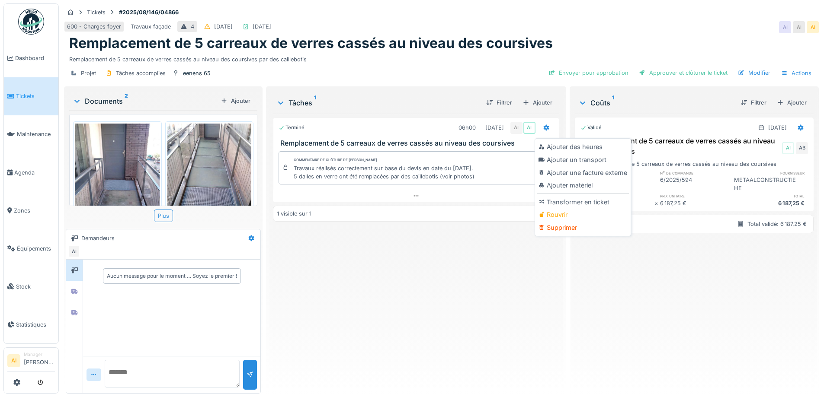
click at [486, 248] on div "Terminé 06h00 29/08/2025 AI AI Remplacement de 5 carreaux de verres cassés au n…" at bounding box center [416, 250] width 286 height 273
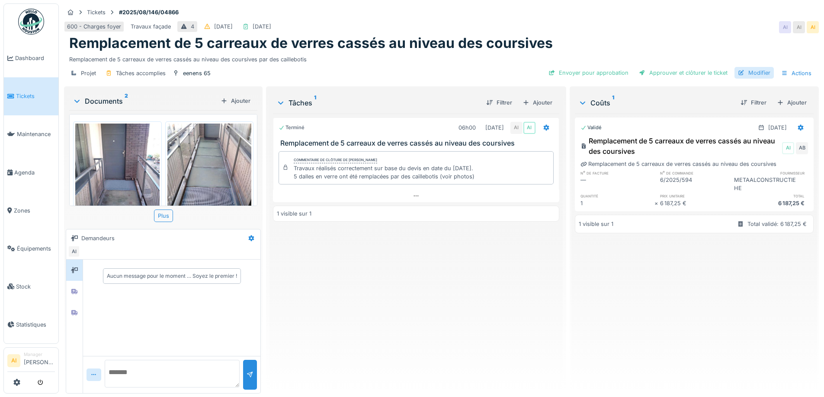
click at [744, 71] on div "Modifier" at bounding box center [753, 73] width 39 height 12
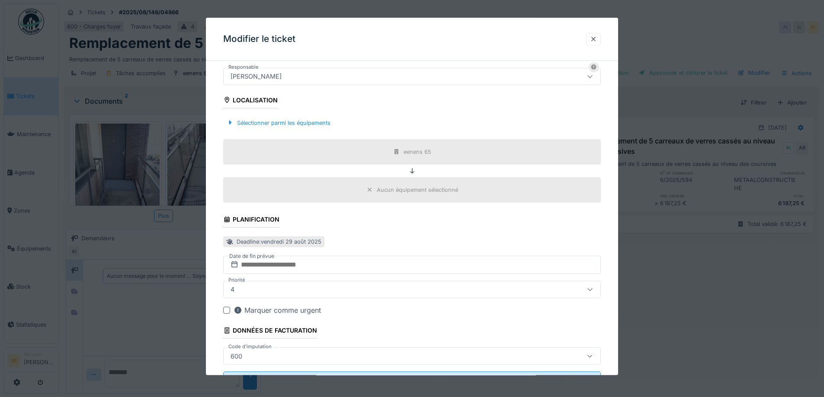
scroll to position [255, 0]
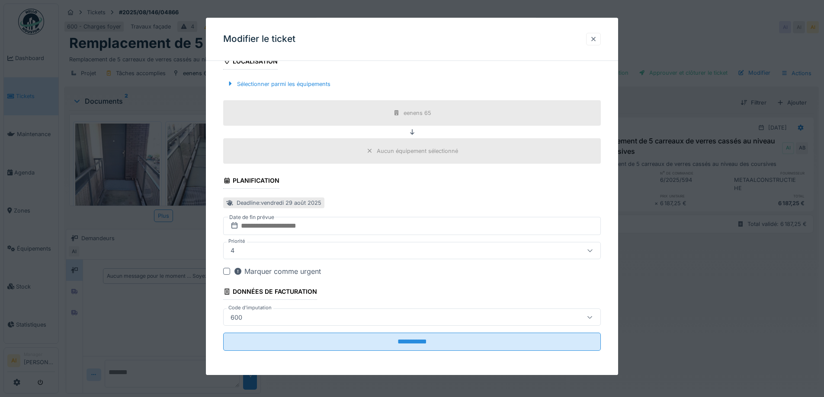
click at [600, 37] on div at bounding box center [593, 39] width 15 height 13
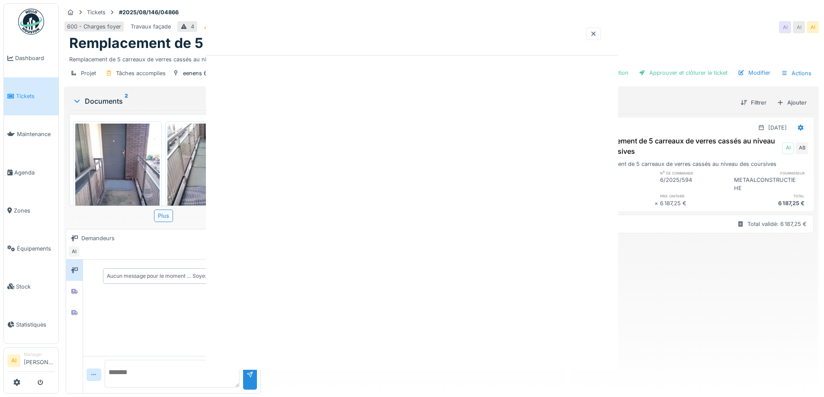
scroll to position [0, 0]
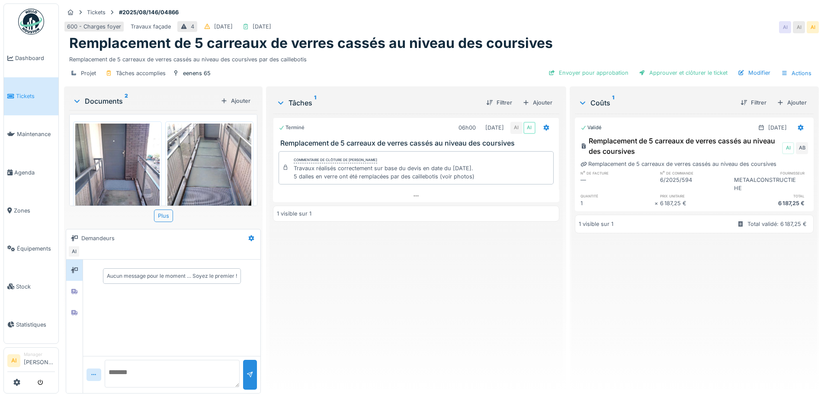
click at [349, 288] on div "Terminé 06h00 29/08/2025 AI AI Remplacement de 5 carreaux de verres cassés au n…" at bounding box center [416, 250] width 286 height 273
click at [441, 272] on div "Terminé 06h00 29/08/2025 AI AI Remplacement de 5 carreaux de verres cassés au n…" at bounding box center [416, 250] width 286 height 273
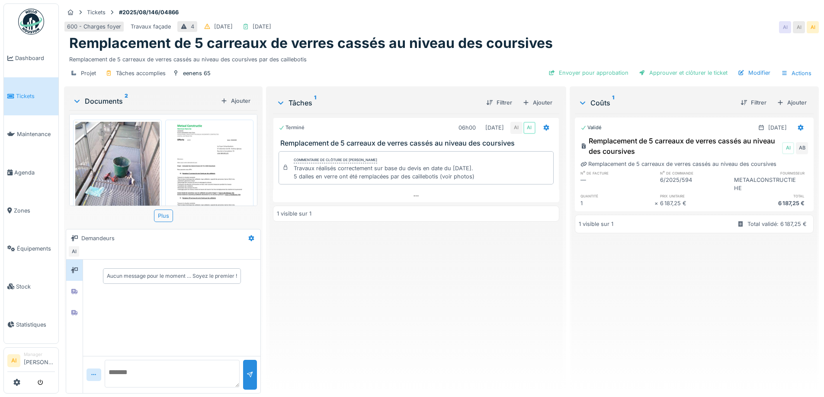
scroll to position [130, 0]
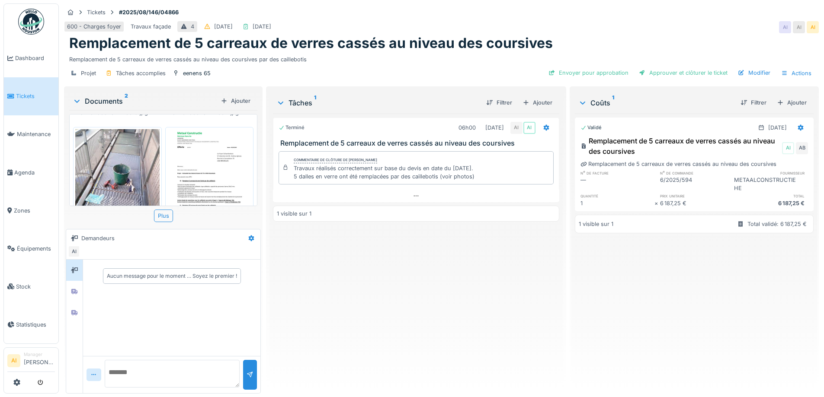
click at [204, 159] on img at bounding box center [209, 188] width 84 height 119
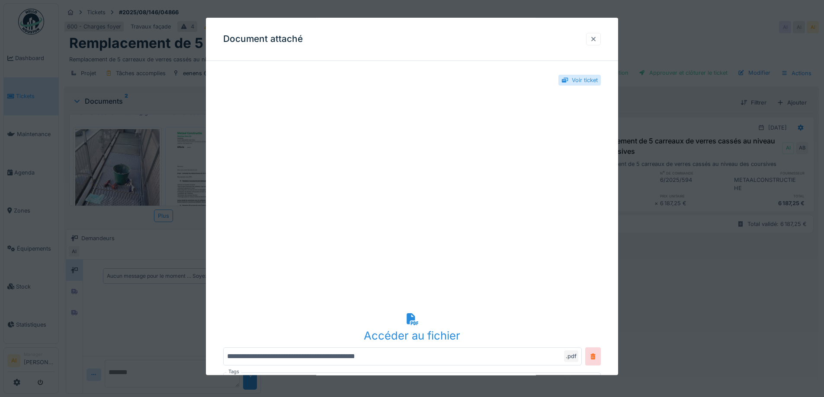
click at [594, 36] on div at bounding box center [593, 39] width 7 height 8
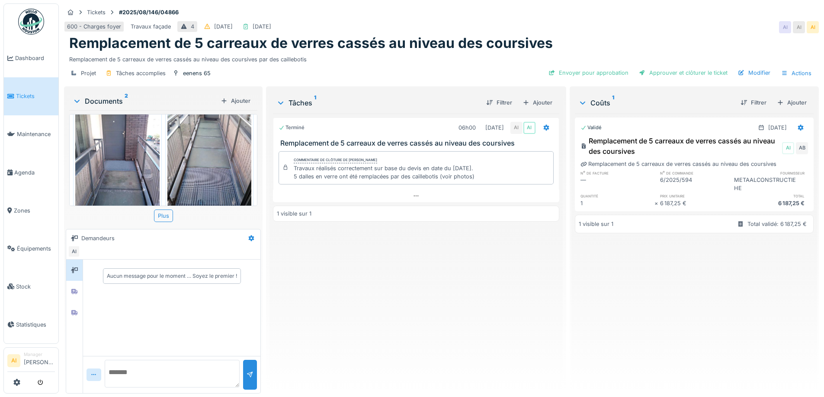
scroll to position [0, 0]
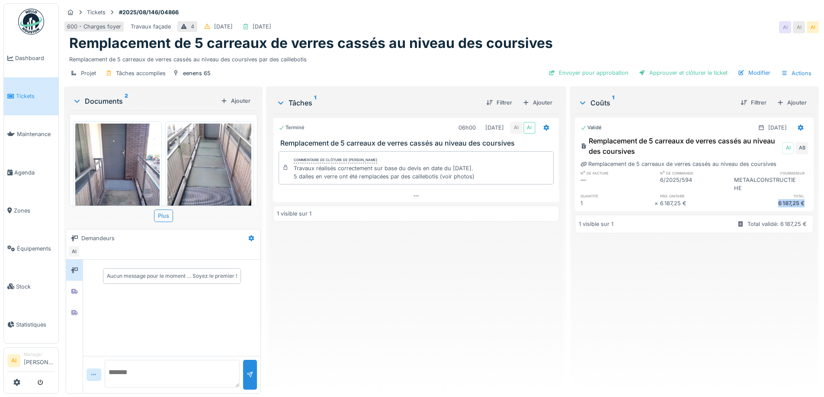
drag, startPoint x: 755, startPoint y: 202, endPoint x: 786, endPoint y: 205, distance: 30.8
click at [786, 205] on div "6 187,25 €" at bounding box center [771, 203] width 74 height 8
copy div "6 187,25 €"
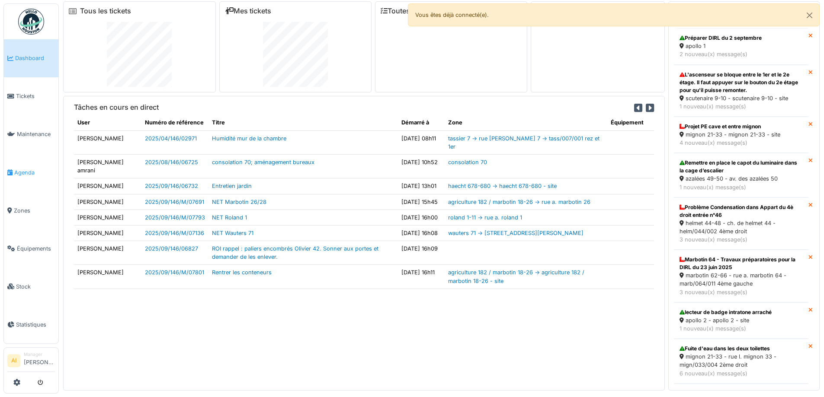
scroll to position [9, 0]
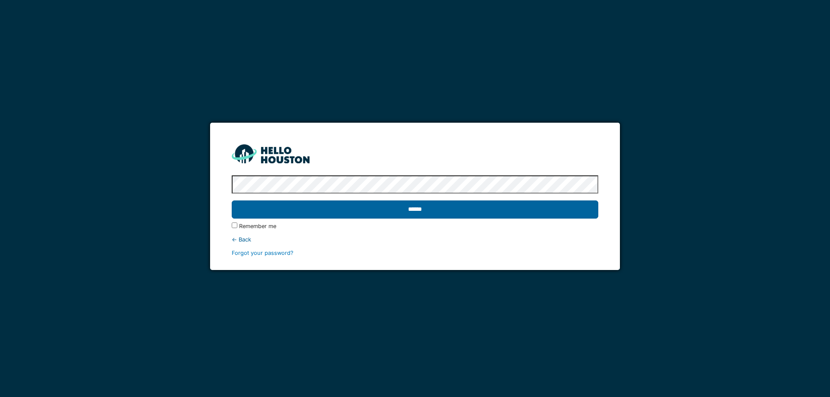
click at [503, 209] on input "******" at bounding box center [415, 210] width 366 height 18
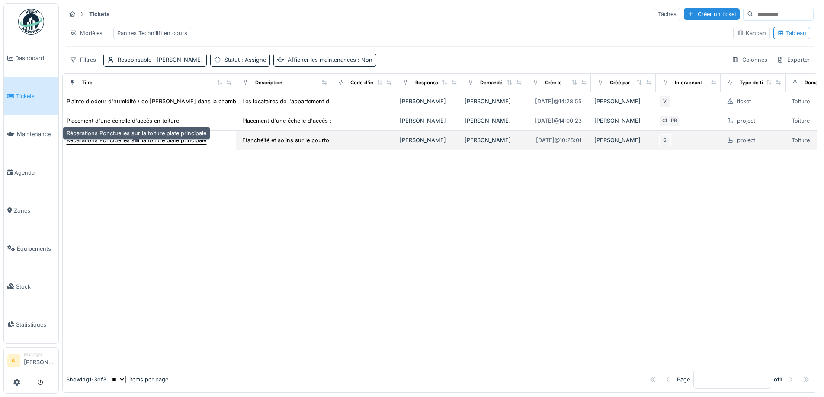
click at [121, 144] on div "Réparations Ponctuelles sur la toiture plate principale" at bounding box center [137, 140] width 140 height 8
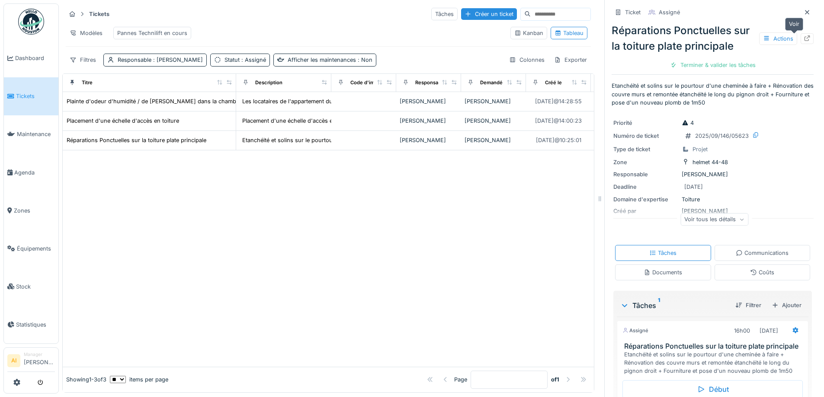
click at [803, 35] on icon at bounding box center [806, 38] width 7 height 6
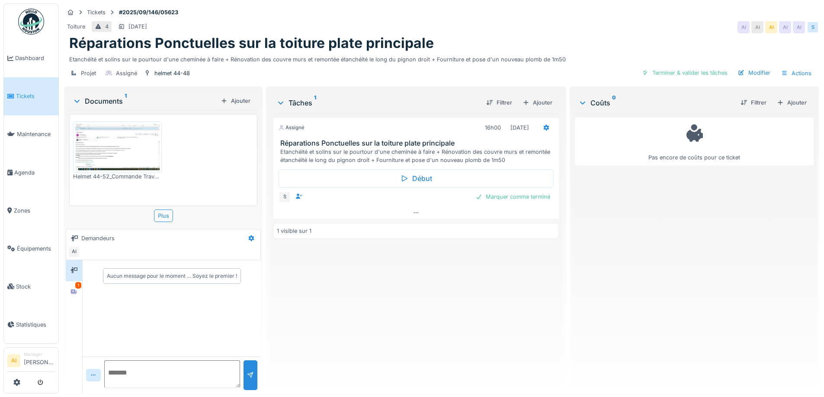
click at [84, 291] on div "Aucun message pour le moment … Soyez le premier !" at bounding box center [172, 276] width 178 height 32
click at [75, 288] on div at bounding box center [73, 292] width 7 height 8
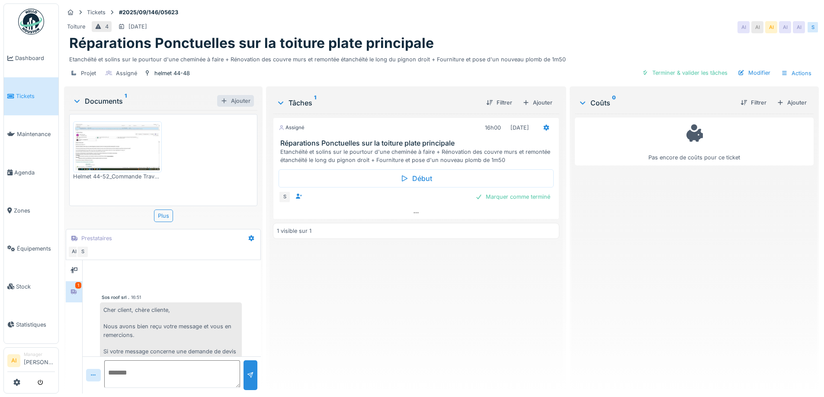
click at [247, 105] on div "Ajouter" at bounding box center [235, 101] width 37 height 12
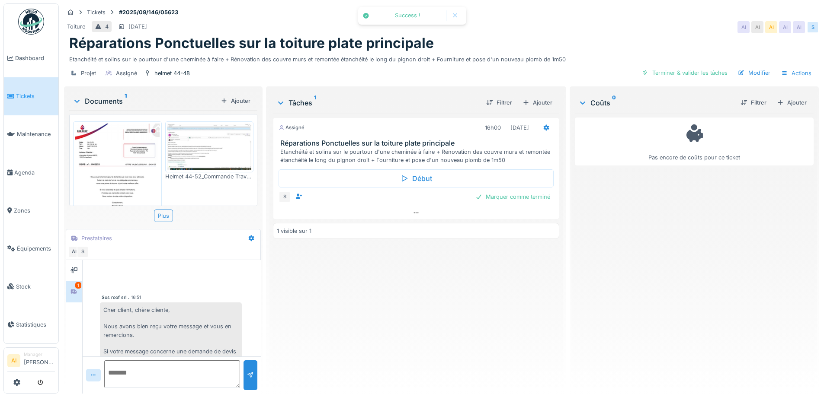
click at [107, 159] on img at bounding box center [117, 183] width 84 height 119
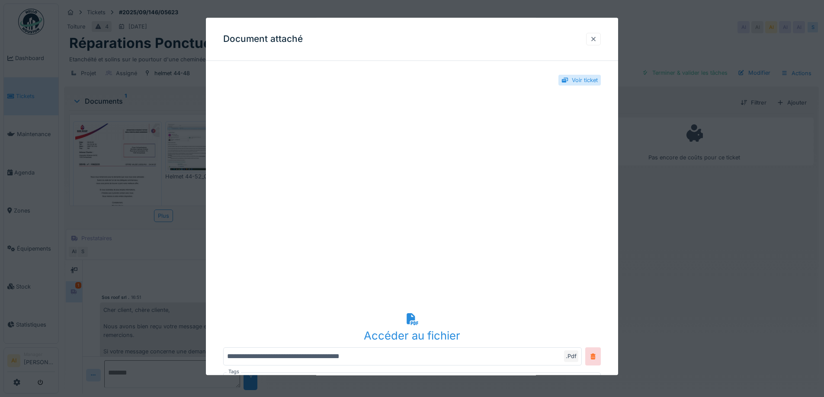
click at [597, 42] on div at bounding box center [593, 39] width 7 height 8
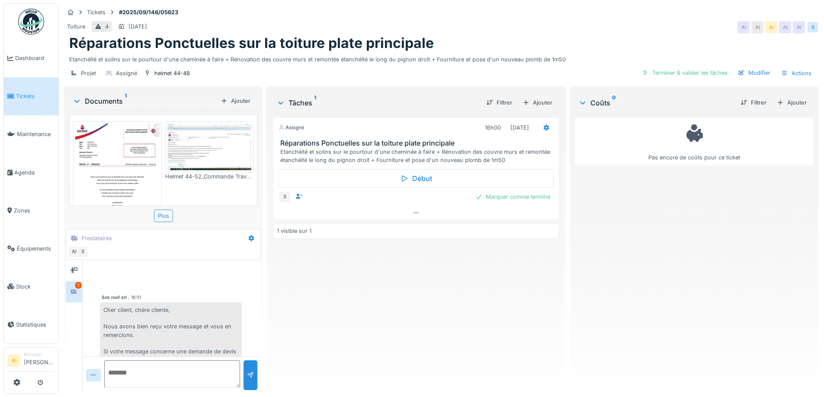
click at [411, 317] on div "Assigné 16h00 [DATE] Réparations Ponctuelles sur la toiture plate principale Et…" at bounding box center [416, 250] width 286 height 273
click at [783, 98] on div "Ajouter" at bounding box center [791, 103] width 37 height 12
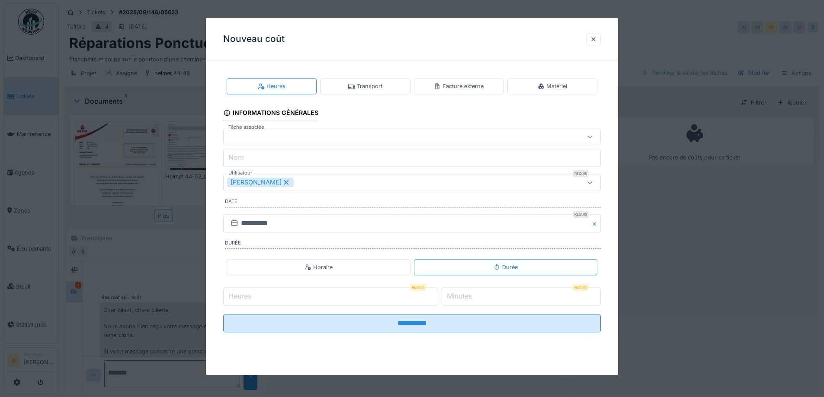
click at [444, 83] on div "Facture externe" at bounding box center [459, 86] width 50 height 8
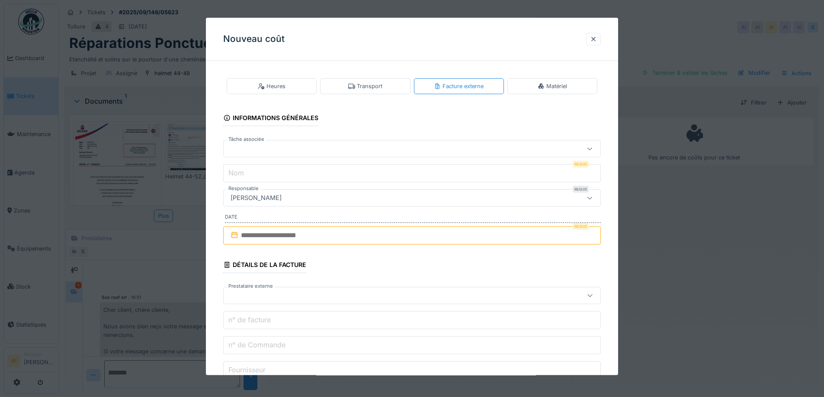
click at [281, 149] on div at bounding box center [390, 149] width 326 height 10
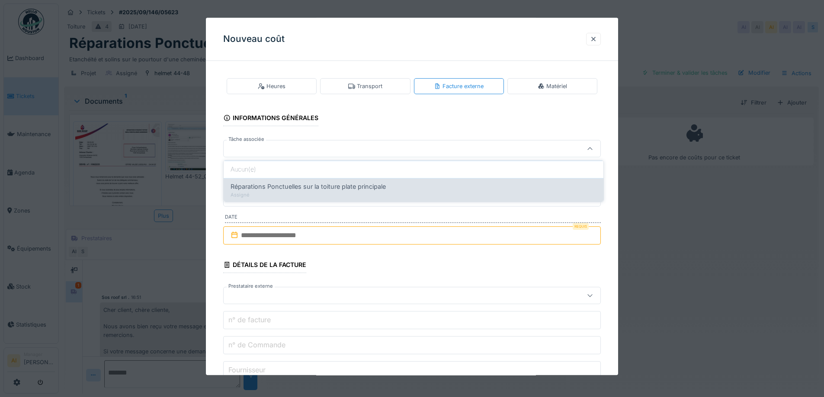
click at [282, 184] on span "Réparations Ponctuelles sur la toiture plate principale" at bounding box center [307, 187] width 155 height 10
type input "******"
type input "**********"
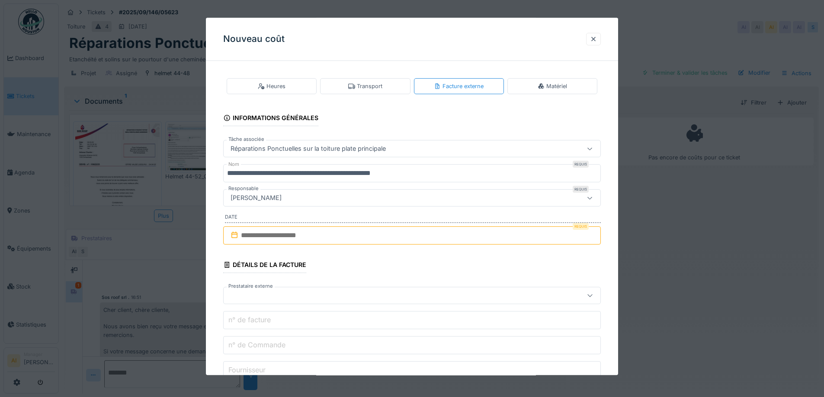
click at [261, 235] on input "text" at bounding box center [411, 236] width 377 height 18
click at [398, 293] on div "3" at bounding box center [399, 293] width 12 height 12
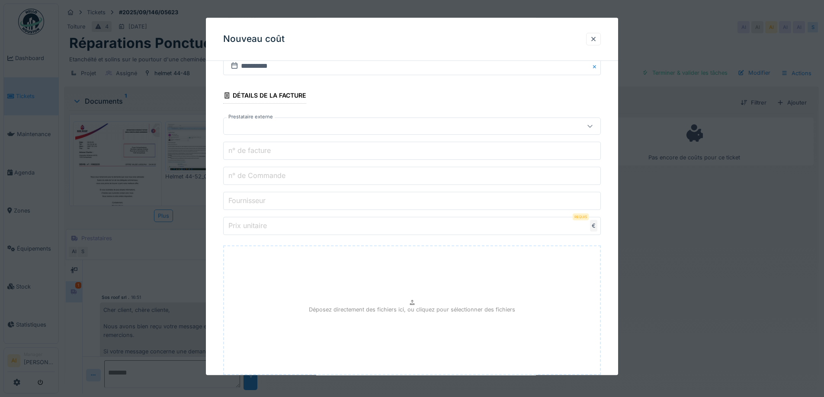
scroll to position [173, 0]
click at [238, 173] on label "n° de Commande" at bounding box center [257, 172] width 61 height 10
click at [238, 173] on input "n° de Commande" at bounding box center [411, 173] width 377 height 18
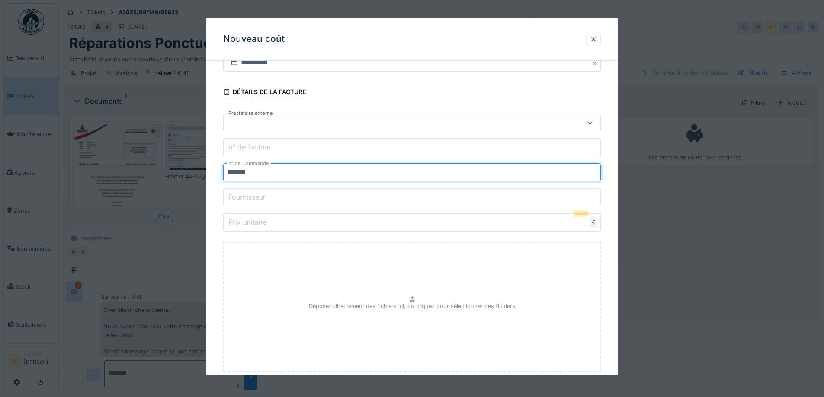
type input "*******"
click at [215, 202] on div "**********" at bounding box center [412, 161] width 412 height 533
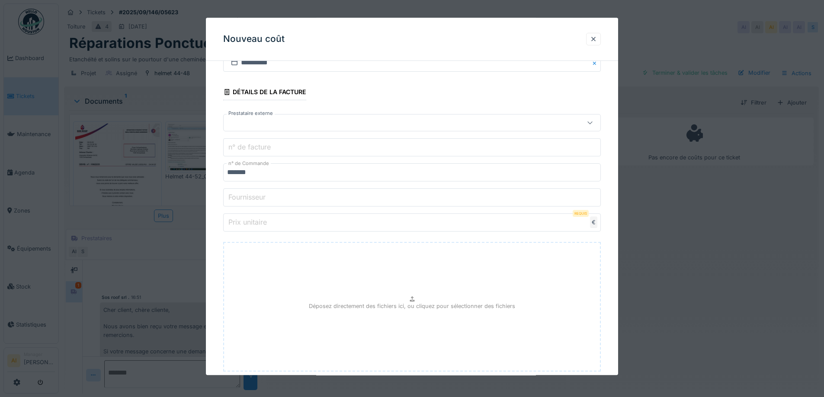
click at [256, 197] on label "Fournisseur" at bounding box center [247, 197] width 41 height 10
click at [256, 197] on input "Fournisseur" at bounding box center [411, 198] width 377 height 18
click at [243, 225] on label "Prix unitaire" at bounding box center [248, 222] width 42 height 10
click at [243, 225] on input "Prix unitaire" at bounding box center [411, 223] width 377 height 18
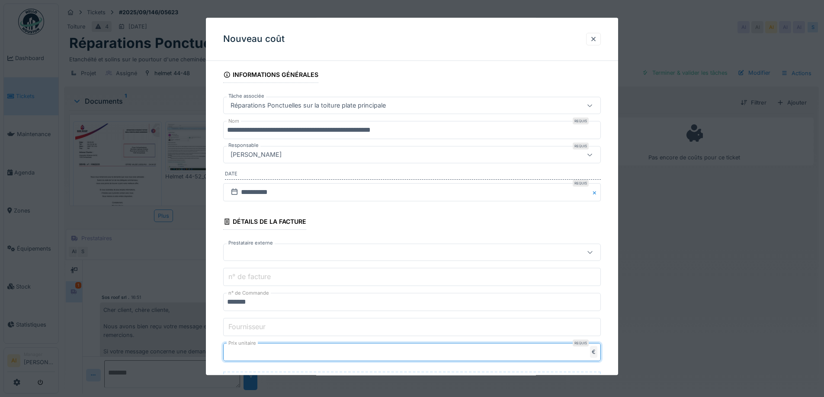
type input "****"
click at [281, 253] on div at bounding box center [390, 253] width 326 height 10
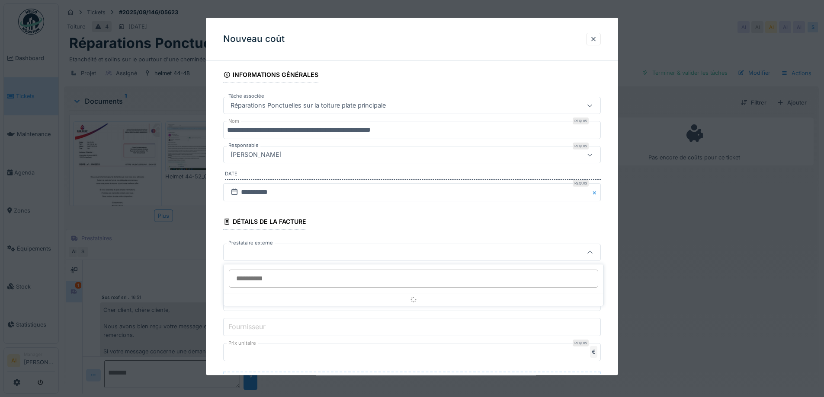
scroll to position [99, 0]
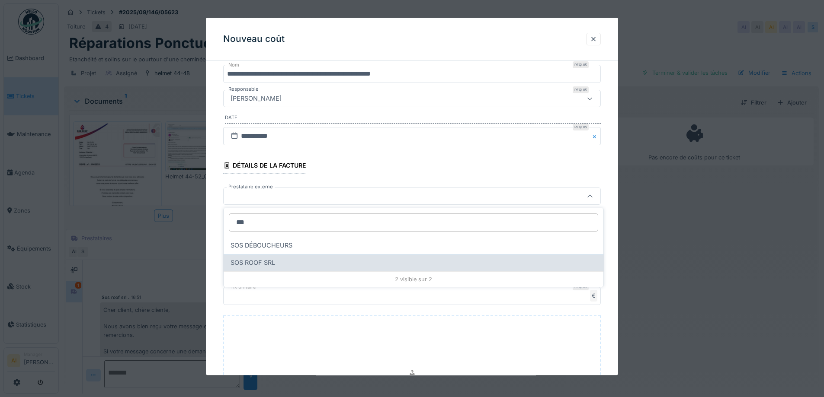
type input "***"
click at [255, 265] on span "SOS ROOF SRL" at bounding box center [252, 263] width 45 height 10
type input "*****"
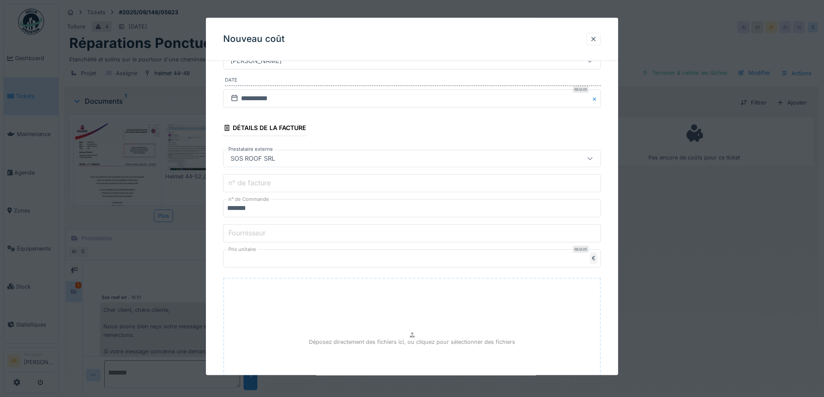
scroll to position [226, 0]
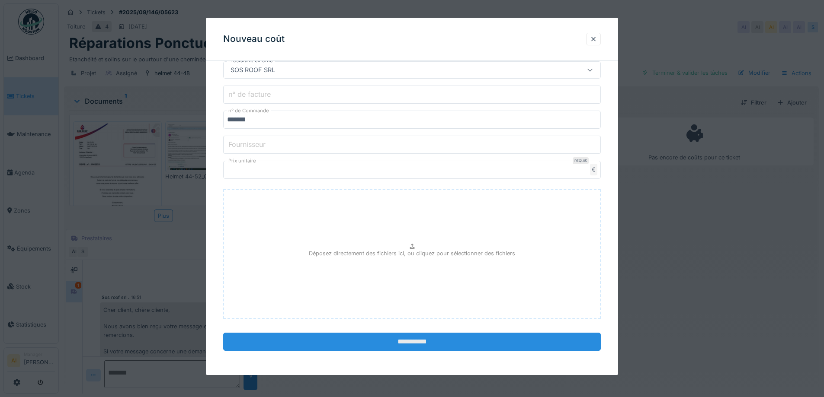
click at [417, 344] on input "**********" at bounding box center [411, 342] width 377 height 18
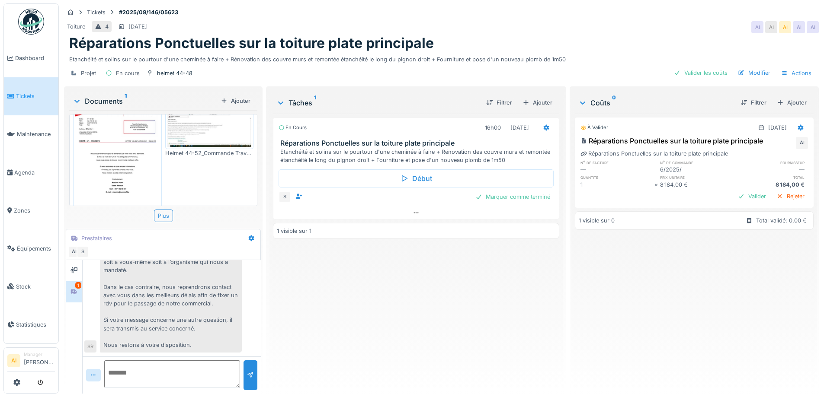
scroll to position [0, 0]
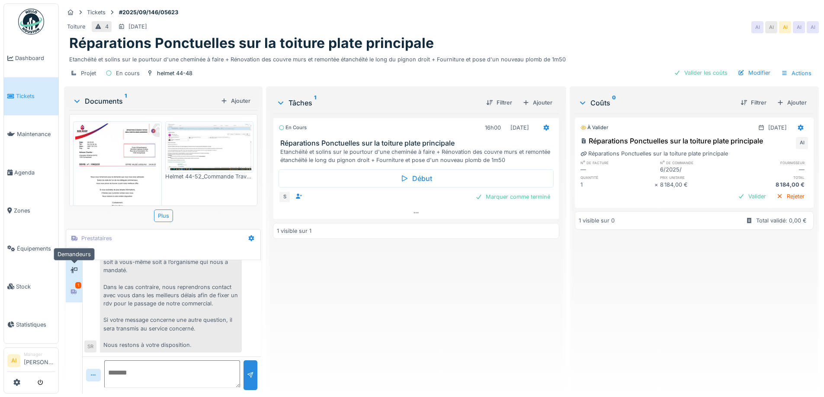
click at [74, 272] on icon at bounding box center [73, 271] width 7 height 6
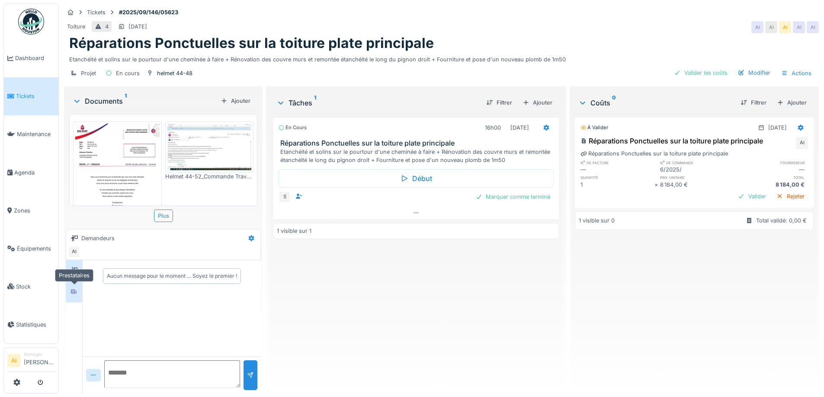
click at [78, 290] on div at bounding box center [73, 292] width 13 height 11
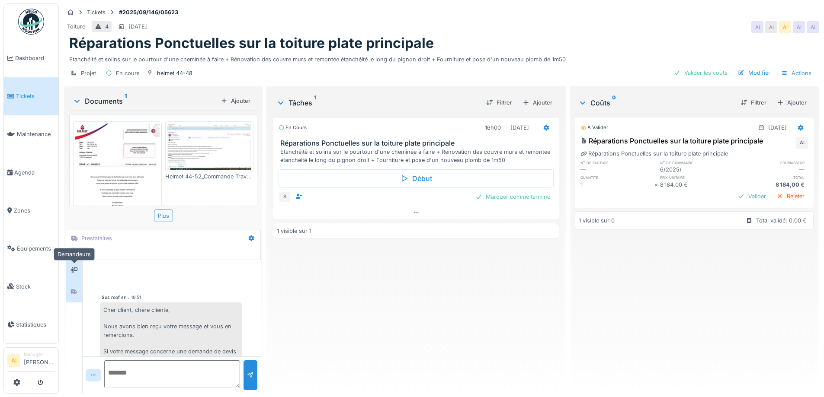
click at [73, 273] on icon at bounding box center [73, 271] width 7 height 6
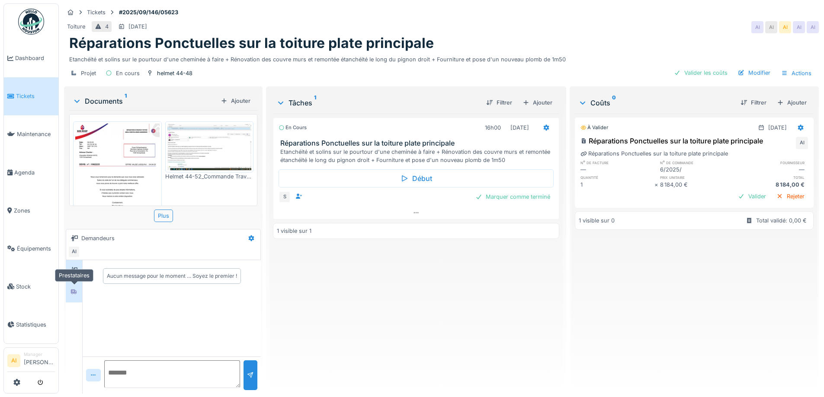
click at [75, 287] on div at bounding box center [73, 292] width 13 height 11
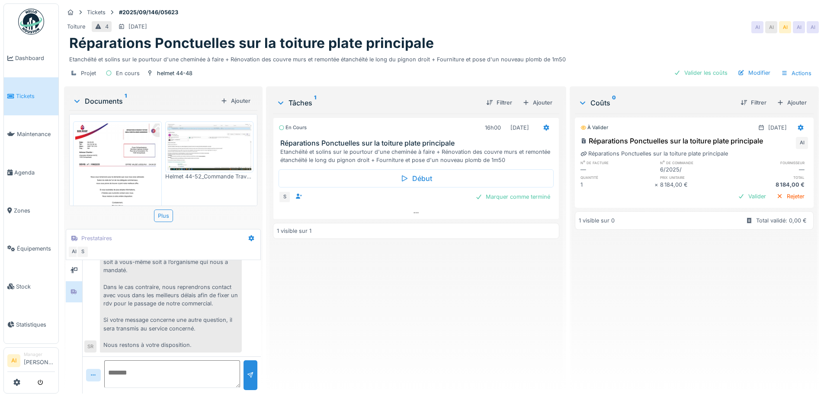
scroll to position [16, 0]
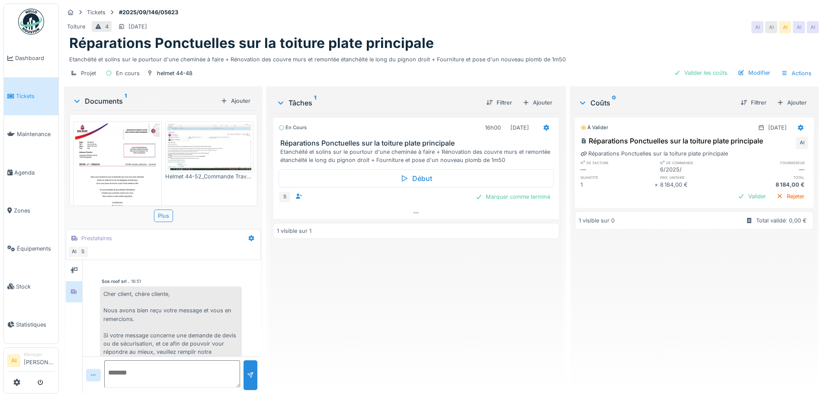
click at [120, 153] on img at bounding box center [117, 183] width 84 height 119
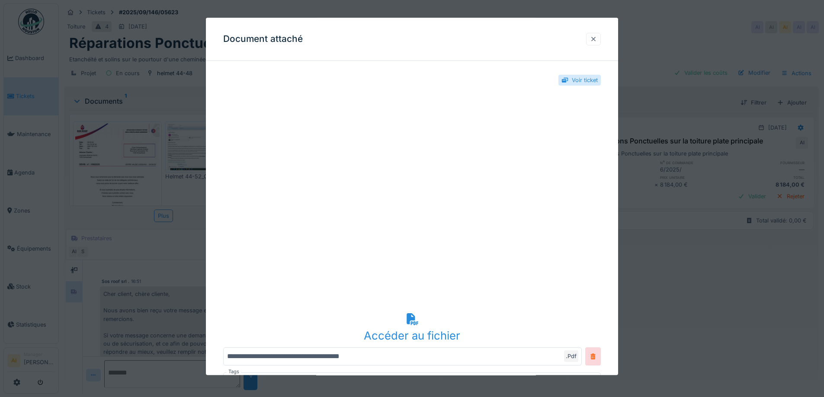
click at [597, 41] on div at bounding box center [593, 39] width 7 height 8
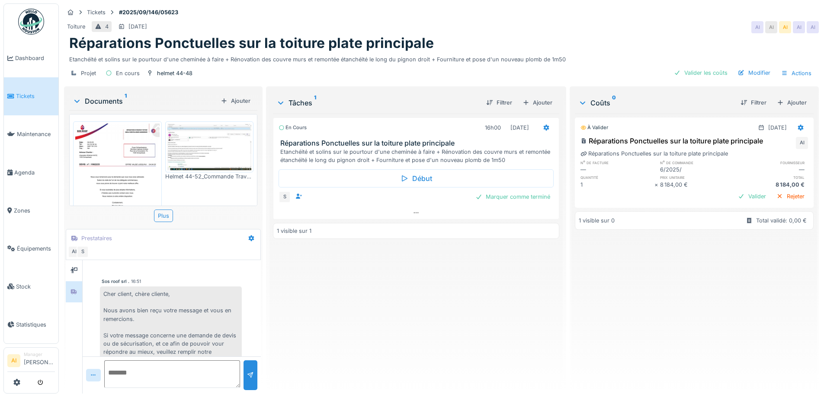
click at [180, 159] on img at bounding box center [209, 147] width 84 height 47
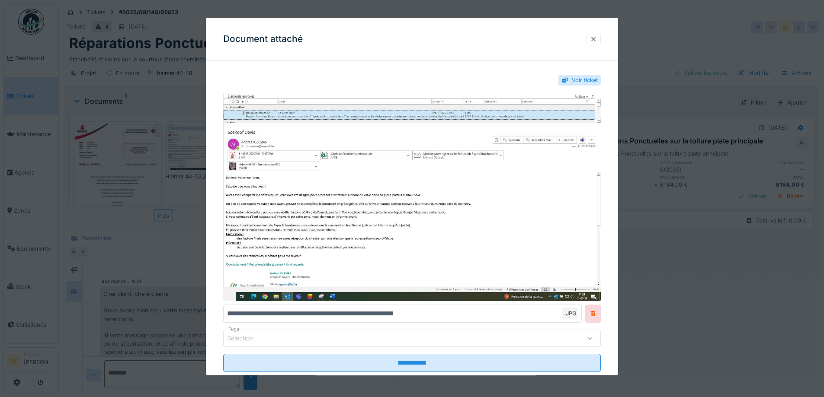
click at [601, 38] on div at bounding box center [593, 39] width 15 height 13
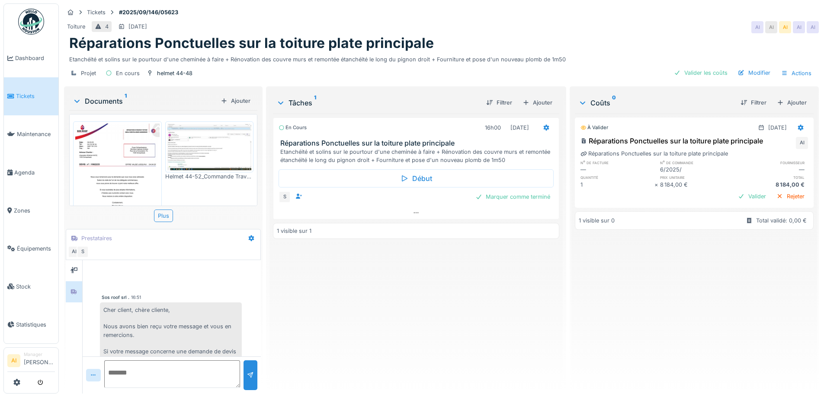
scroll to position [6, 0]
